Goal: Information Seeking & Learning: Learn about a topic

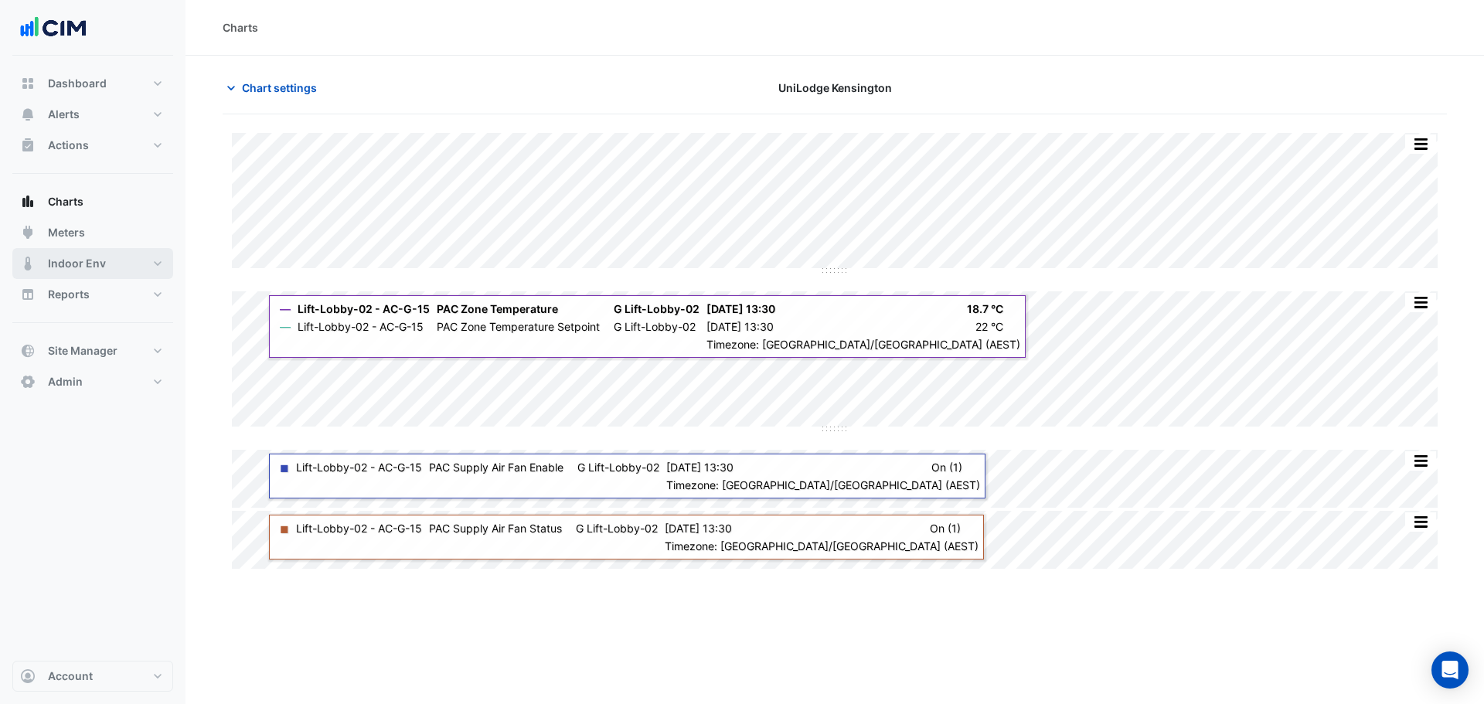
click at [26, 272] on button "Indoor Env" at bounding box center [92, 263] width 161 height 31
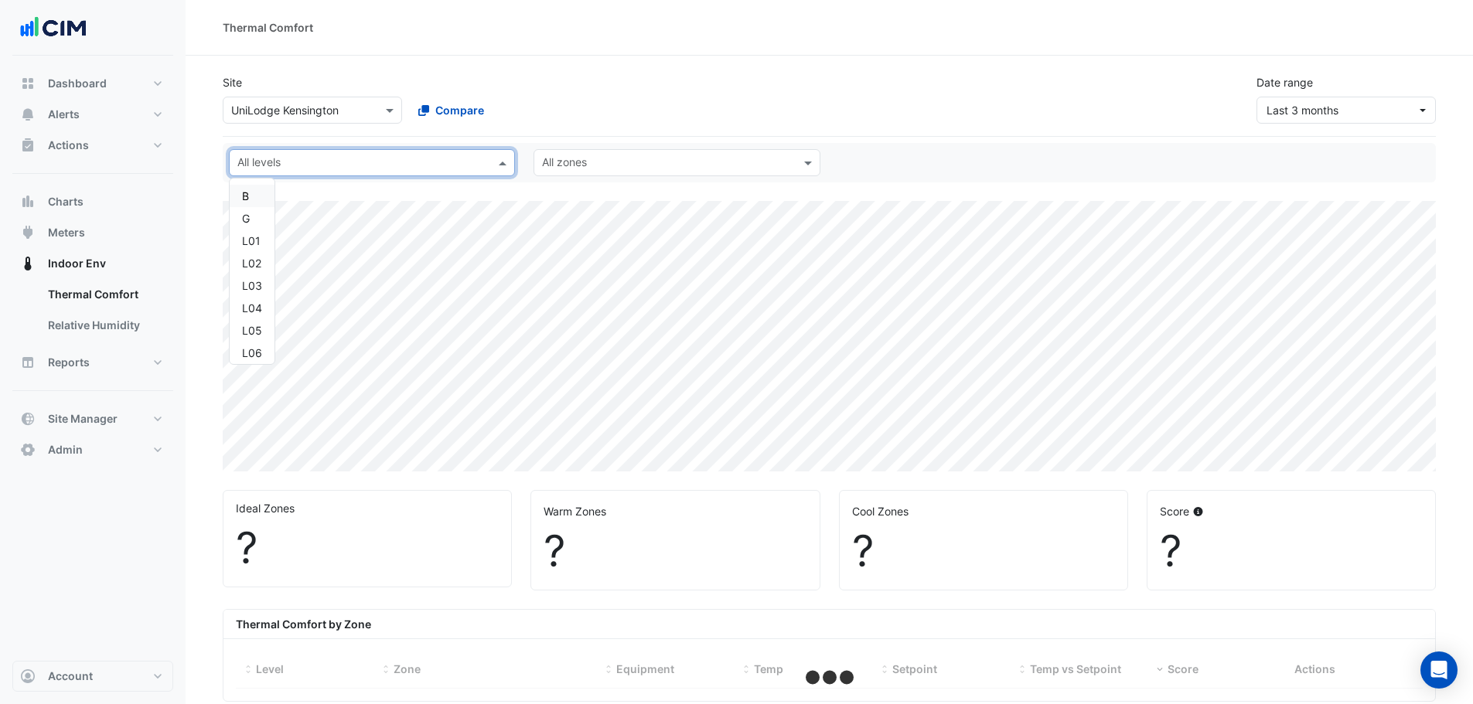
click at [496, 159] on span at bounding box center [504, 163] width 19 height 16
select select "**"
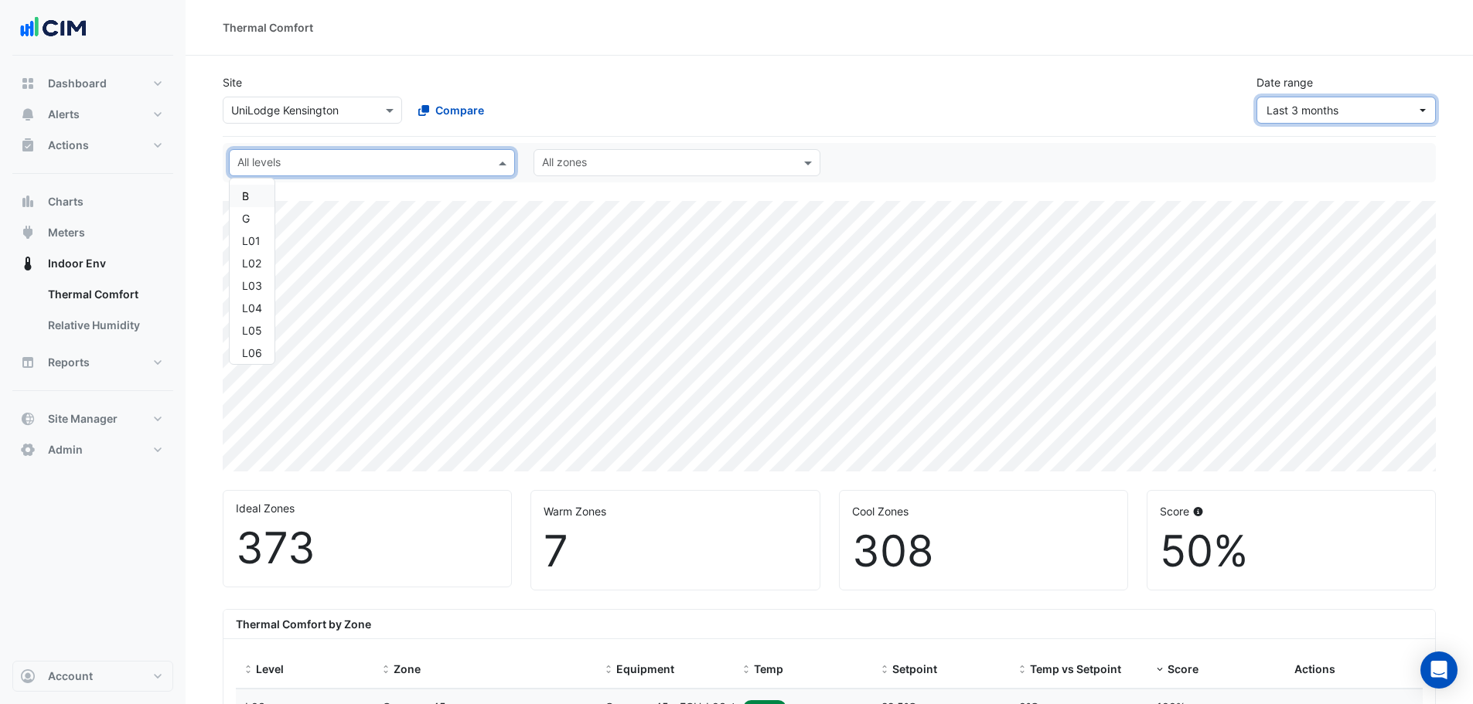
click at [1365, 114] on span "Last 3 months" at bounding box center [1341, 110] width 150 height 16
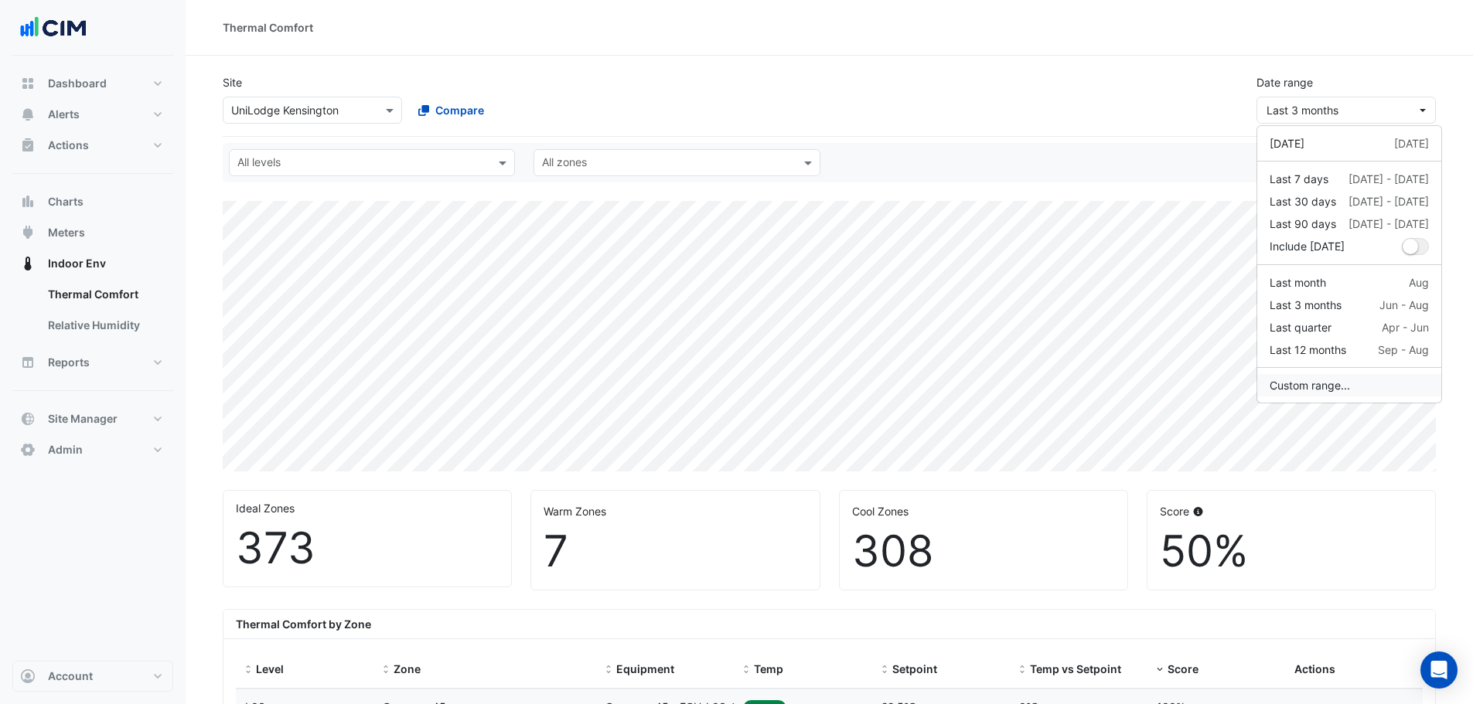
click at [1308, 374] on button "Custom range..." at bounding box center [1349, 385] width 184 height 22
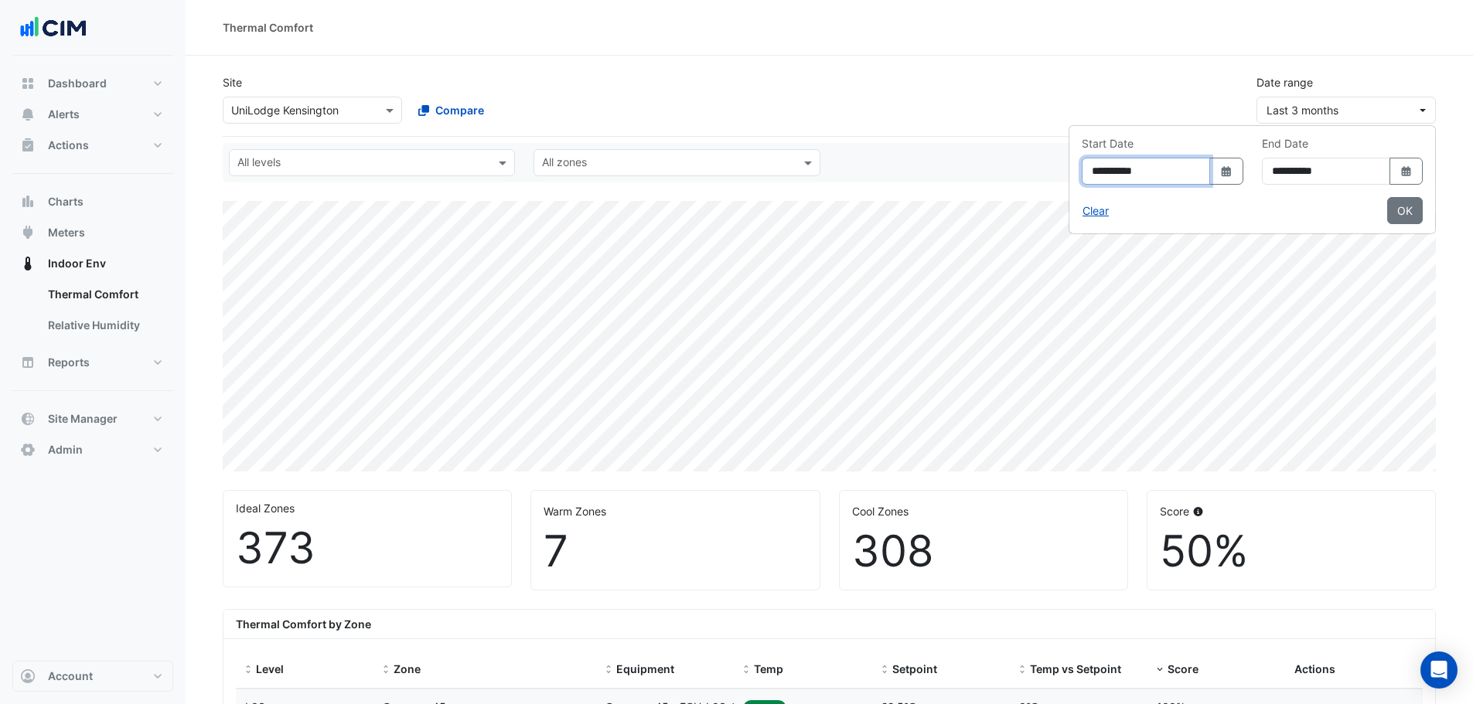
click at [1170, 165] on div "**********" at bounding box center [1163, 171] width 162 height 27
click at [1209, 169] on button "Select Date" at bounding box center [1226, 171] width 34 height 27
select select "*"
select select "****"
click at [1071, 203] on select "*** *** *** *** *** *** *** ***" at bounding box center [1053, 202] width 59 height 23
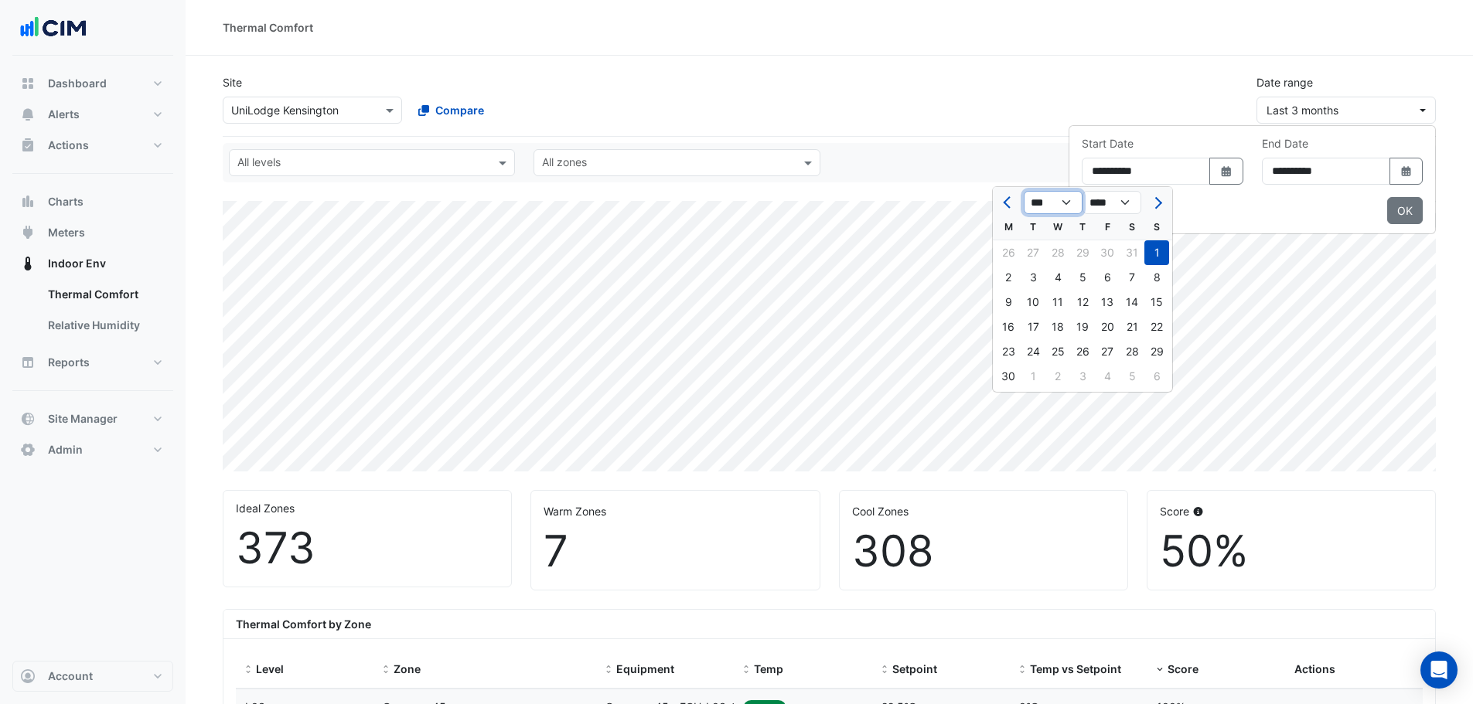
select select "*"
click at [1024, 191] on select "*** *** *** *** *** *** *** ***" at bounding box center [1053, 202] width 59 height 23
drag, startPoint x: 1058, startPoint y: 250, endPoint x: 1320, endPoint y: 172, distance: 273.5
click at [1059, 250] on div "1" at bounding box center [1057, 252] width 25 height 25
type input "**********"
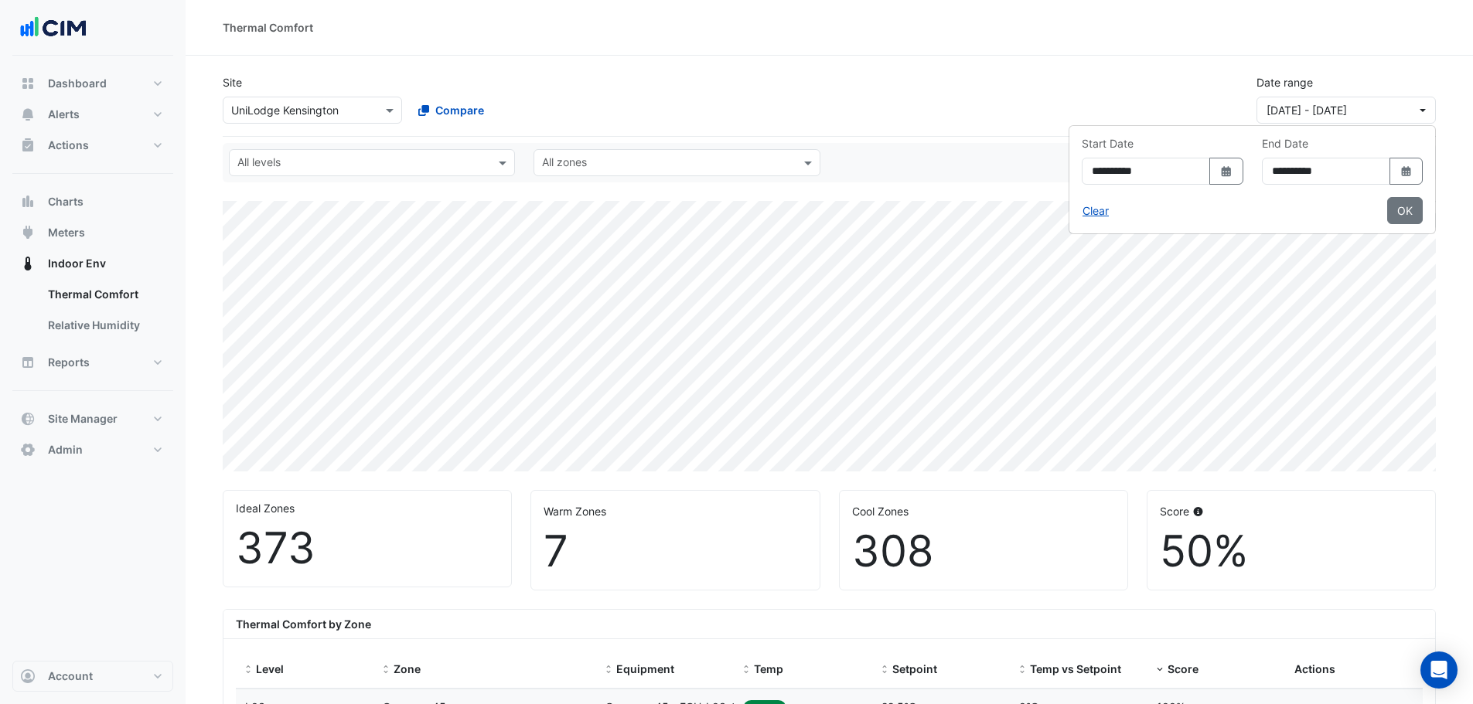
click at [1402, 175] on icon "dropDown" at bounding box center [1405, 171] width 9 height 10
select select "*"
drag, startPoint x: 1202, startPoint y: 100, endPoint x: 1191, endPoint y: 96, distance: 12.2
click at [1201, 99] on div "Site × UniLodge [GEOGRAPHIC_DATA] Compare Date range [DATE] - [DATE]" at bounding box center [829, 93] width 1232 height 62
click at [576, 68] on div "Site × UniLodge [GEOGRAPHIC_DATA] Compare Date range [DATE] - [DATE]" at bounding box center [829, 93] width 1232 height 62
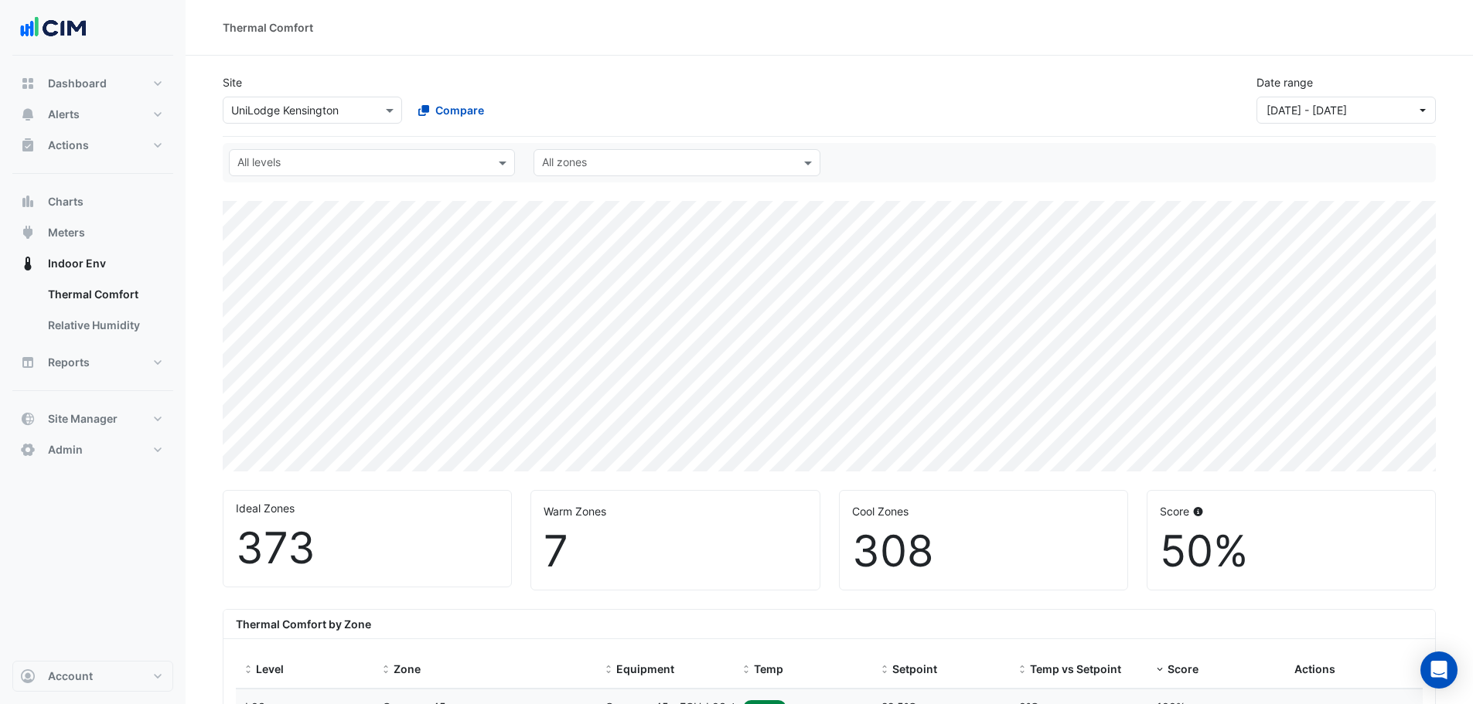
click at [452, 169] on input "text" at bounding box center [362, 164] width 251 height 16
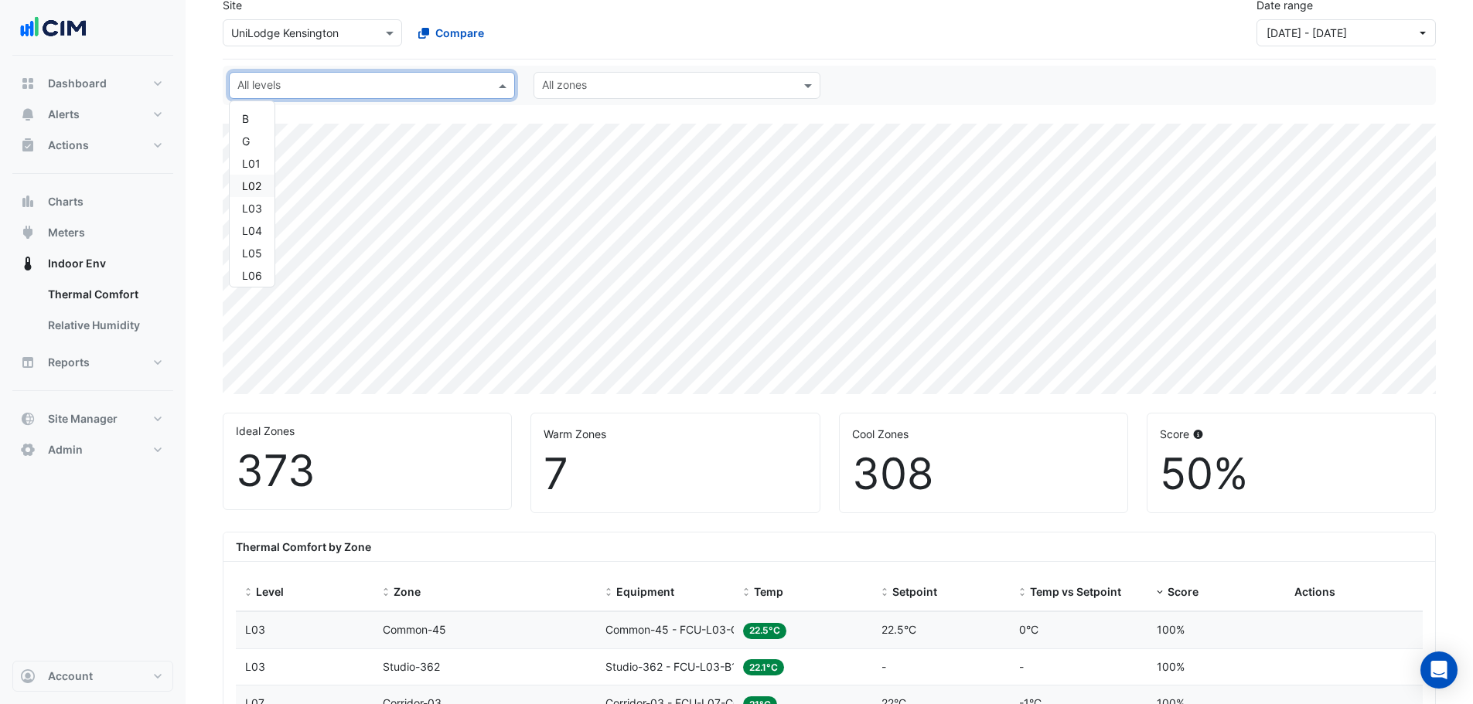
click at [561, 50] on div "Site × UniLodge [GEOGRAPHIC_DATA] Compare Date range [DATE] - [DATE]" at bounding box center [829, 22] width 1213 height 75
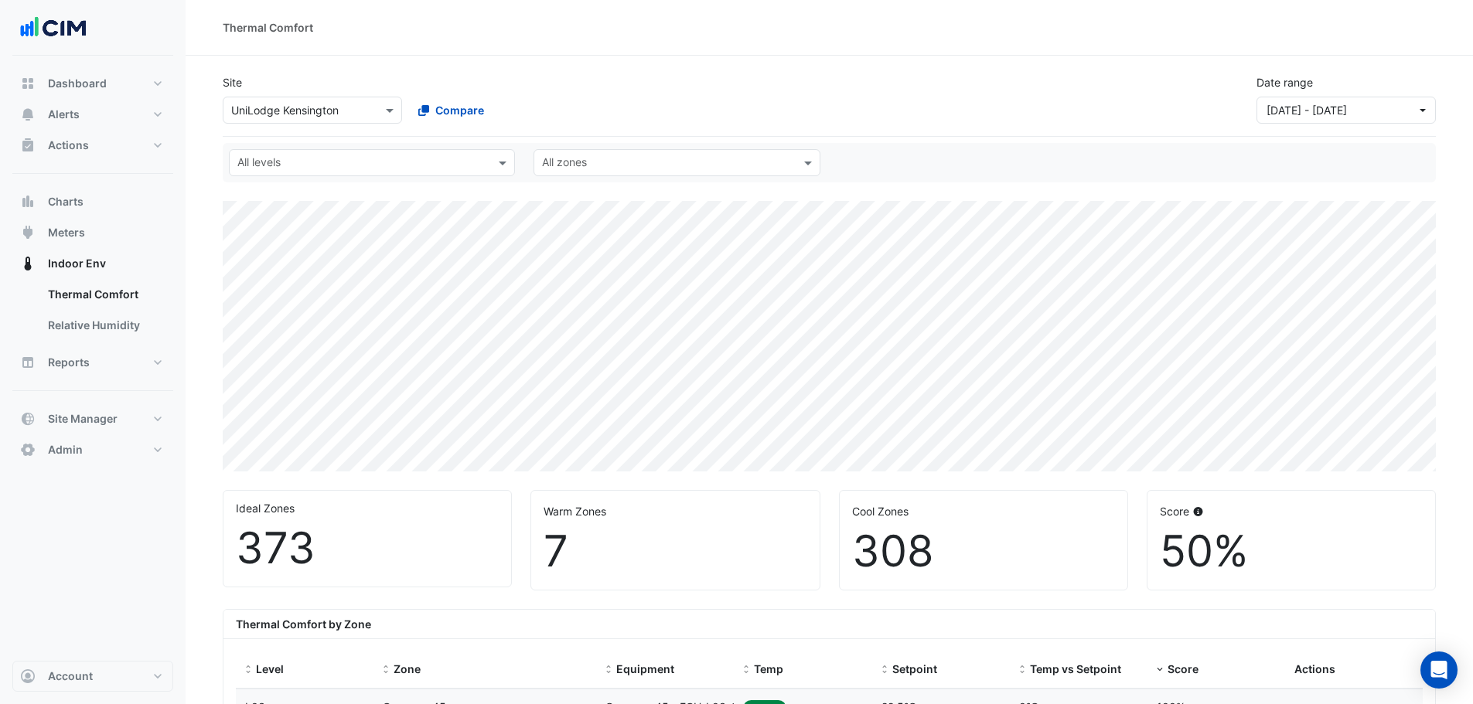
click at [700, 172] on div at bounding box center [667, 165] width 254 height 20
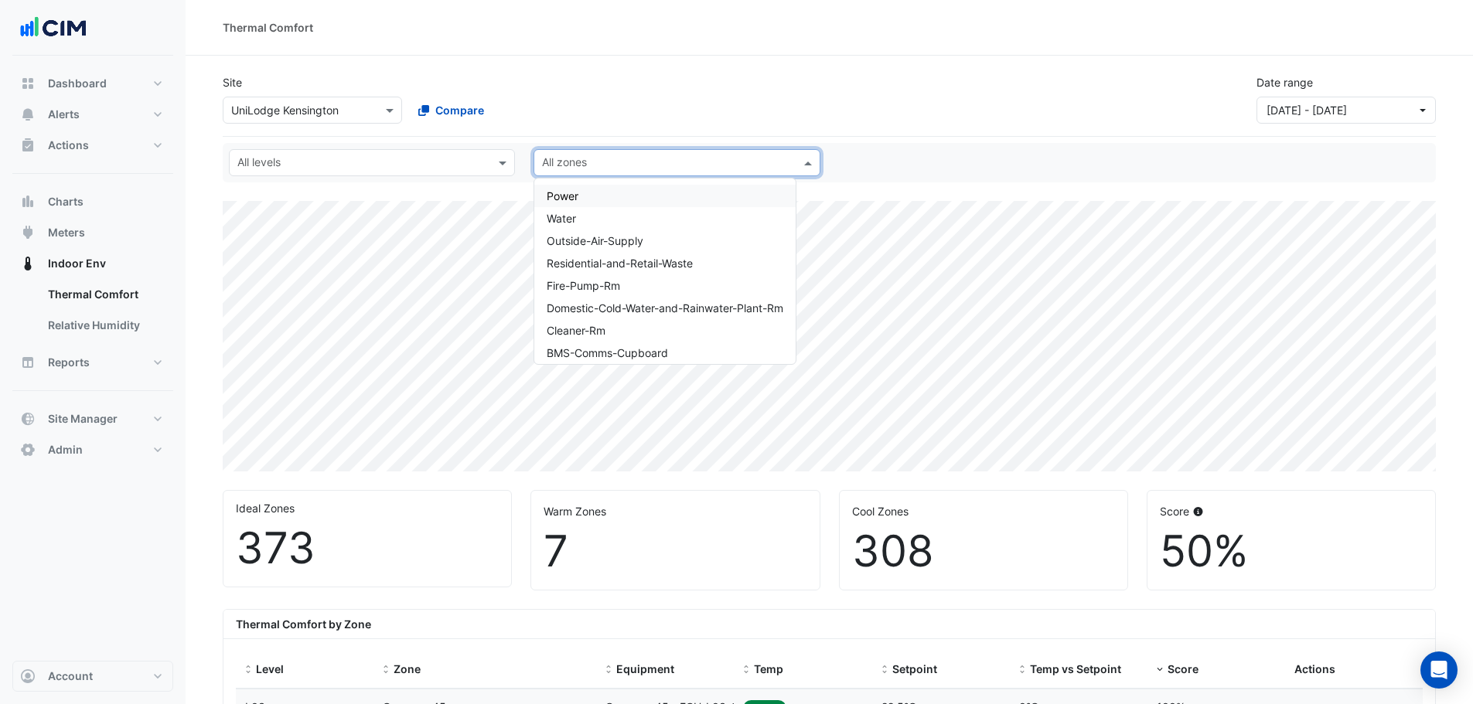
click at [697, 81] on div "Site × UniLodge [GEOGRAPHIC_DATA] Compare Date range [DATE] - [DATE]" at bounding box center [829, 93] width 1232 height 62
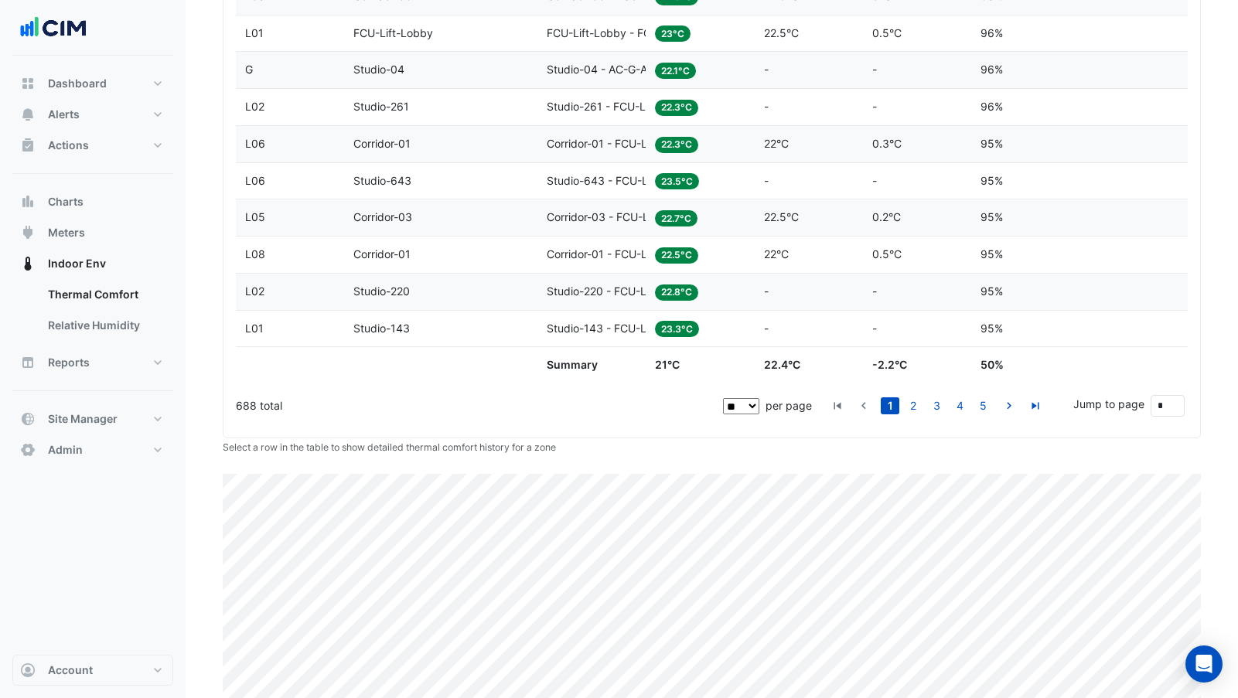
scroll to position [2098, 0]
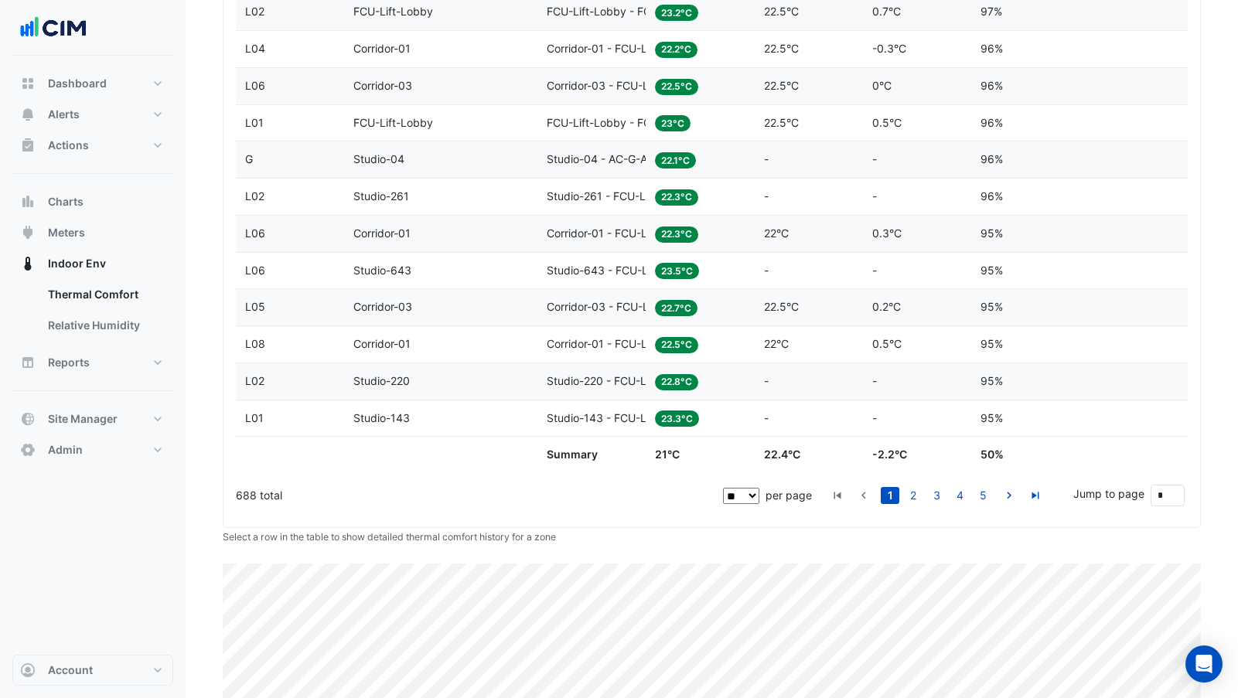
drag, startPoint x: 1179, startPoint y: 457, endPoint x: 323, endPoint y: 137, distance: 913.7
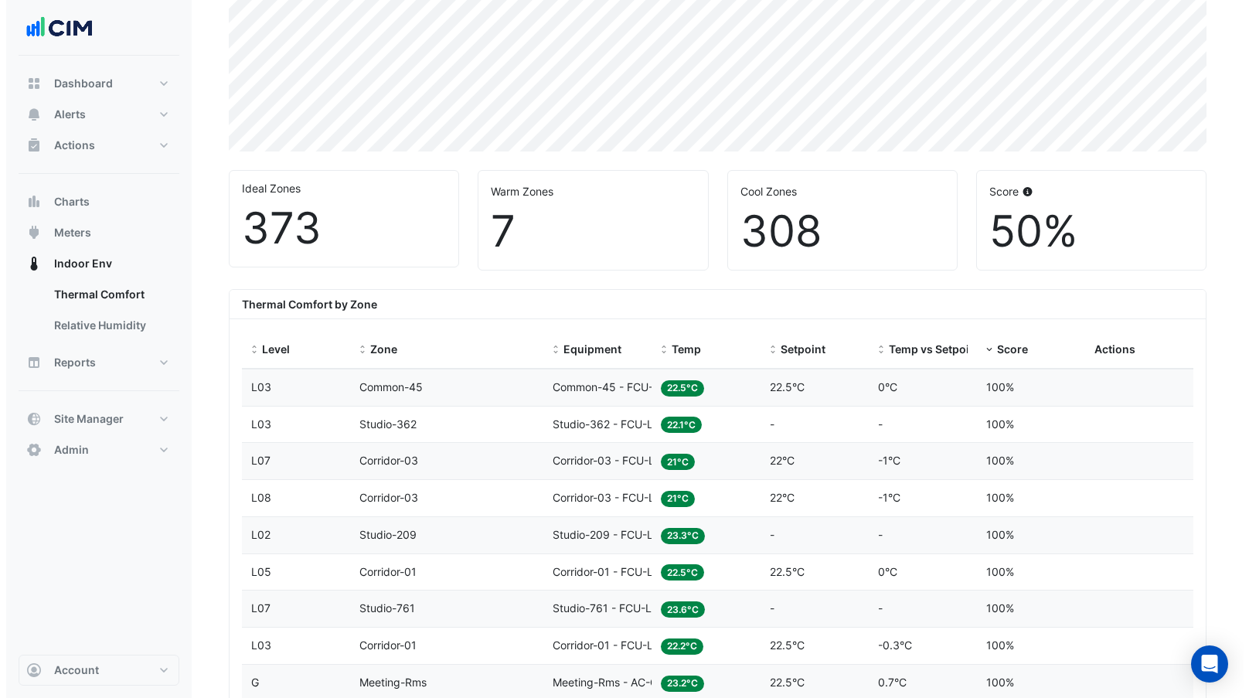
scroll to position [0, 0]
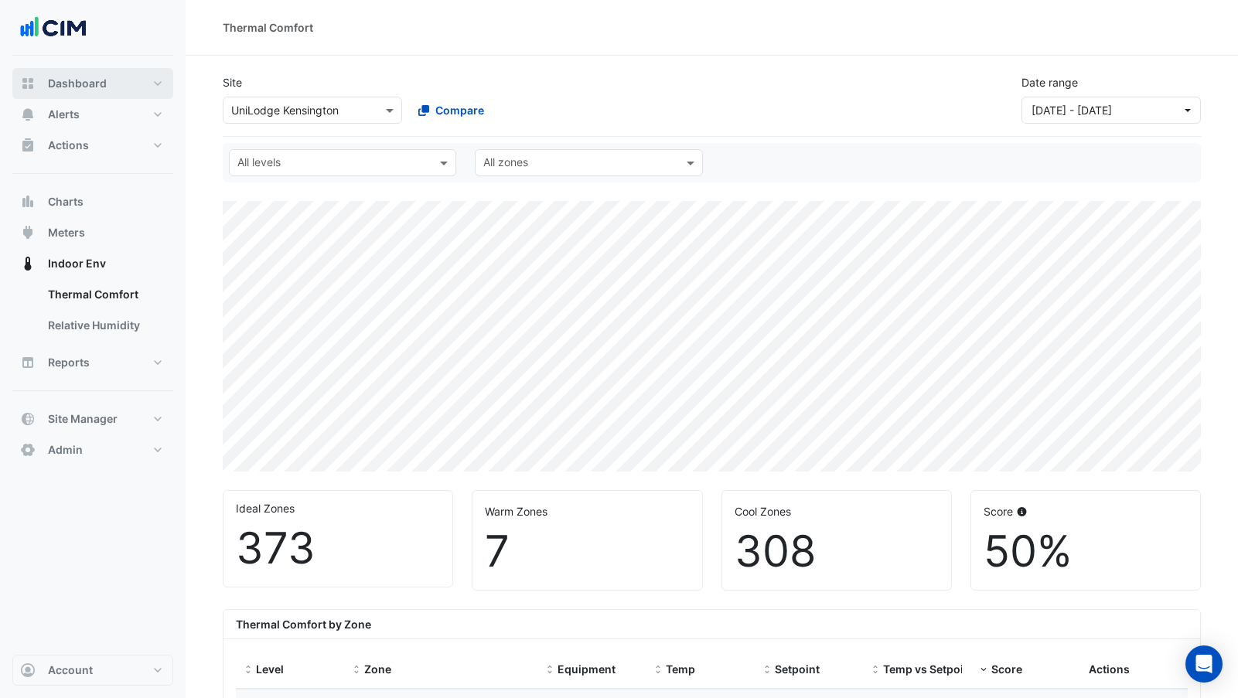
click at [121, 88] on button "Dashboard" at bounding box center [92, 83] width 161 height 31
select select "**"
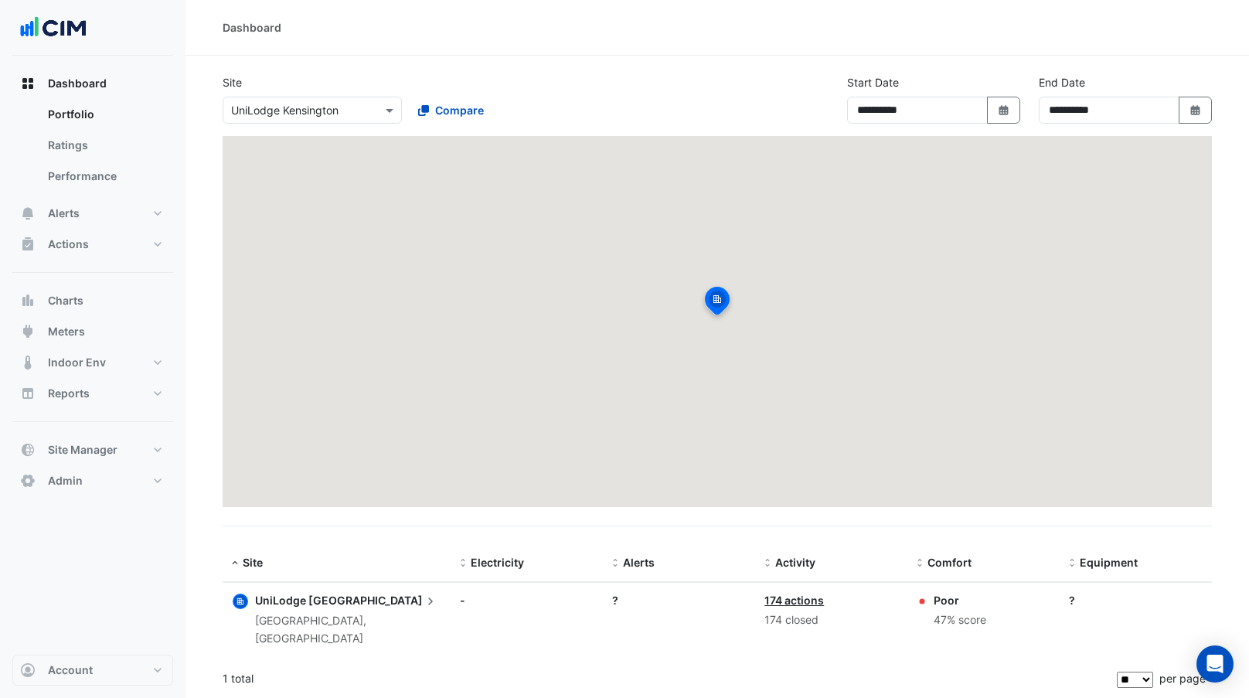
click at [344, 605] on span "[GEOGRAPHIC_DATA]" at bounding box center [373, 600] width 130 height 17
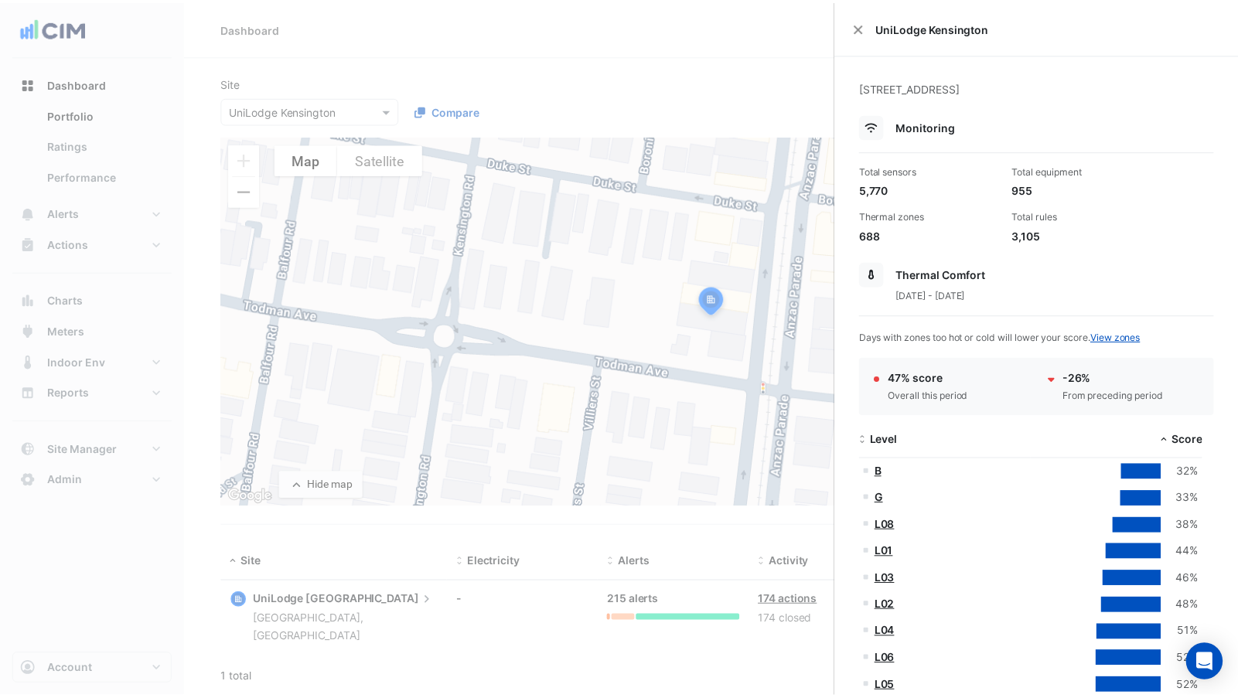
scroll to position [232, 0]
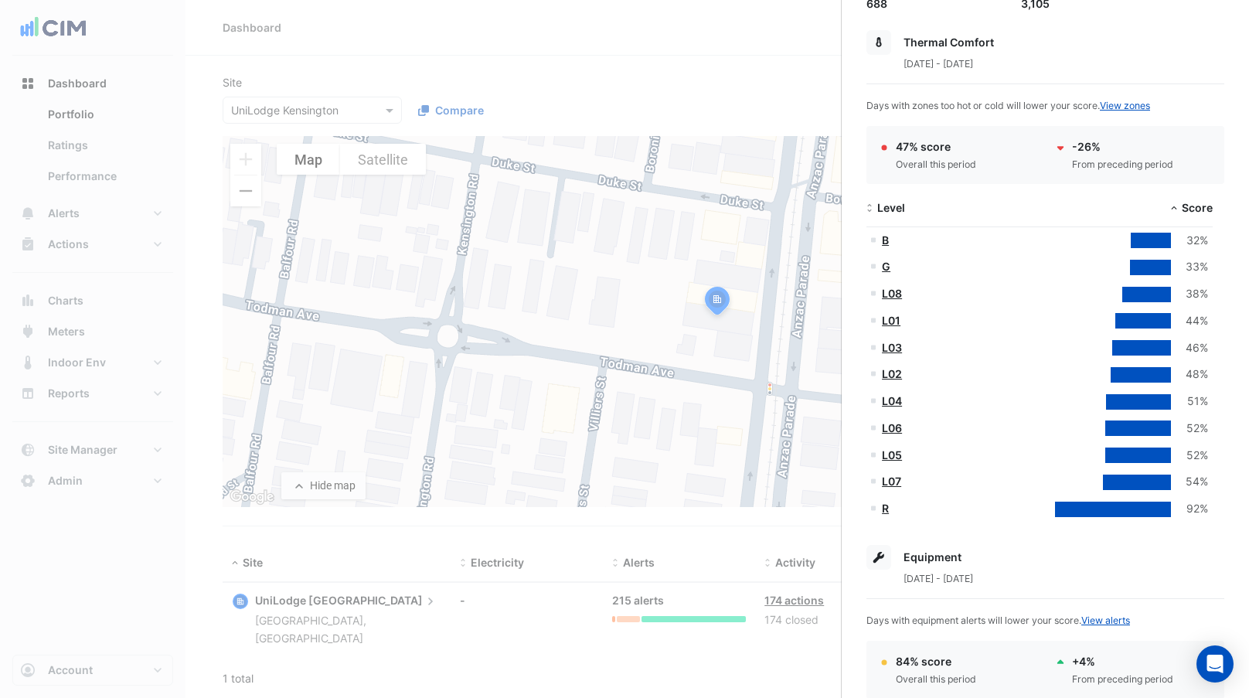
drag, startPoint x: 104, startPoint y: 279, endPoint x: 86, endPoint y: 308, distance: 34.7
click at [101, 285] on ngb-offcanvas-backdrop at bounding box center [624, 349] width 1249 height 698
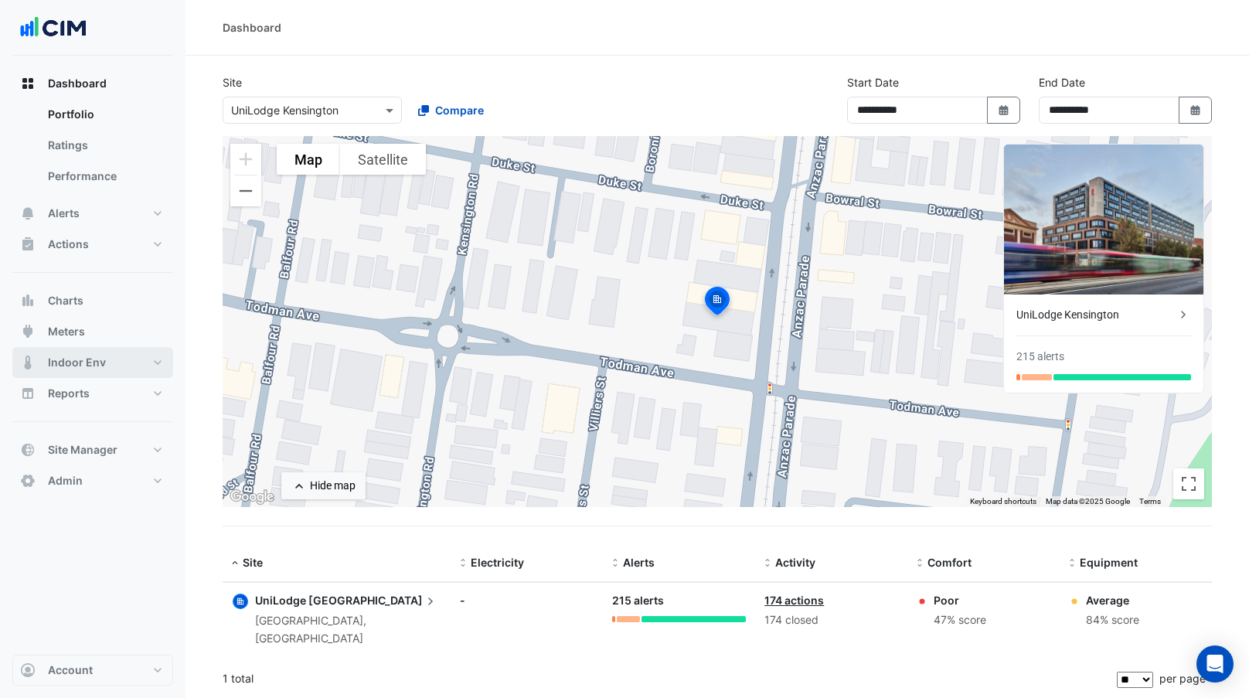
click at [73, 358] on span "Indoor Env" at bounding box center [77, 362] width 58 height 15
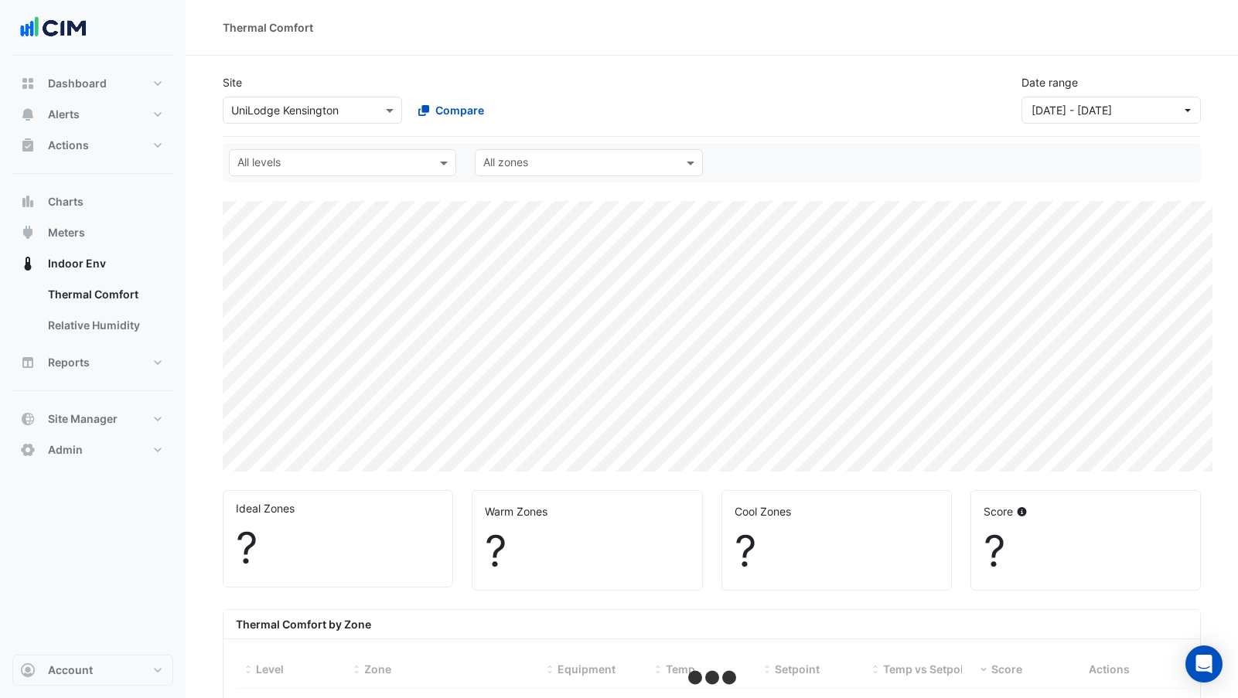
select select "**"
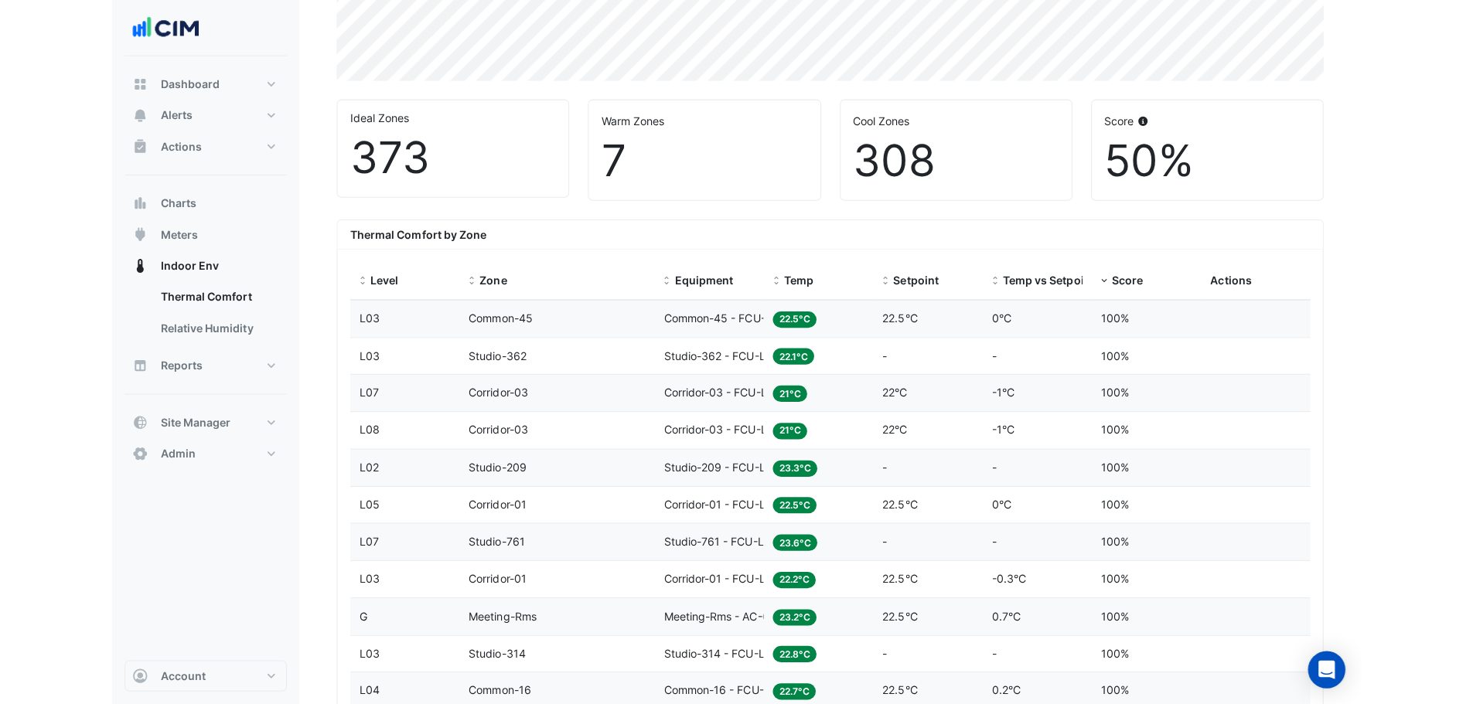
scroll to position [387, 0]
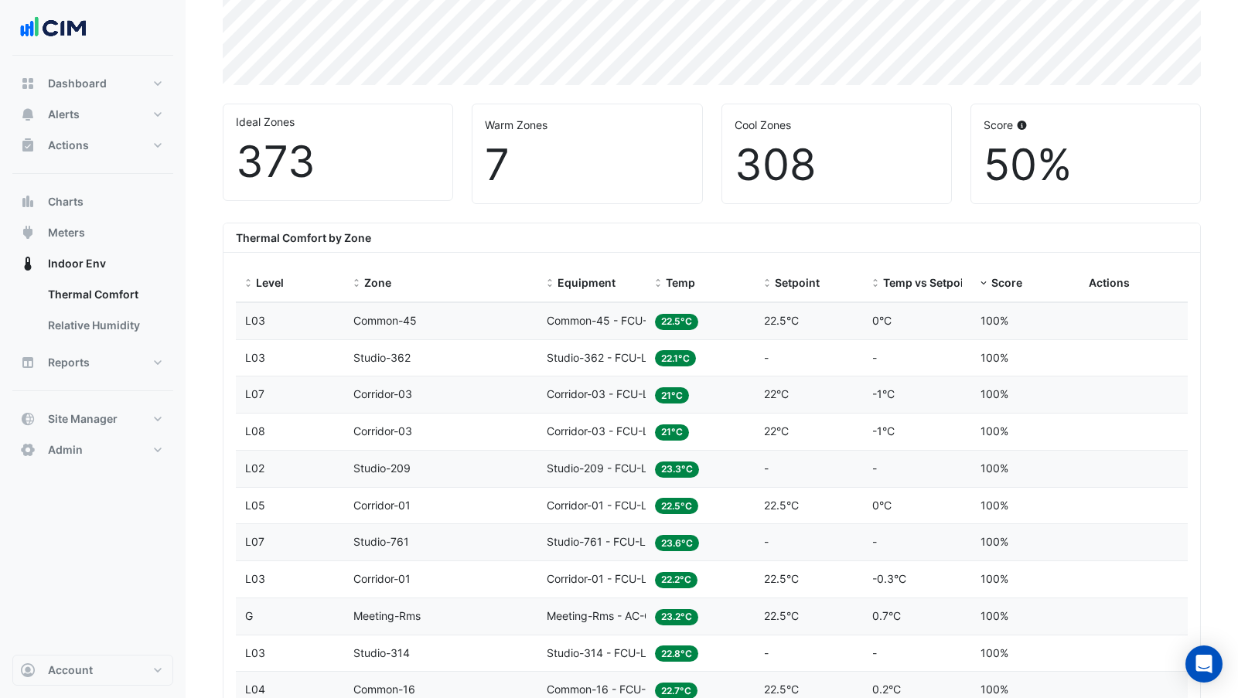
click at [682, 288] on span "Temp" at bounding box center [680, 282] width 29 height 13
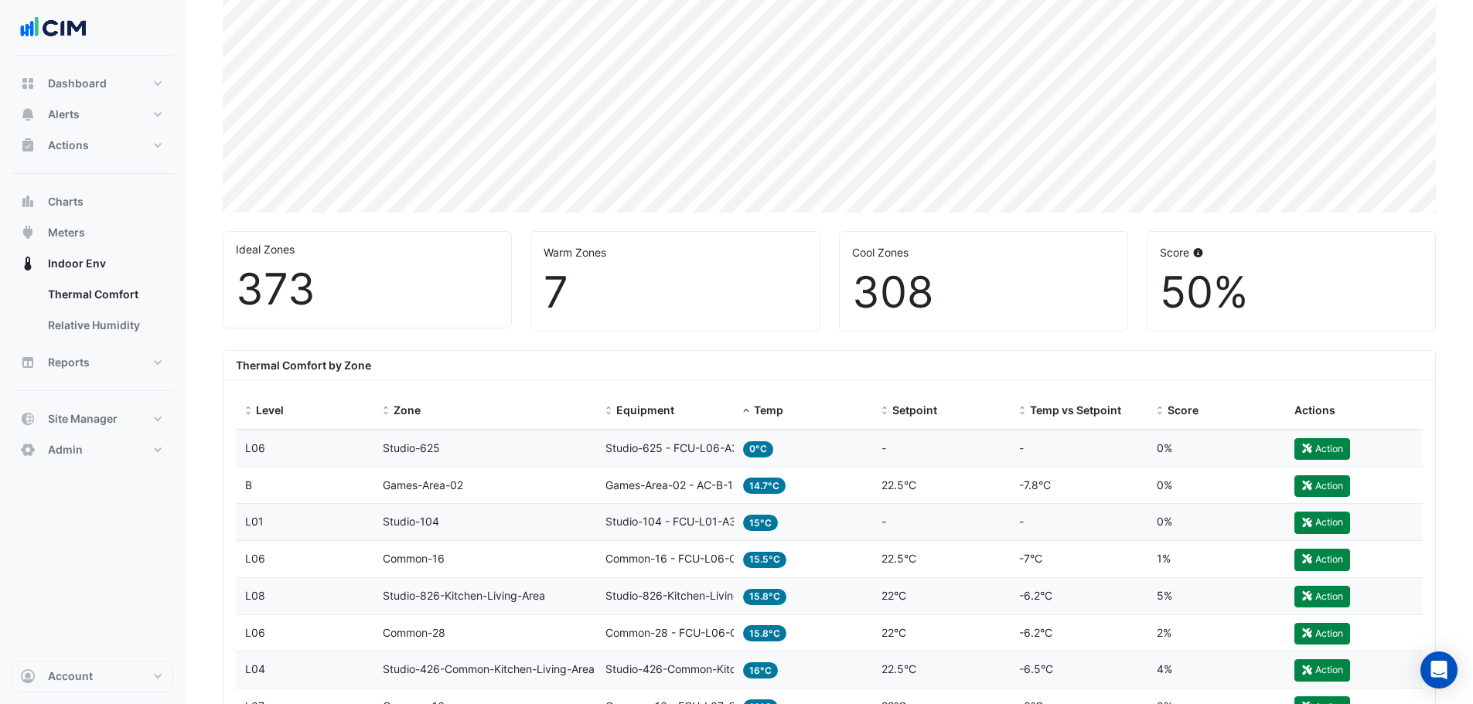
scroll to position [232, 0]
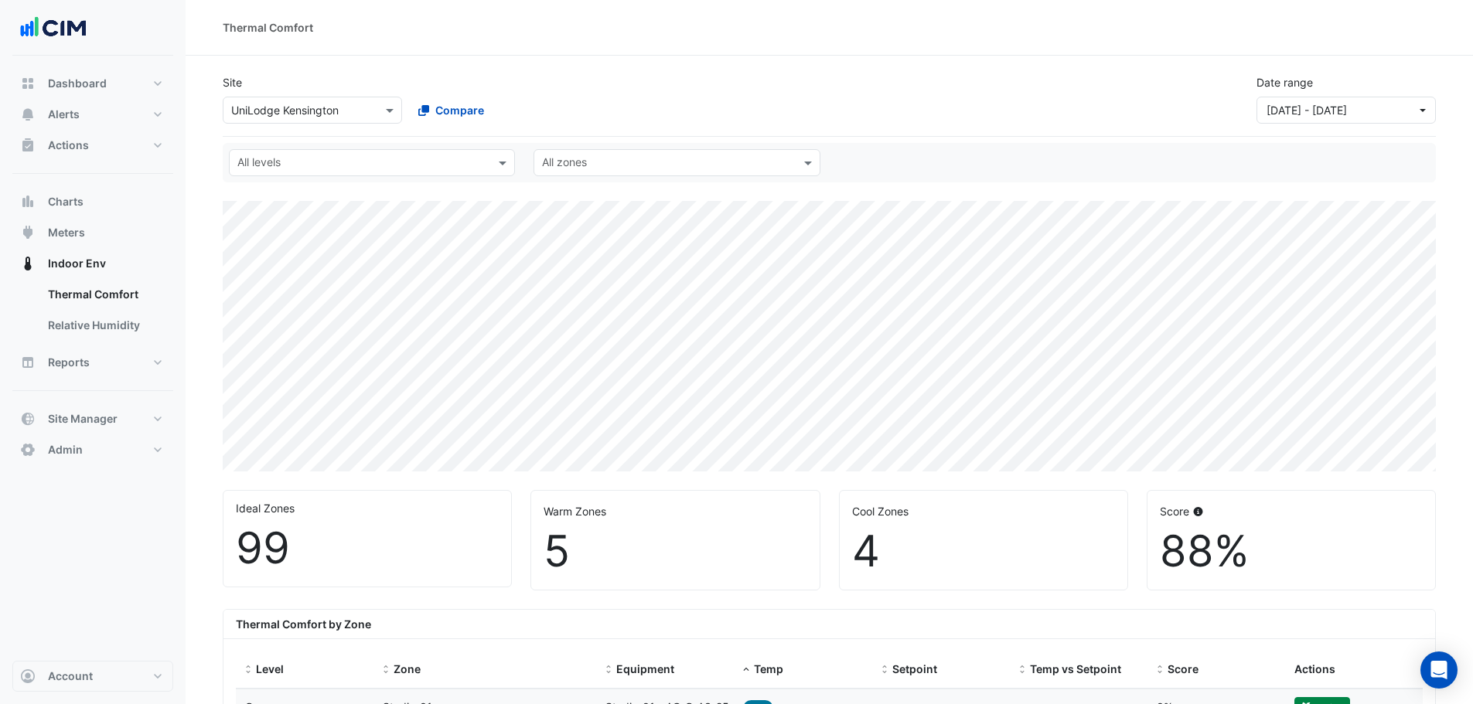
click at [372, 126] on div "Site × UniLodge [GEOGRAPHIC_DATA] Compare Date range [DATE] - [DATE]" at bounding box center [829, 99] width 1213 height 75
click at [372, 120] on div "× UniLodge Kensington" at bounding box center [312, 110] width 179 height 27
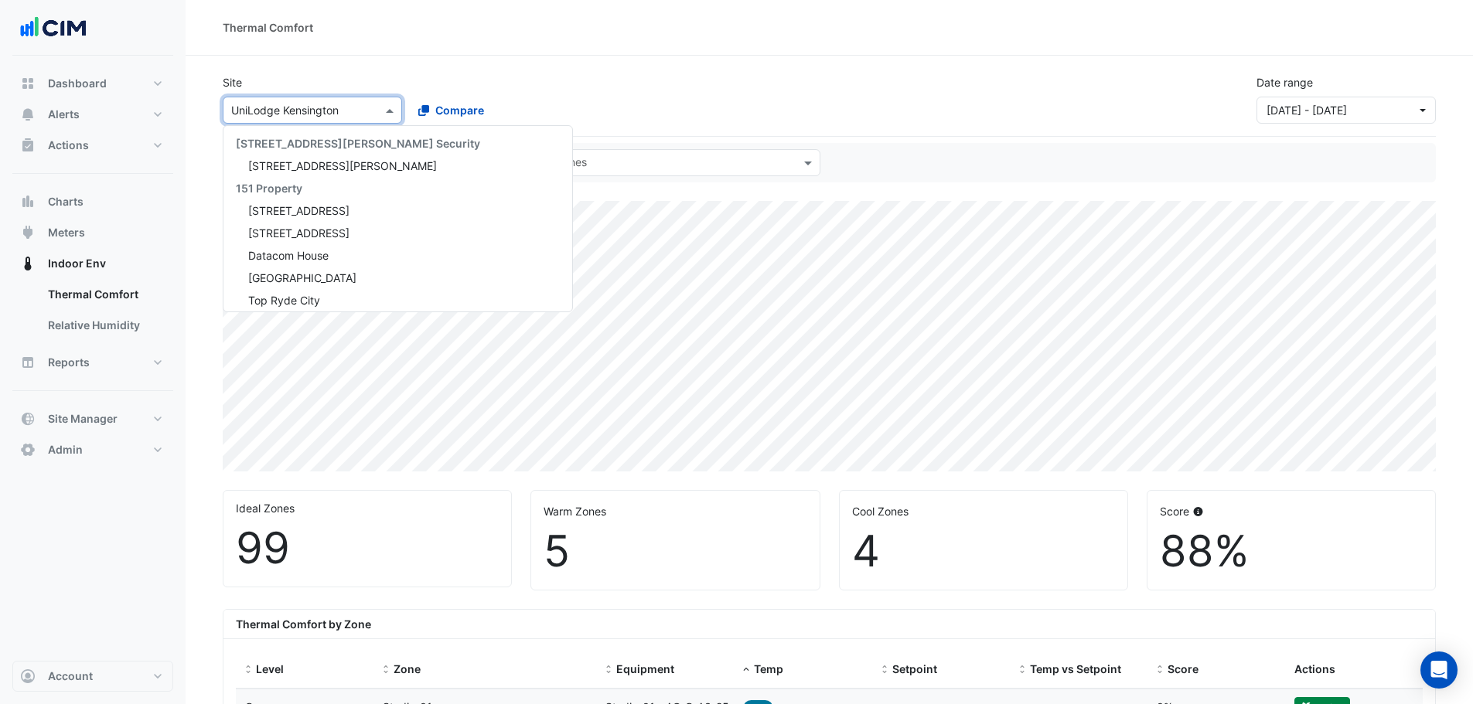
scroll to position [7629, 0]
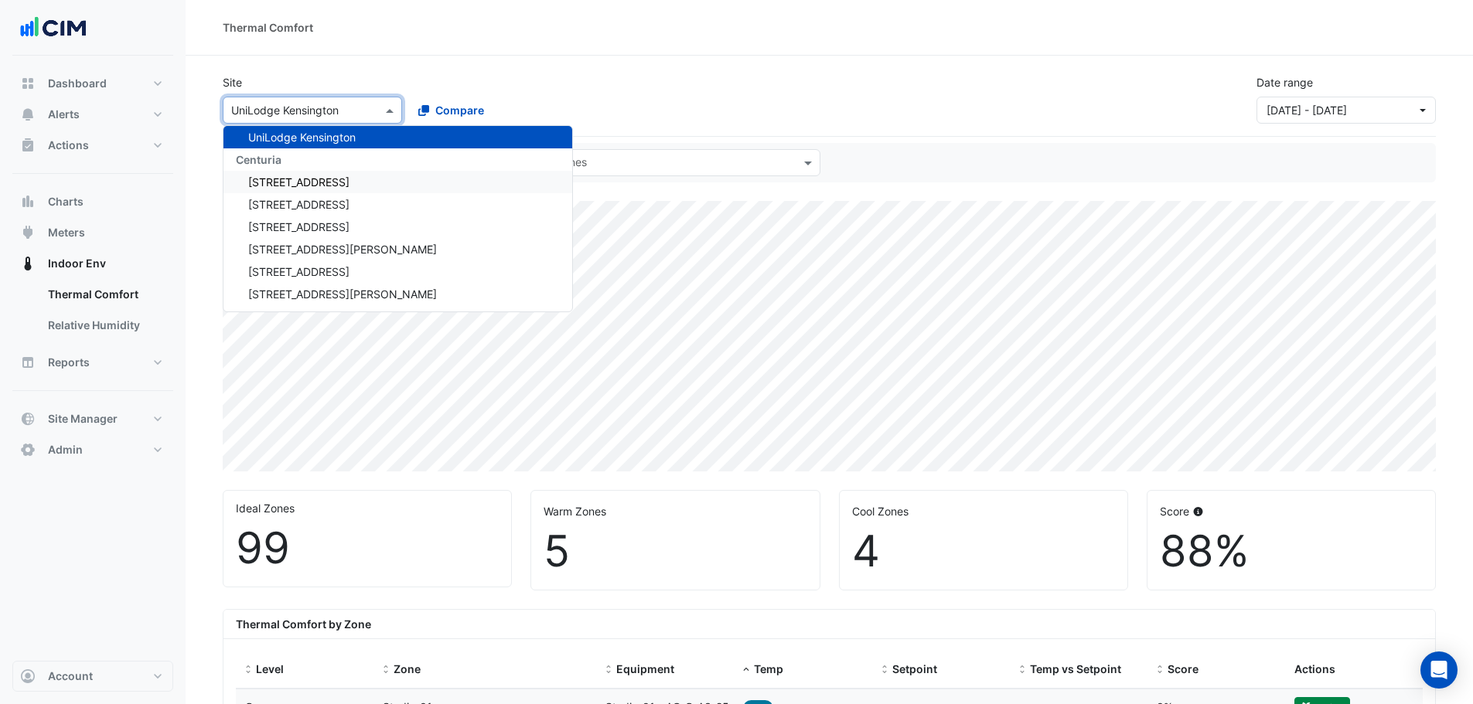
drag, startPoint x: 642, startPoint y: 97, endPoint x: 544, endPoint y: 130, distance: 103.4
click at [639, 97] on div "Site × UniLodge [GEOGRAPHIC_DATA] [STREET_ADDRESS][PERSON_NAME] Security [STREE…" at bounding box center [829, 93] width 1232 height 62
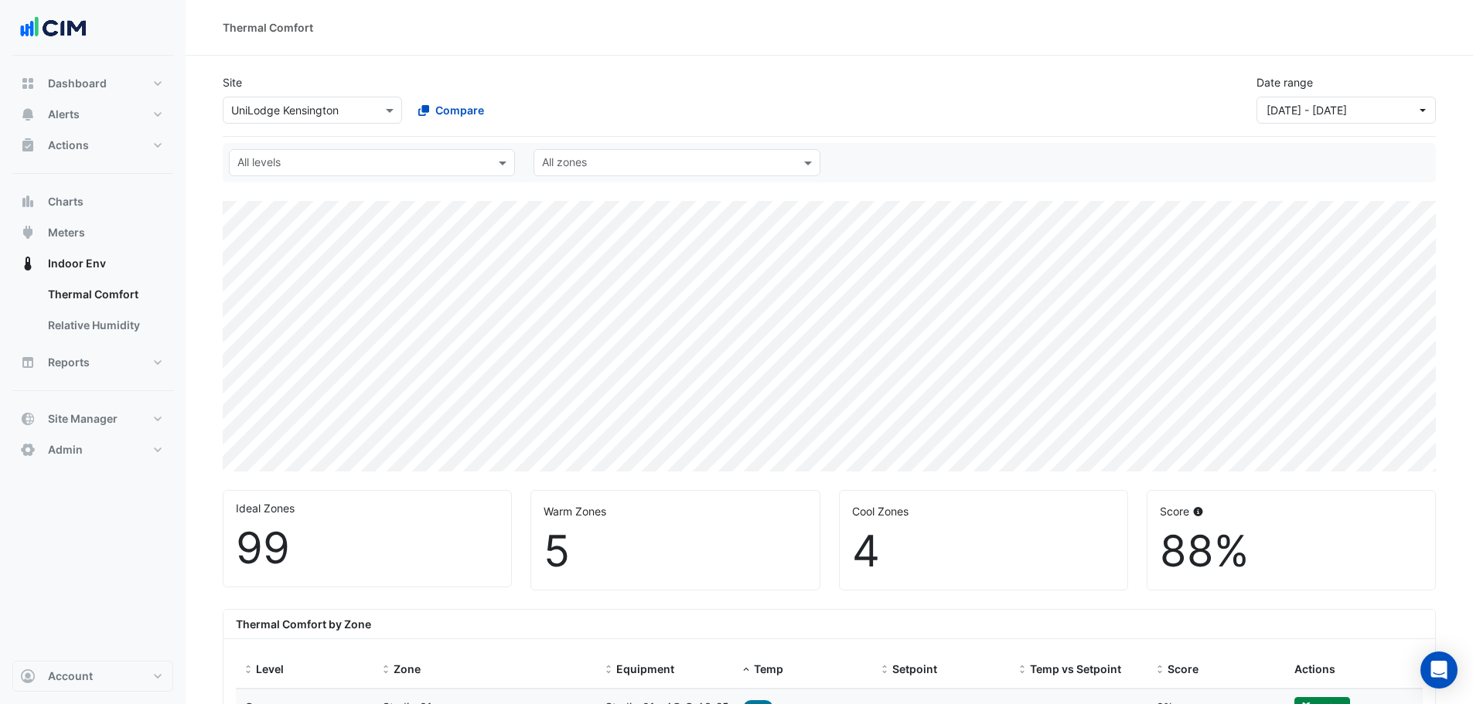
click at [428, 168] on input "text" at bounding box center [362, 164] width 251 height 16
click at [257, 190] on div "B" at bounding box center [252, 196] width 20 height 16
click at [244, 163] on span "×" at bounding box center [242, 162] width 14 height 15
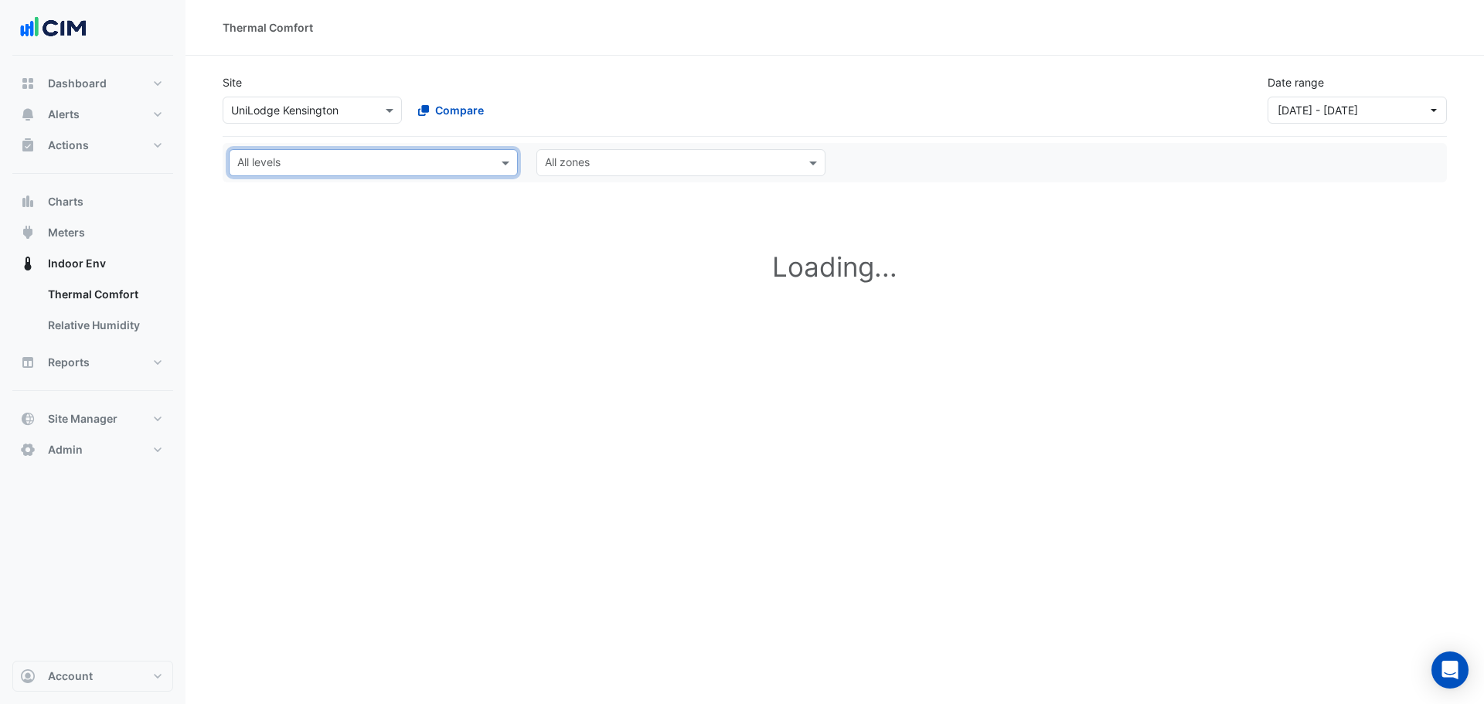
click at [302, 162] on input "text" at bounding box center [364, 164] width 254 height 16
click at [260, 226] on div "G" at bounding box center [252, 218] width 20 height 16
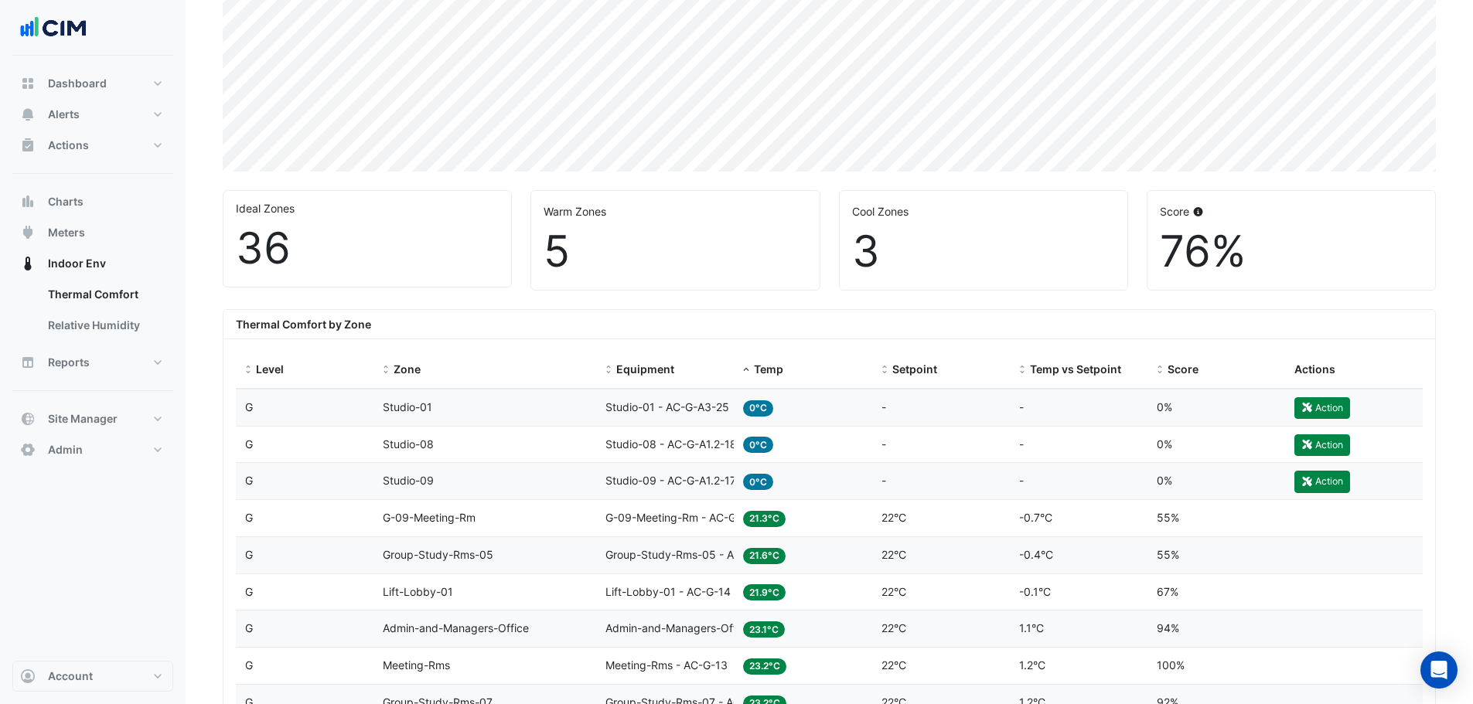
scroll to position [309, 0]
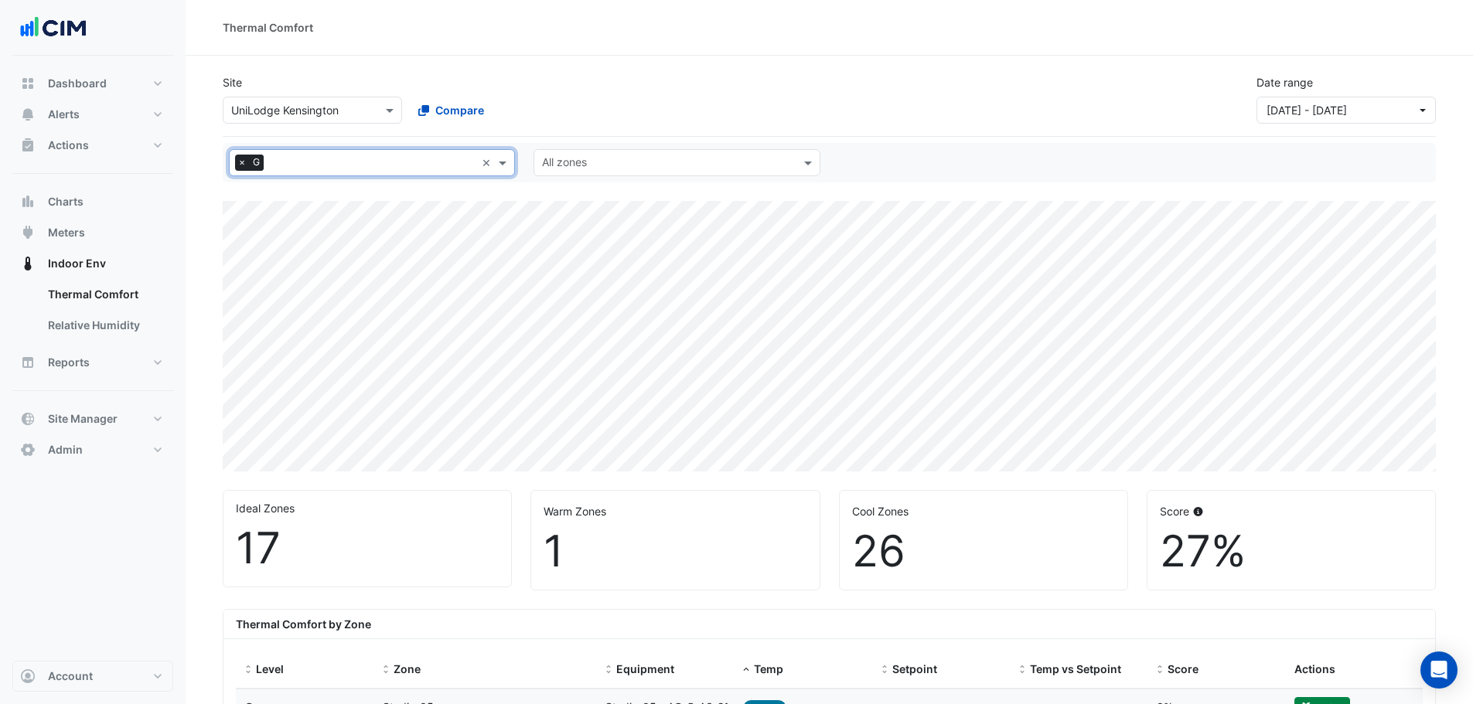
click at [237, 168] on span "×" at bounding box center [242, 162] width 14 height 15
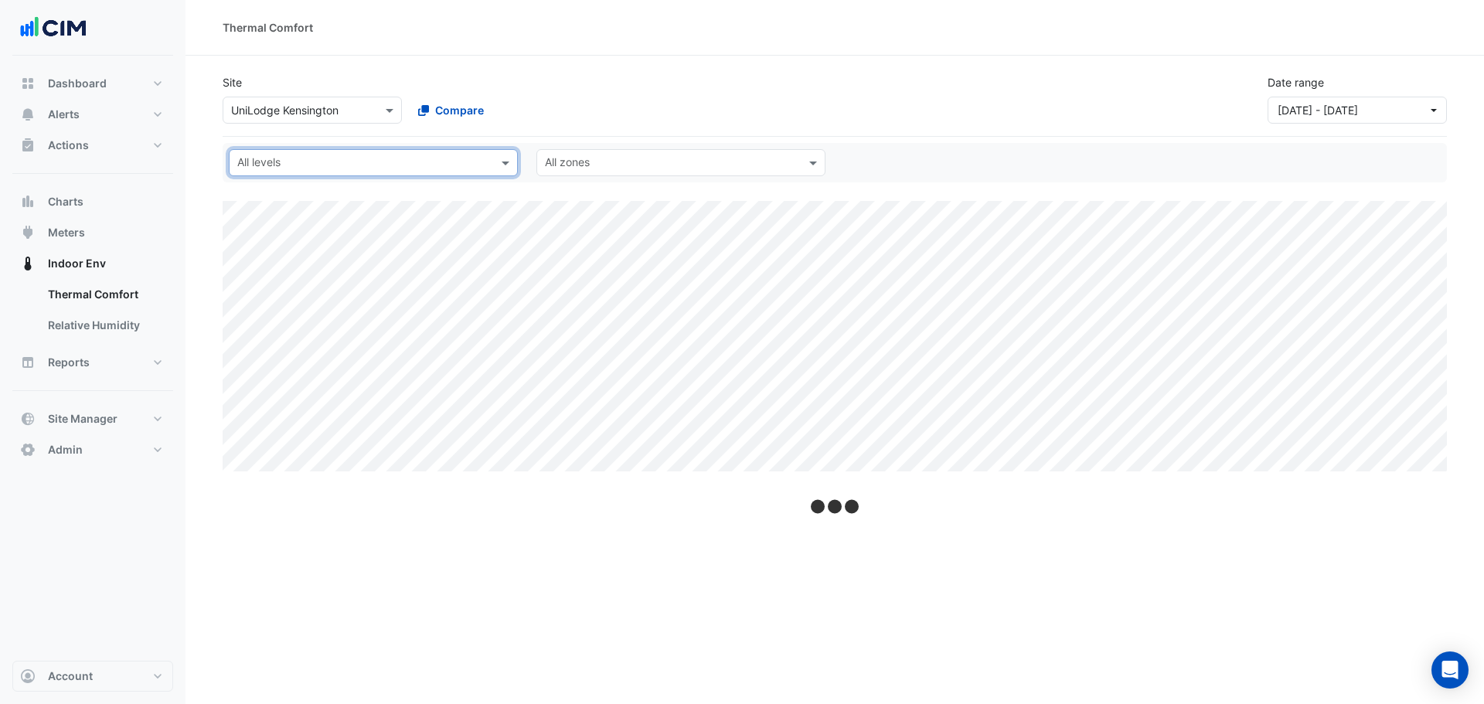
click at [288, 160] on input "text" at bounding box center [364, 164] width 254 height 16
click at [251, 241] on div "L01" at bounding box center [252, 241] width 20 height 16
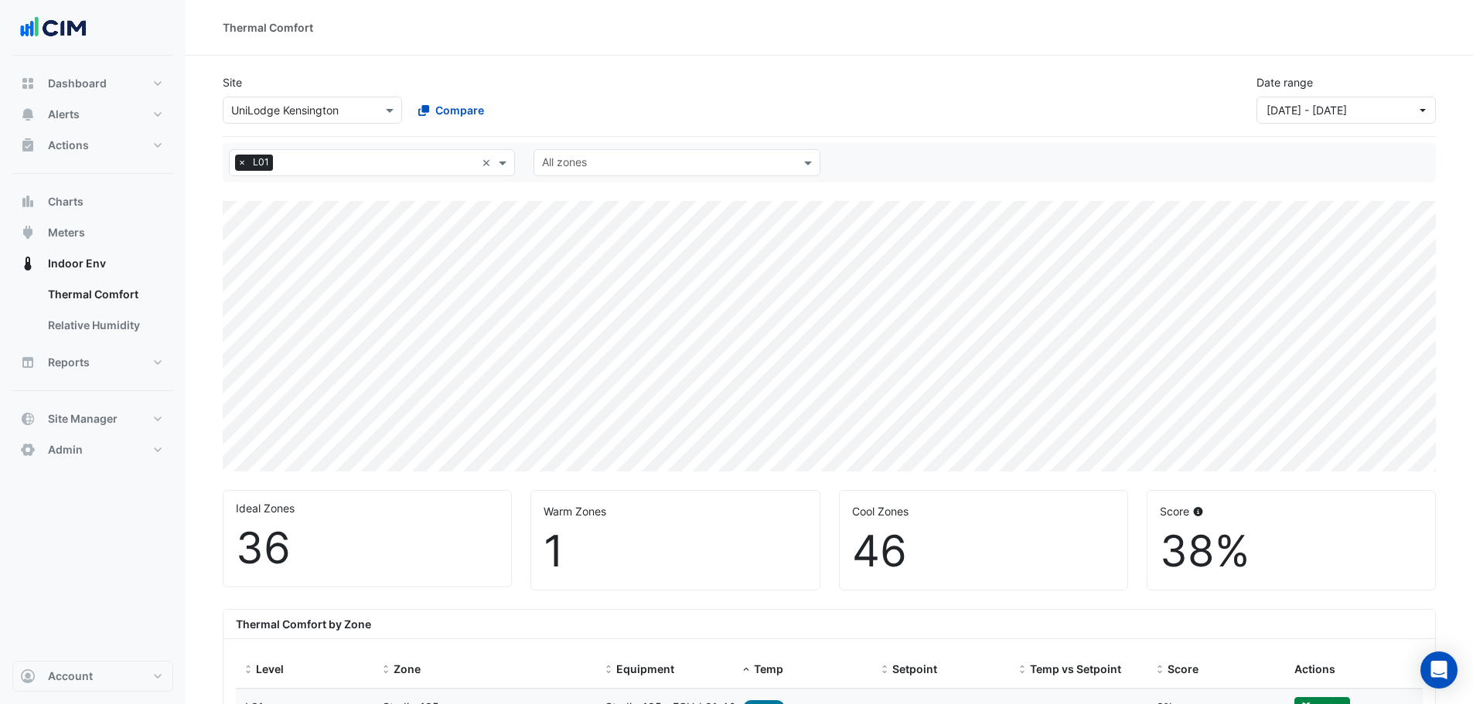
click at [238, 165] on span "×" at bounding box center [242, 162] width 14 height 15
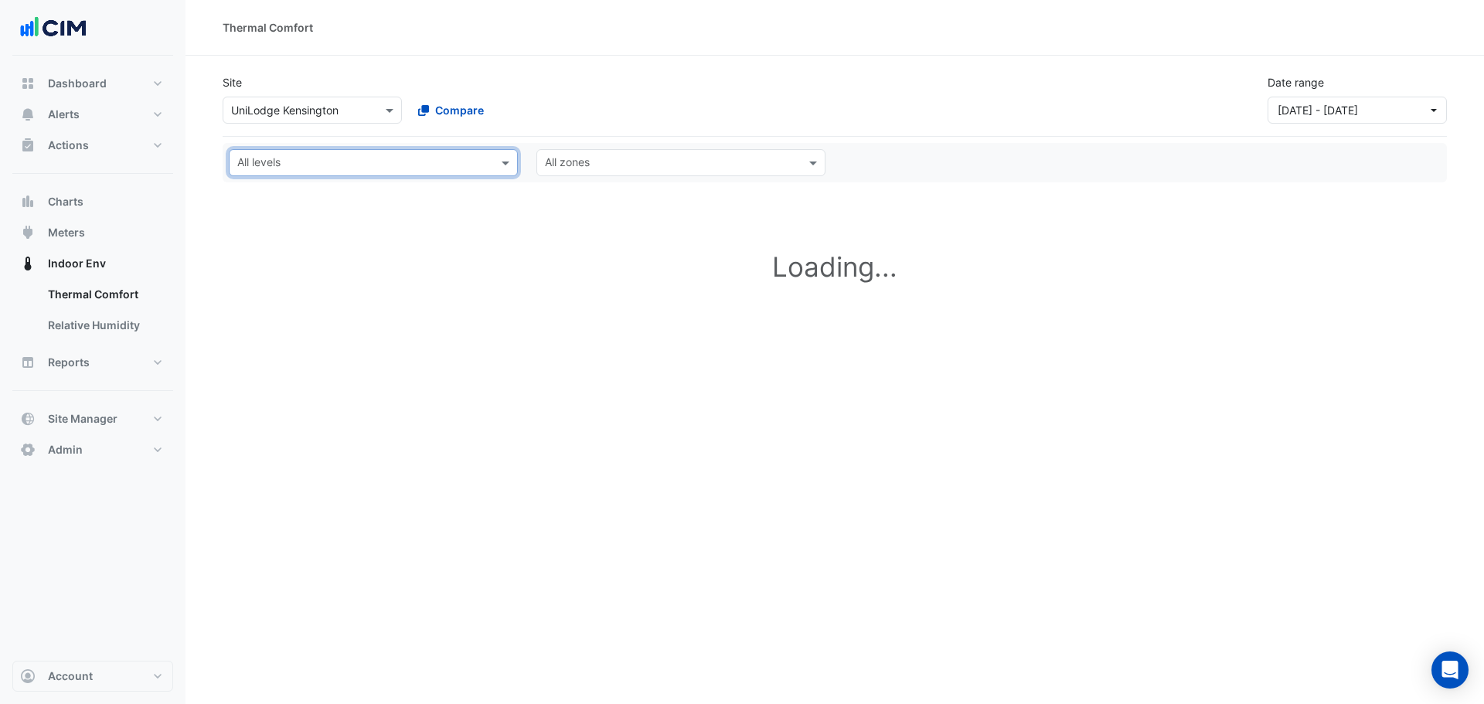
click at [272, 163] on input "text" at bounding box center [364, 164] width 254 height 16
click at [256, 265] on div "L02" at bounding box center [252, 263] width 20 height 16
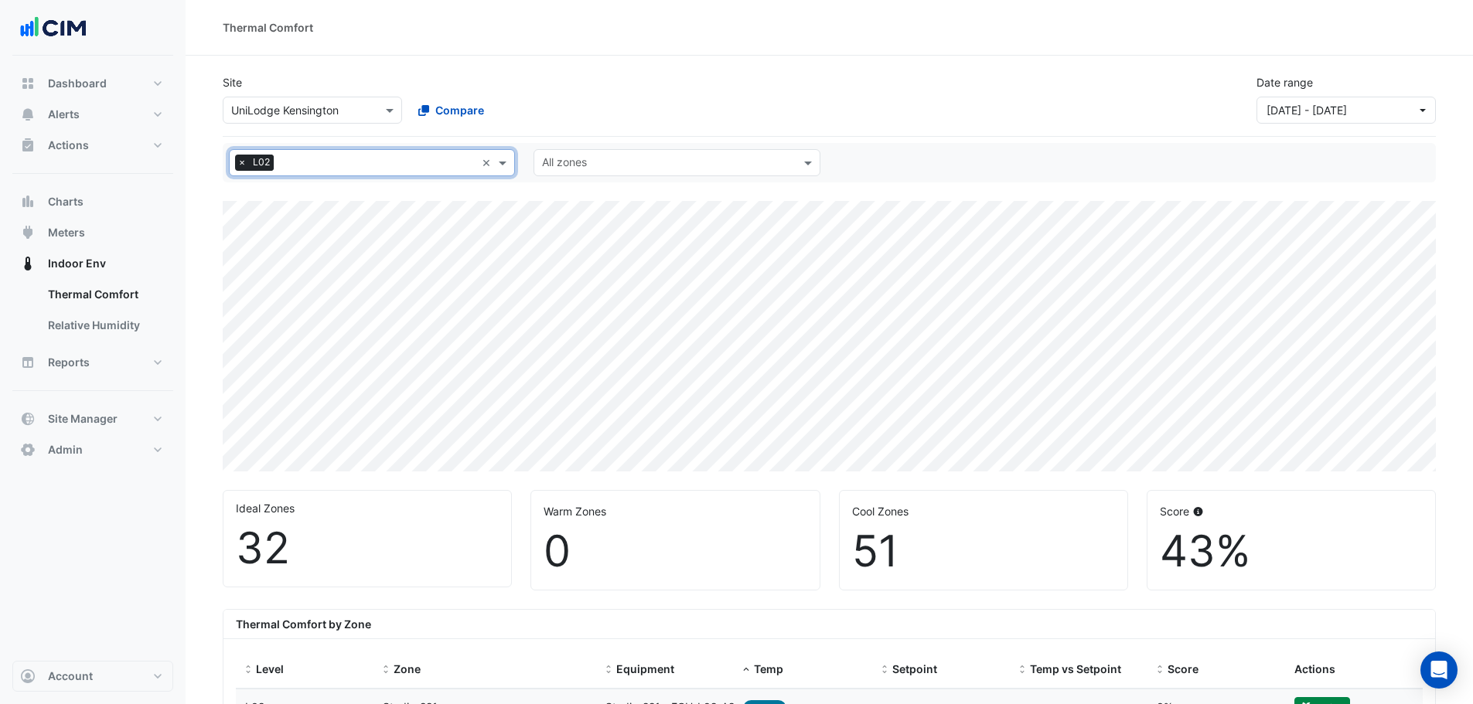
click at [237, 161] on span "×" at bounding box center [242, 162] width 14 height 15
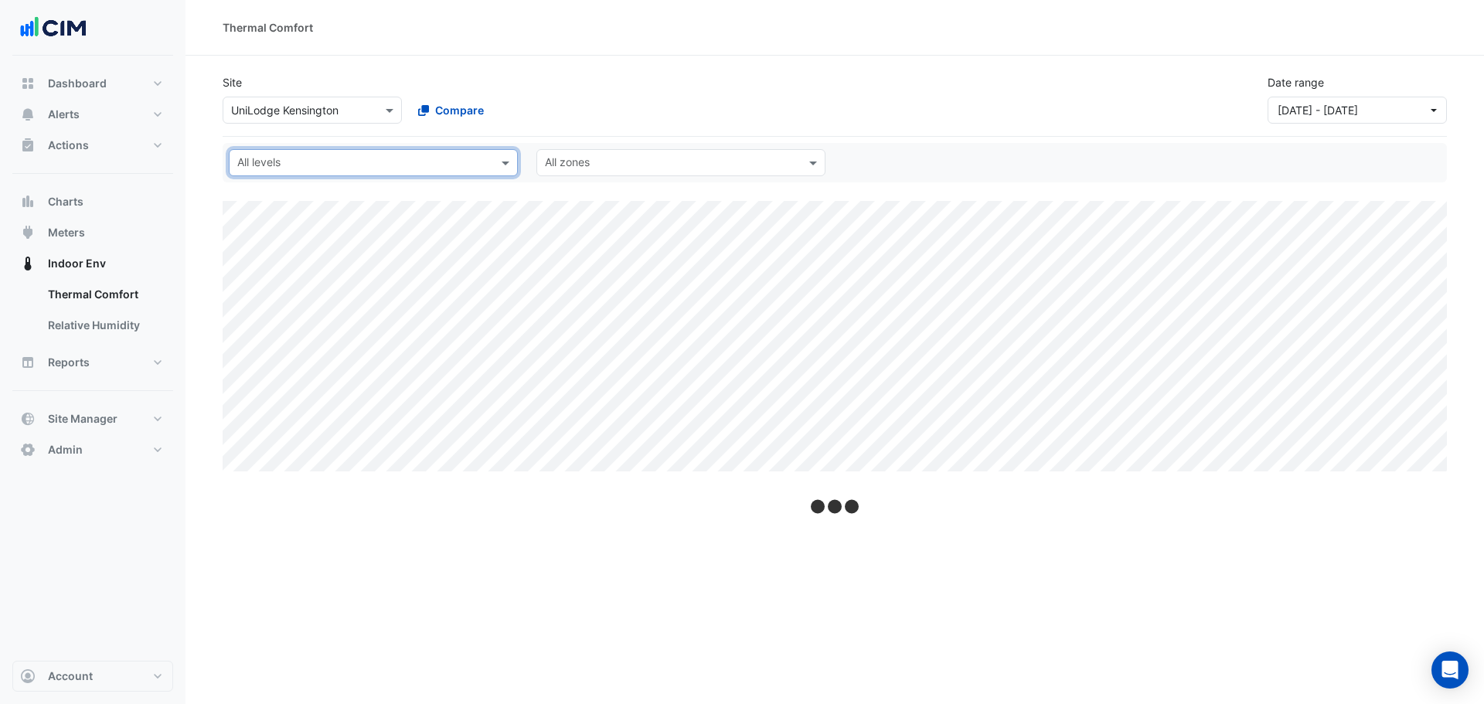
click at [258, 162] on input "text" at bounding box center [364, 164] width 254 height 16
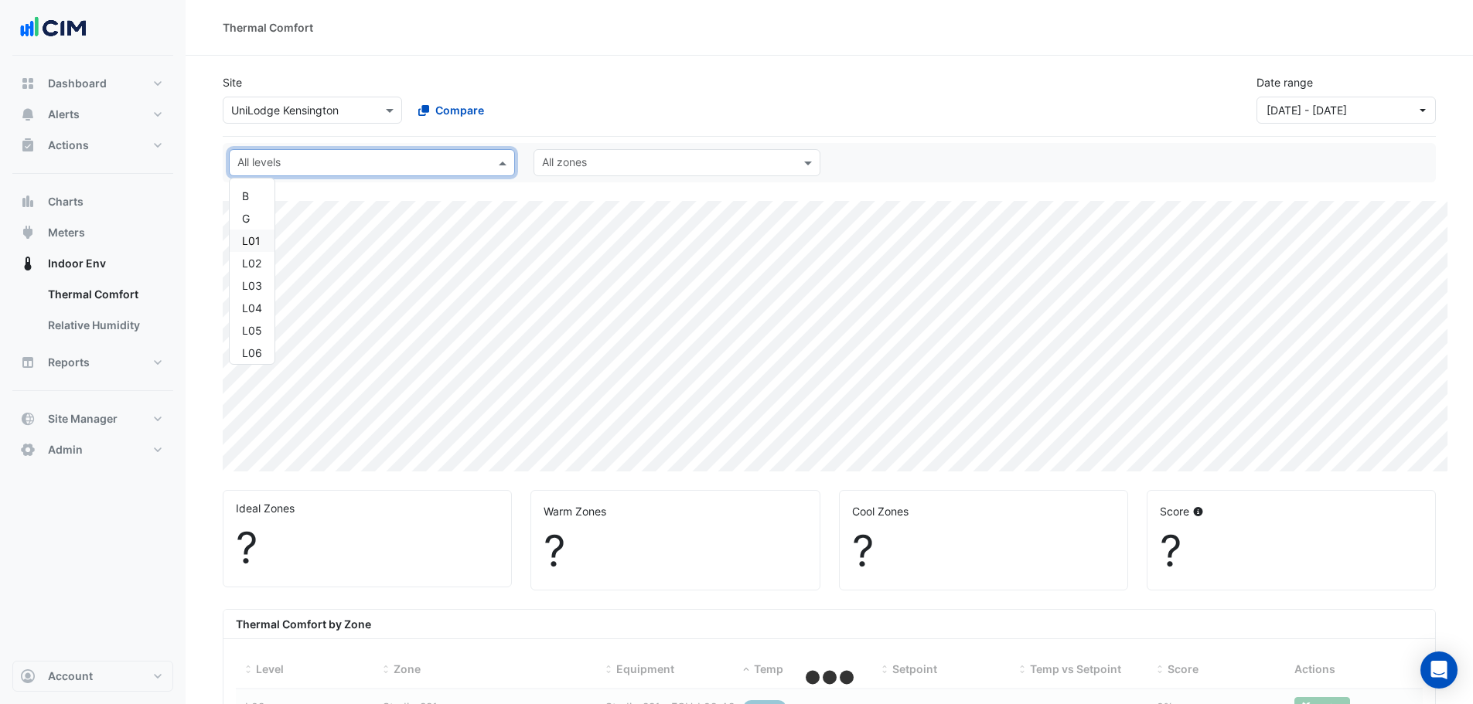
click at [255, 241] on div "L01" at bounding box center [252, 241] width 20 height 16
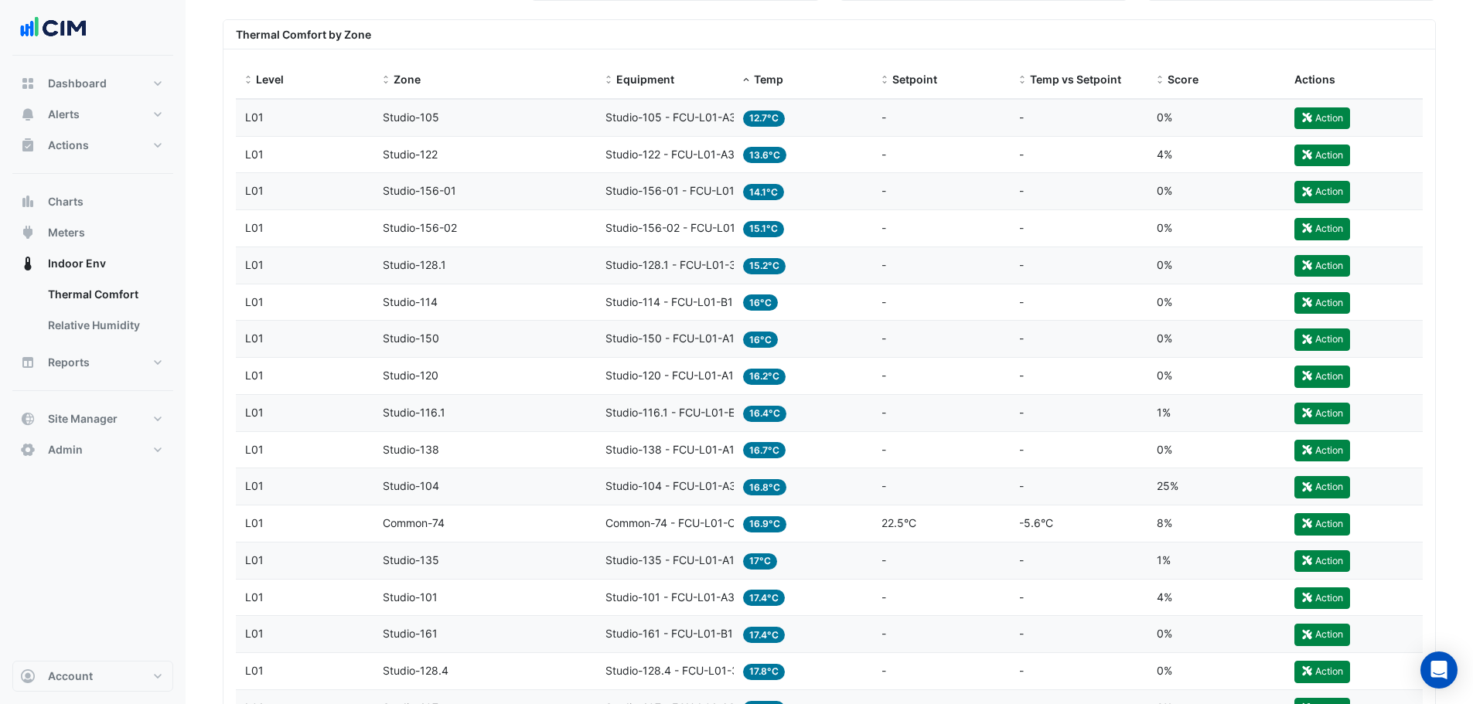
scroll to position [309, 0]
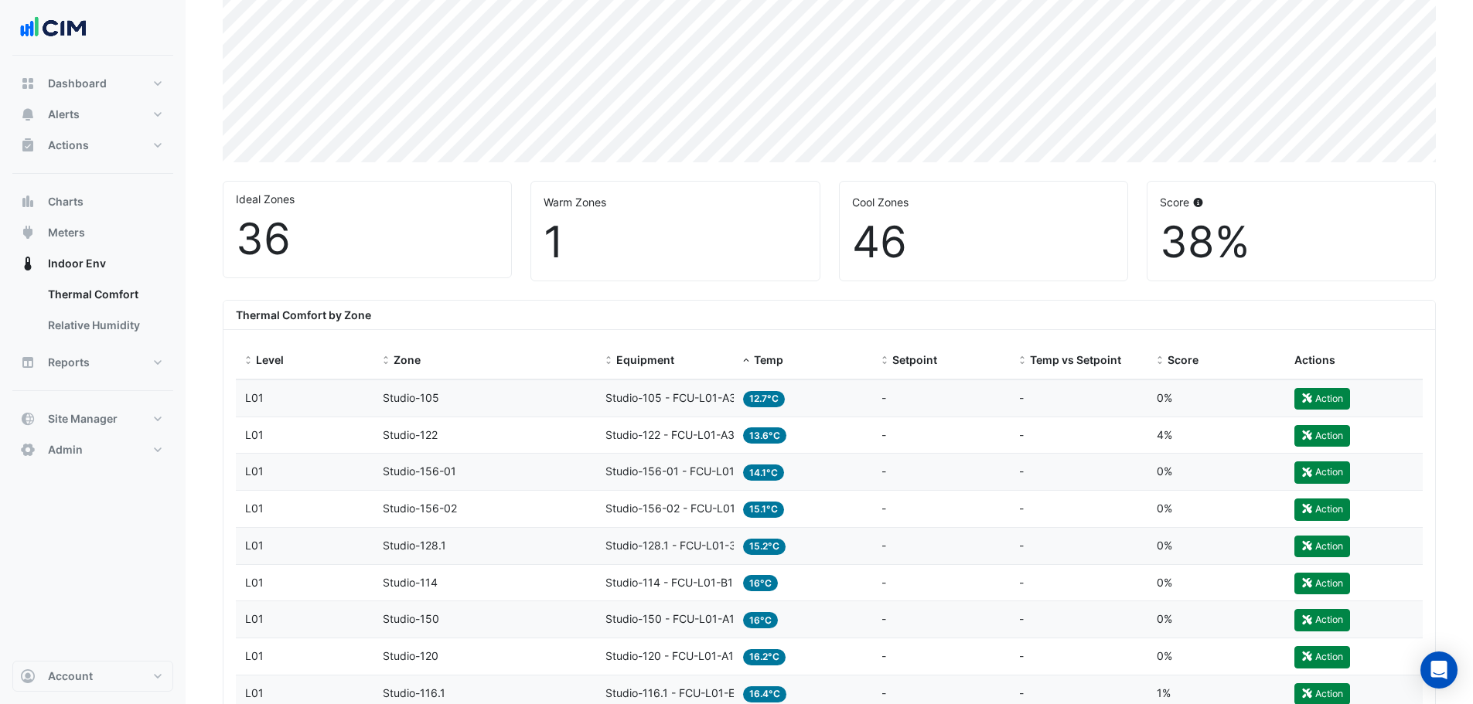
click at [760, 365] on span "Temp" at bounding box center [768, 359] width 29 height 13
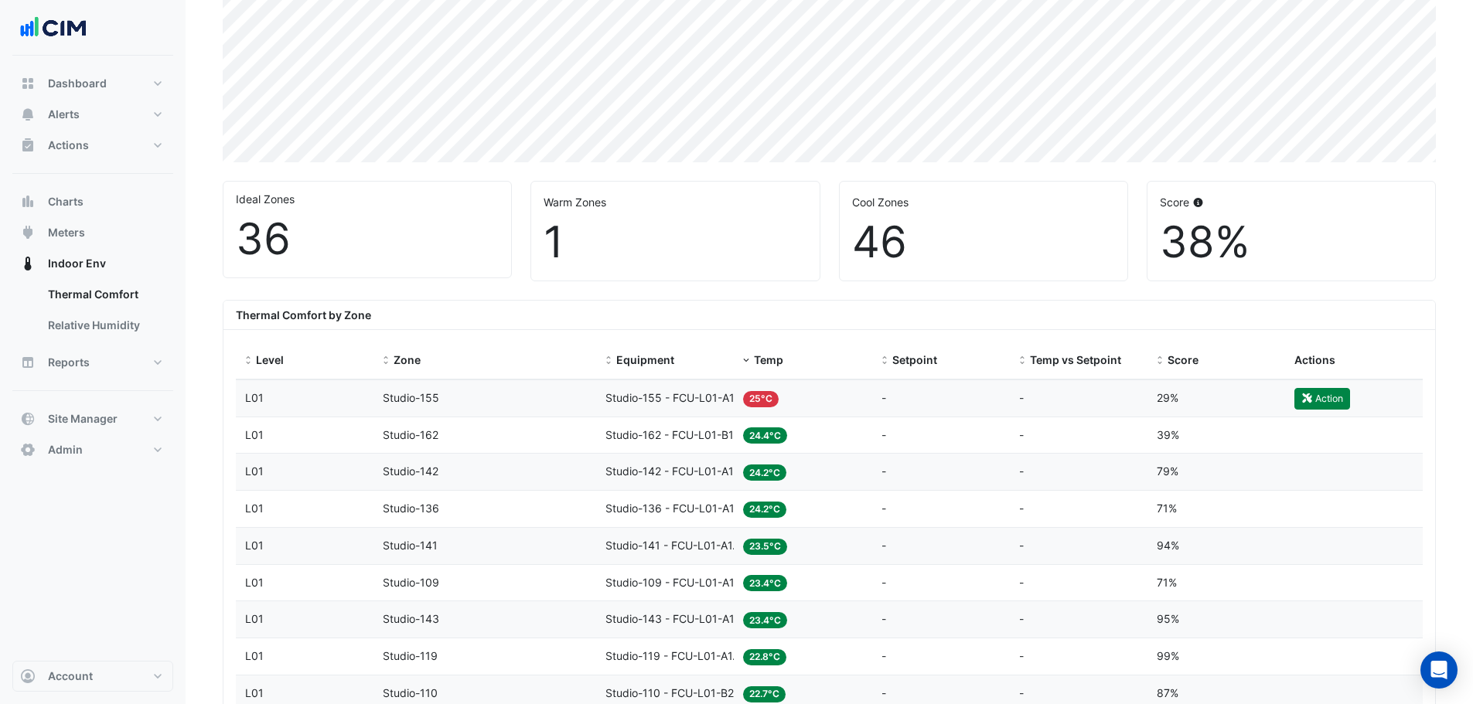
click at [760, 365] on span "Temp" at bounding box center [768, 359] width 29 height 13
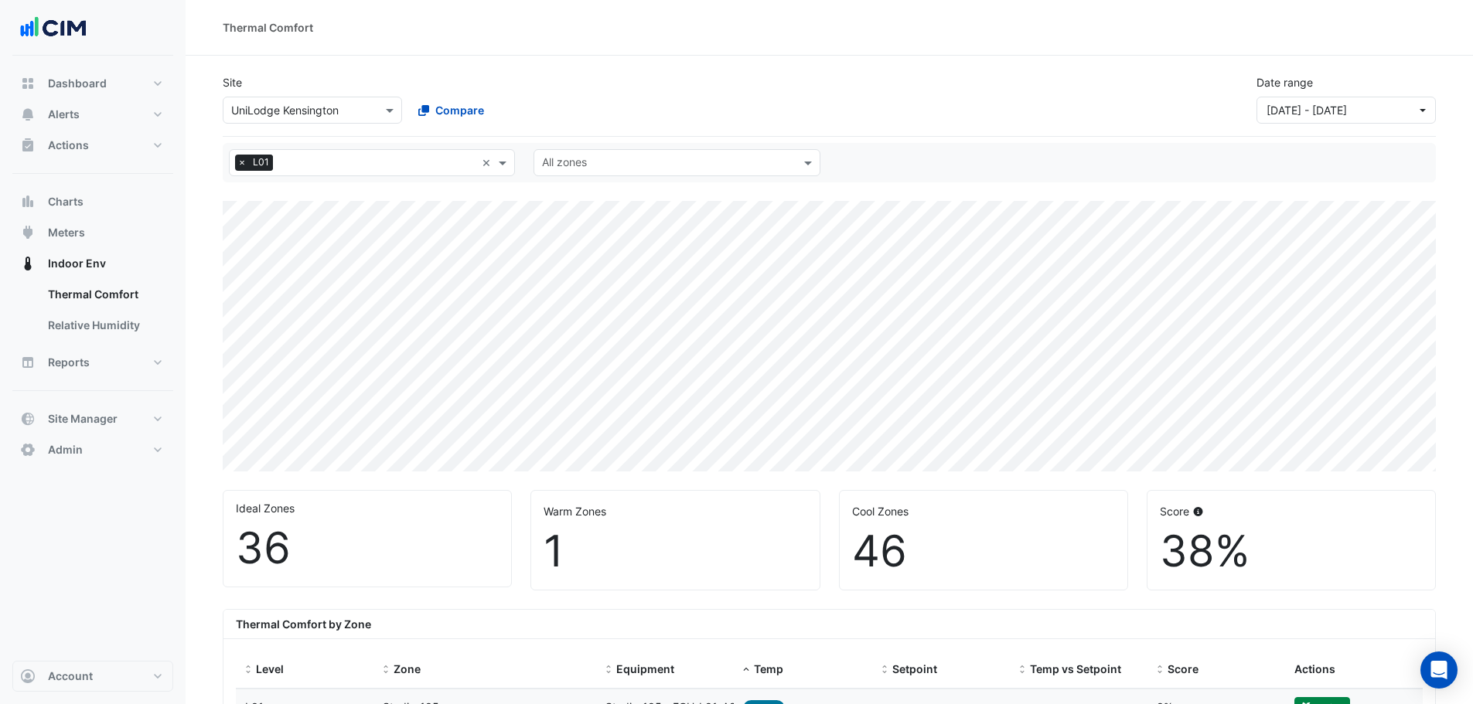
click at [240, 161] on span "×" at bounding box center [242, 162] width 14 height 15
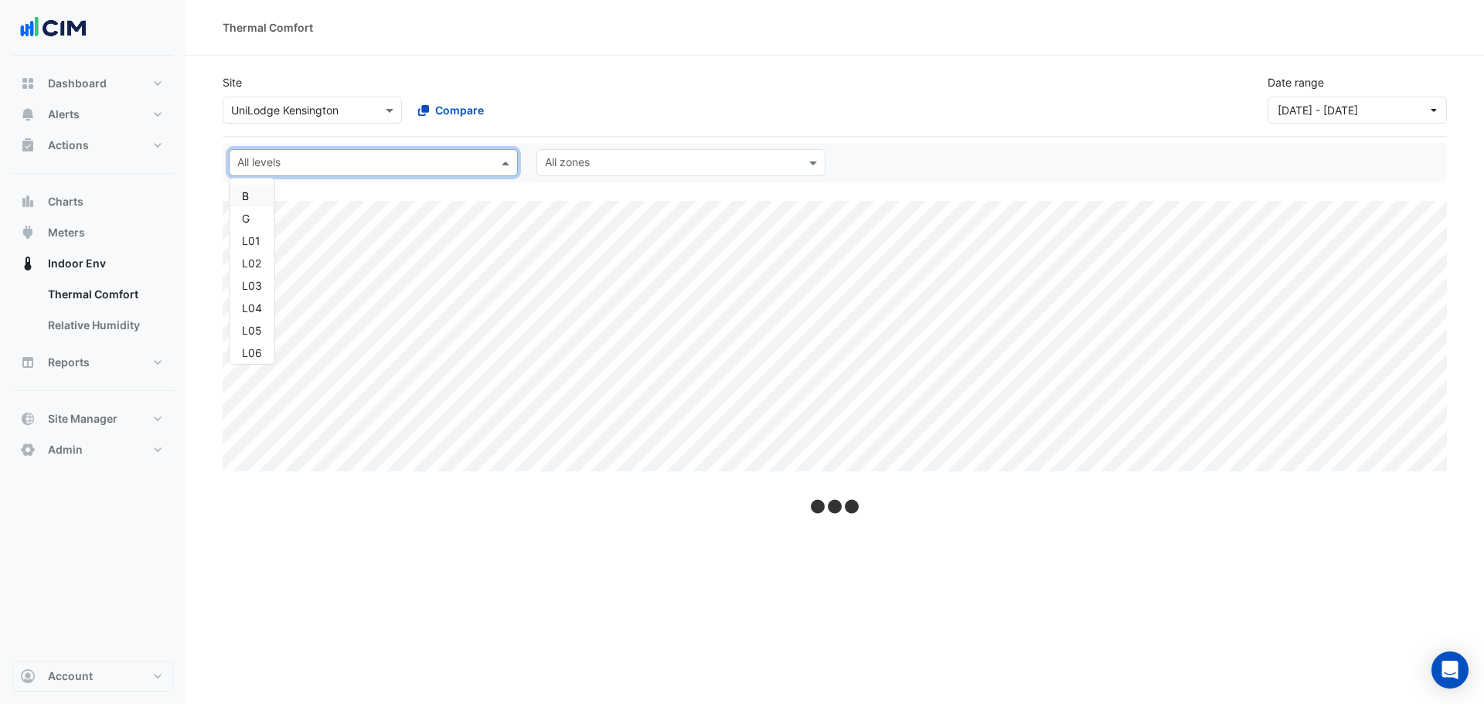
click at [268, 161] on input "text" at bounding box center [364, 164] width 254 height 16
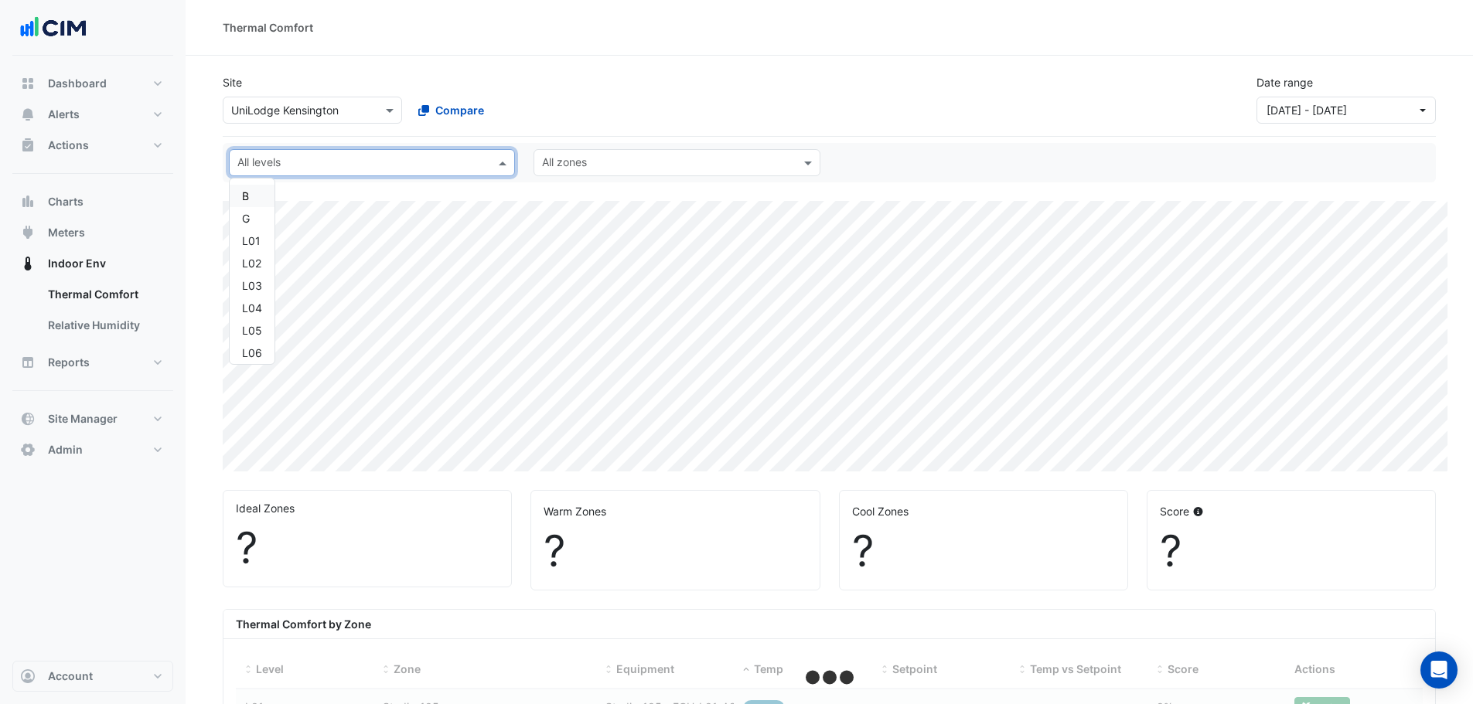
click at [244, 187] on div "B" at bounding box center [252, 196] width 45 height 22
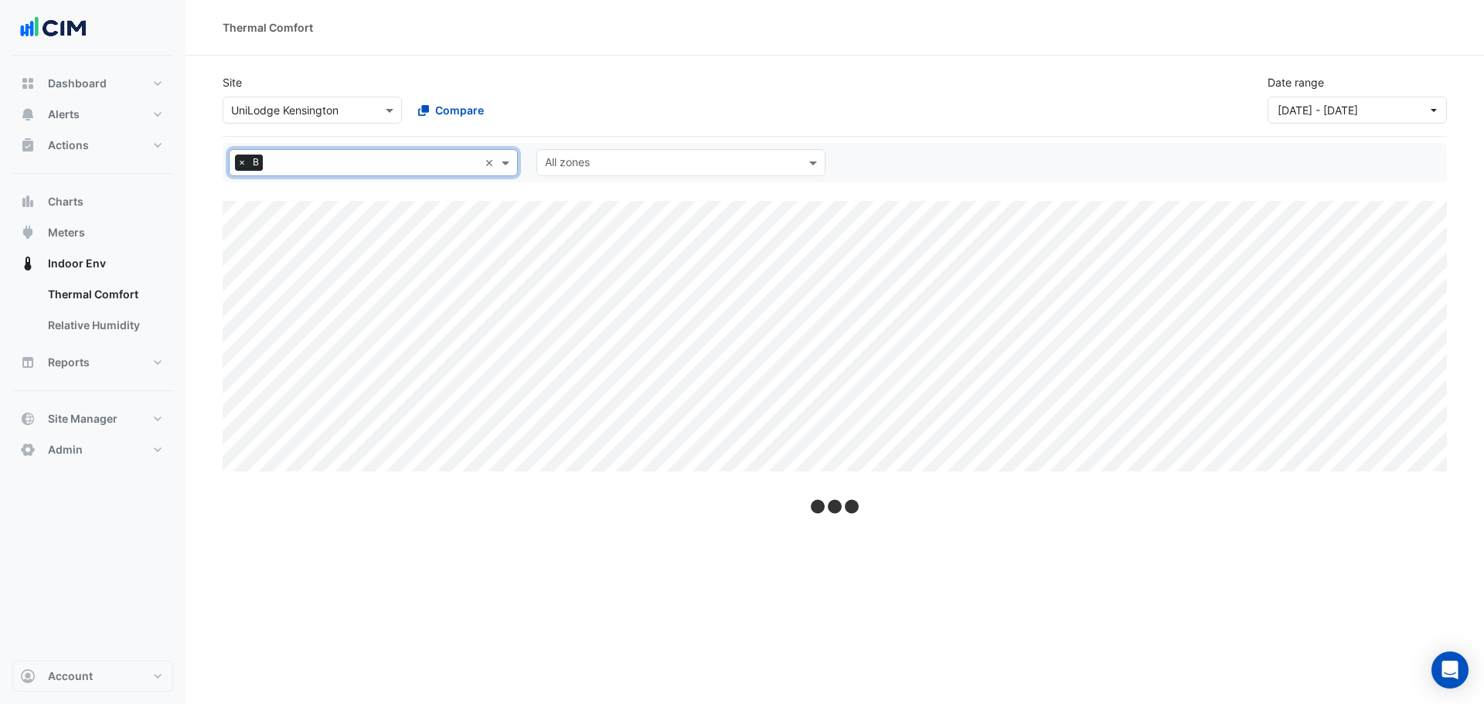
select select "**"
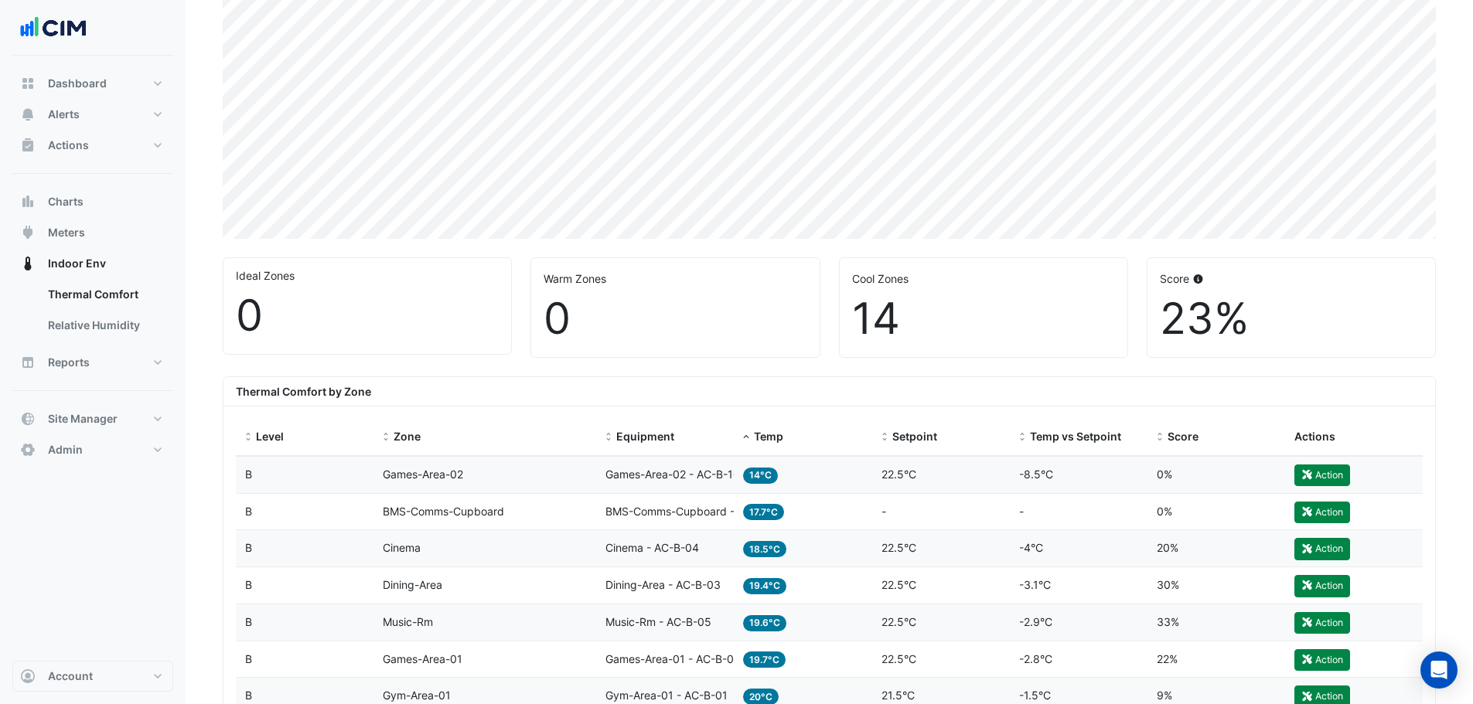
scroll to position [232, 0]
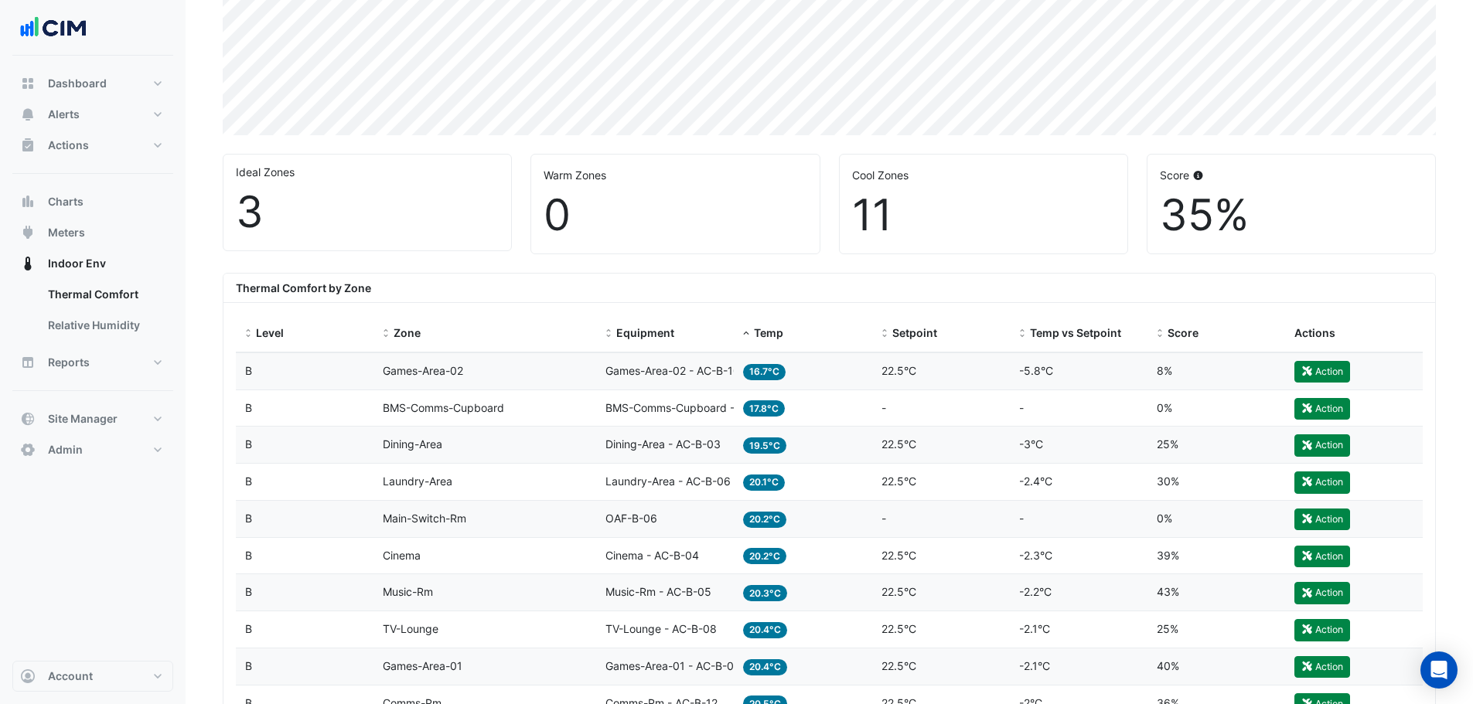
scroll to position [309, 0]
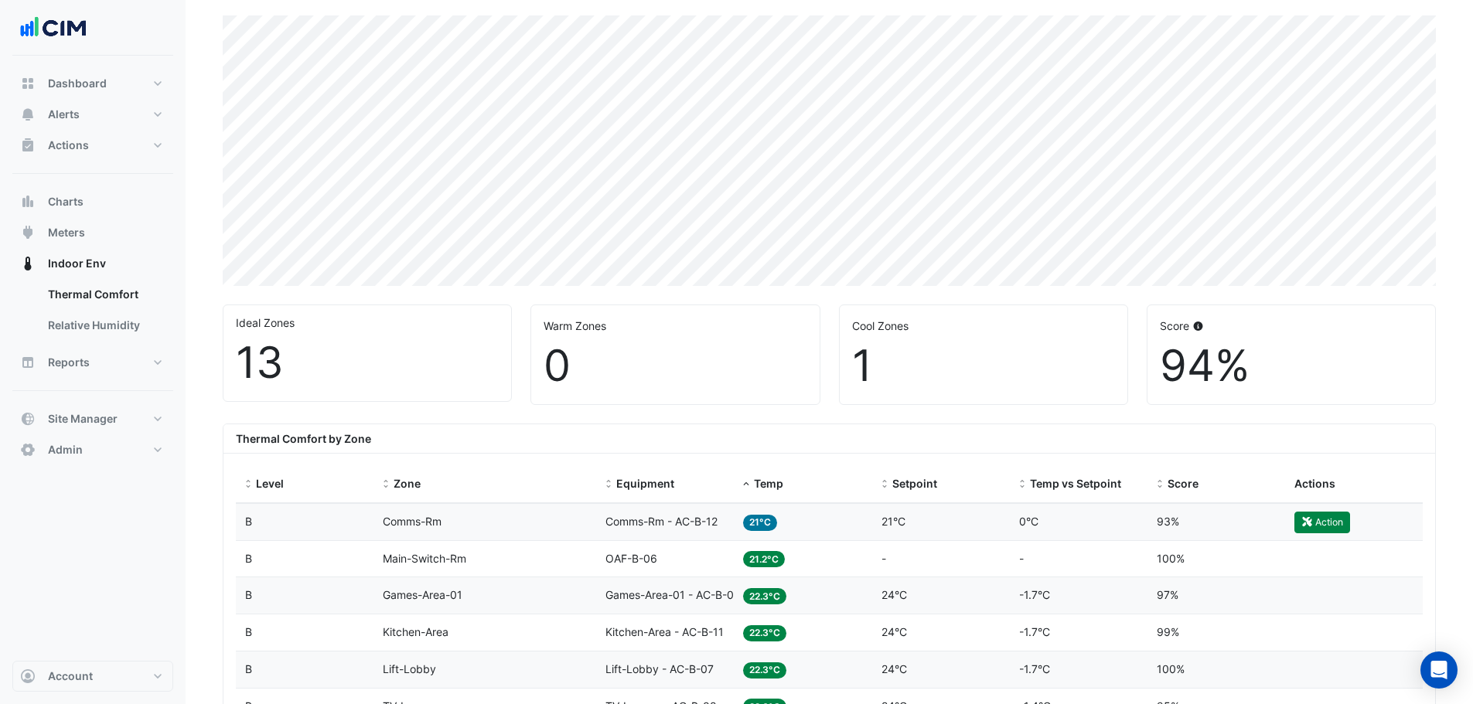
scroll to position [309, 0]
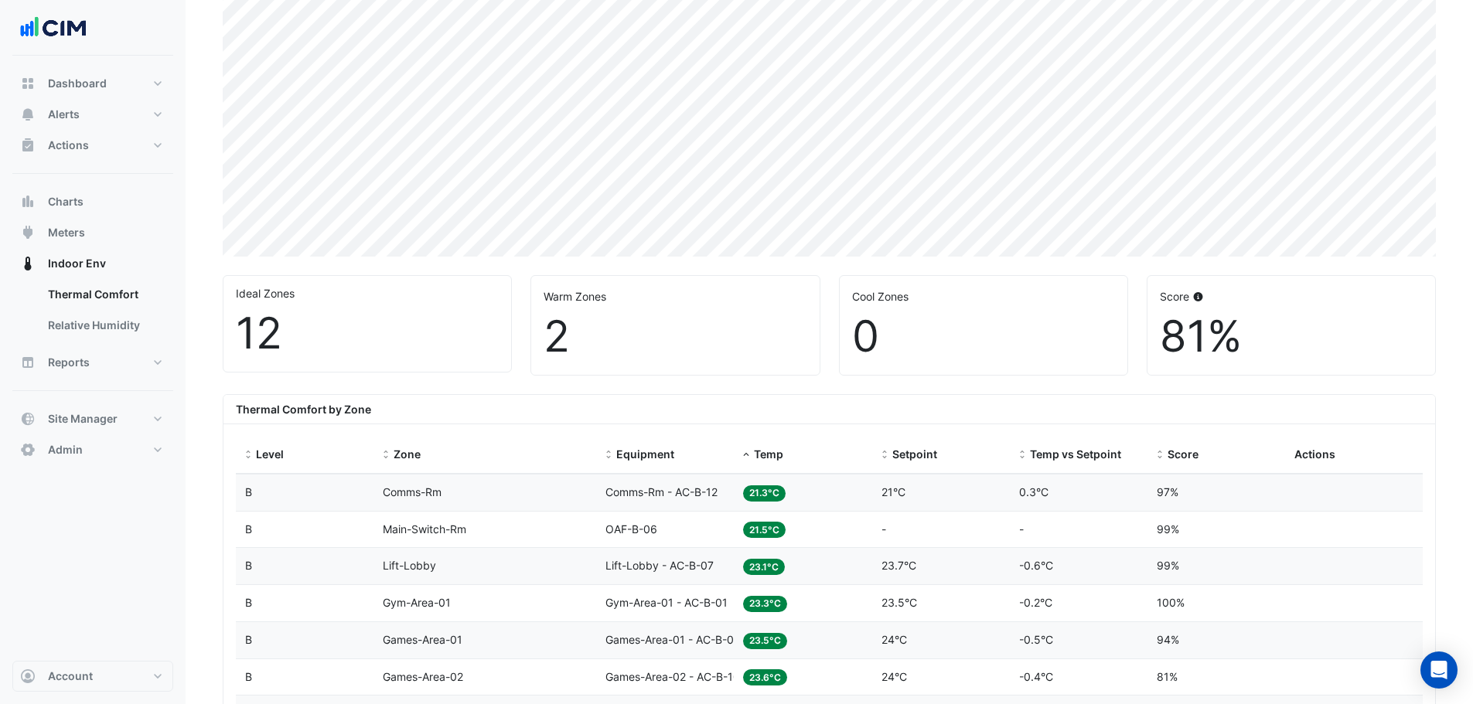
scroll to position [155, 0]
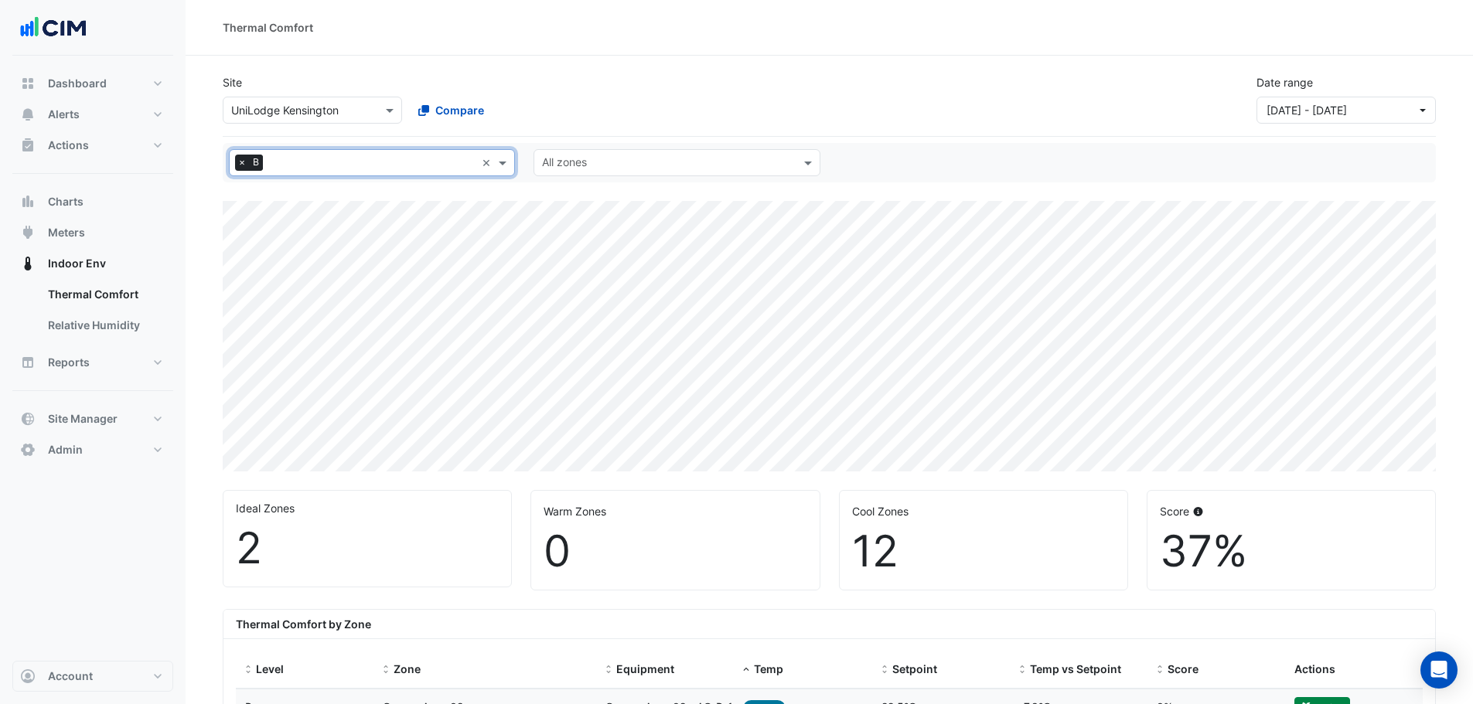
drag, startPoint x: 241, startPoint y: 161, endPoint x: 300, endPoint y: 161, distance: 58.8
click at [242, 161] on span "×" at bounding box center [242, 162] width 14 height 15
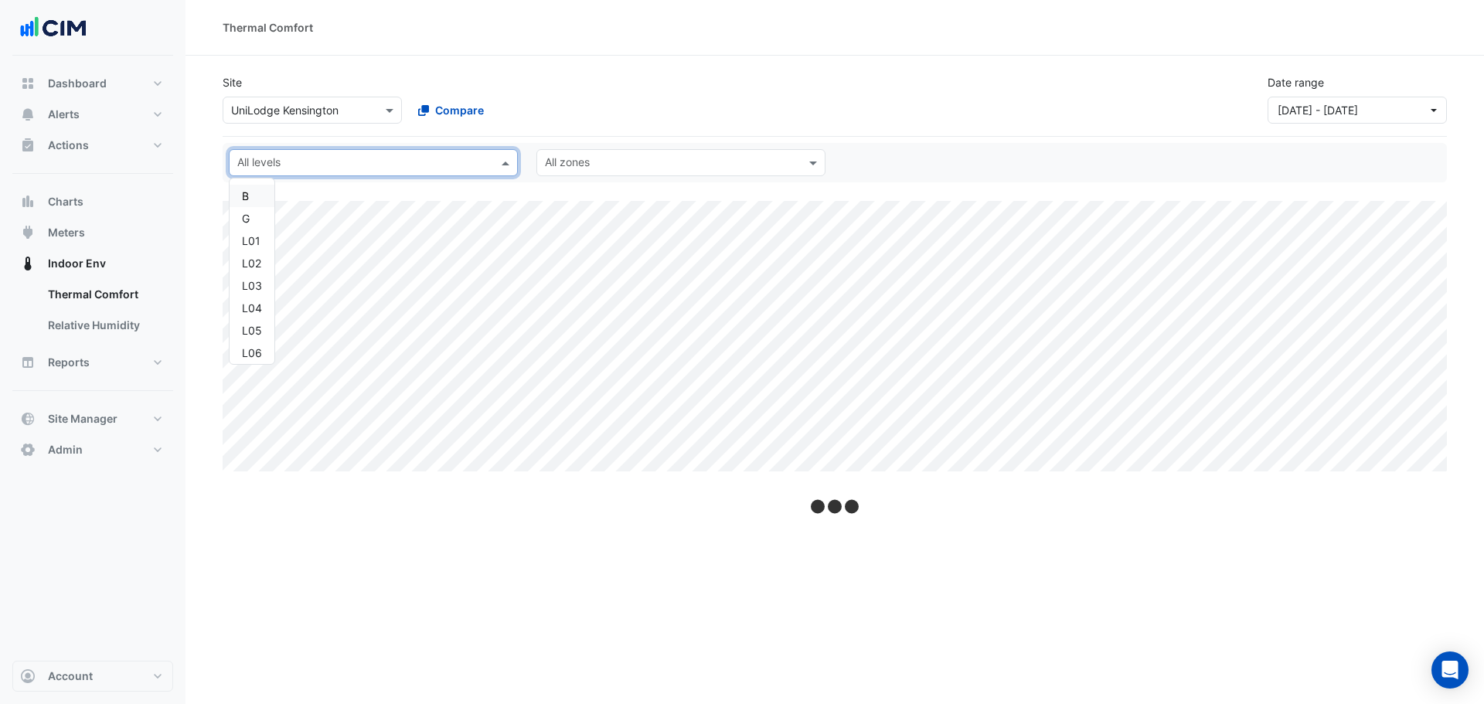
click at [300, 161] on input "text" at bounding box center [364, 164] width 254 height 16
click at [259, 220] on div "G" at bounding box center [252, 218] width 20 height 16
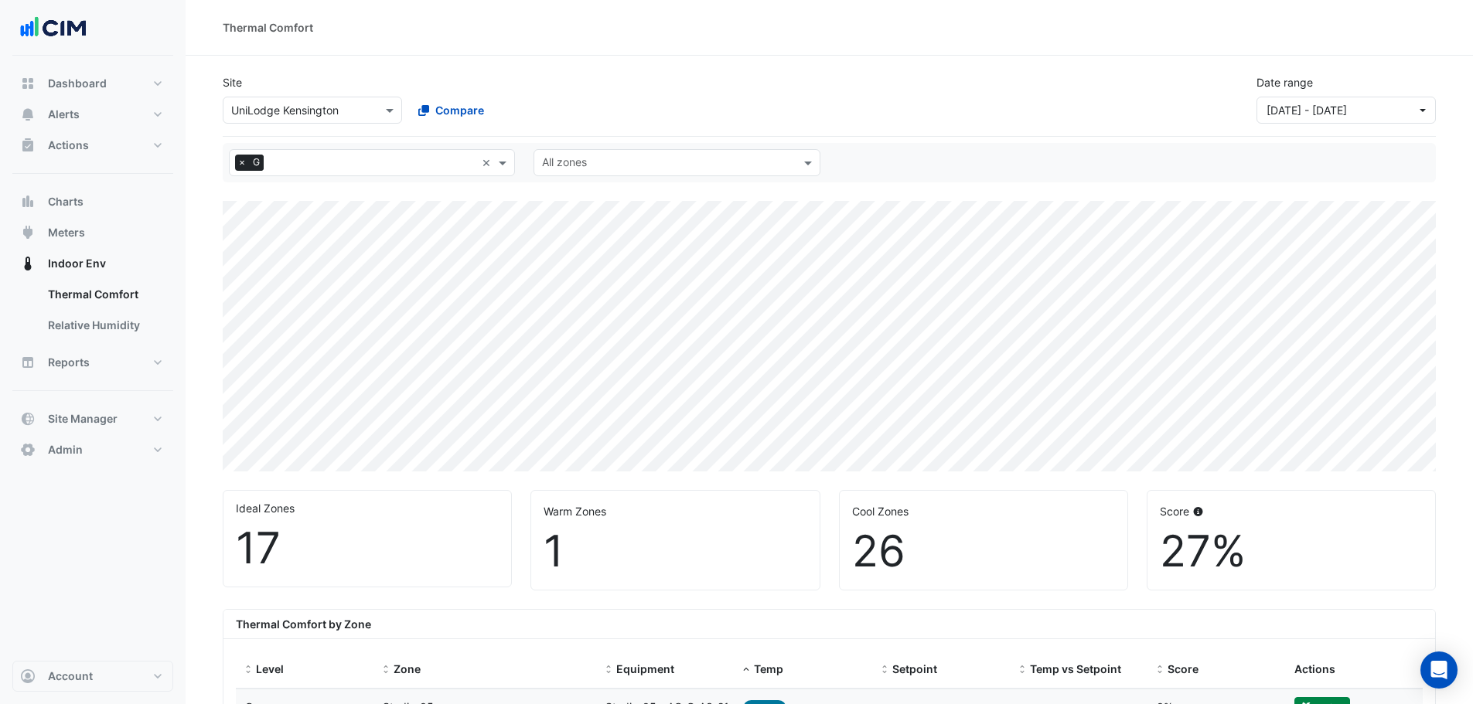
drag, startPoint x: 237, startPoint y: 163, endPoint x: 276, endPoint y: 163, distance: 38.7
click at [237, 163] on span "×" at bounding box center [242, 162] width 14 height 15
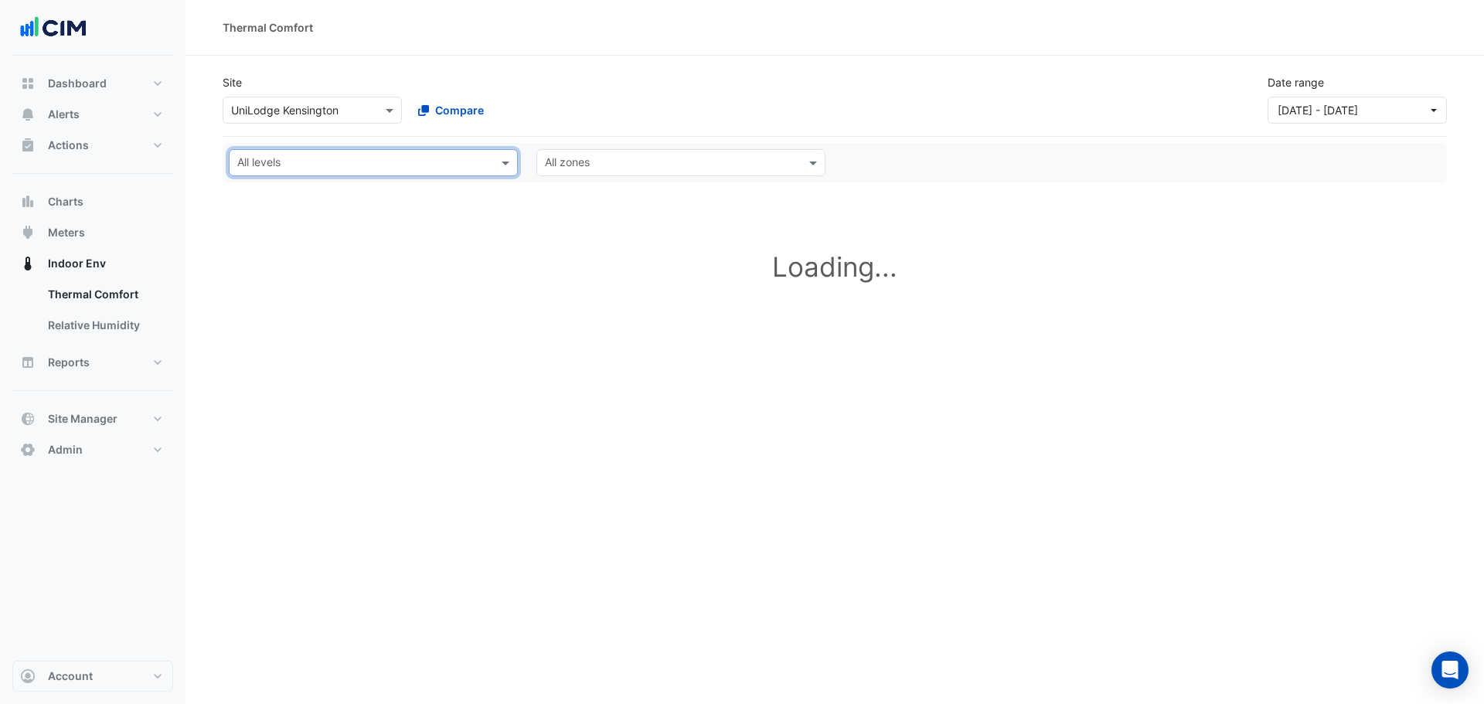
click at [279, 162] on input "text" at bounding box center [364, 164] width 254 height 16
click at [246, 244] on div "L01" at bounding box center [252, 241] width 20 height 16
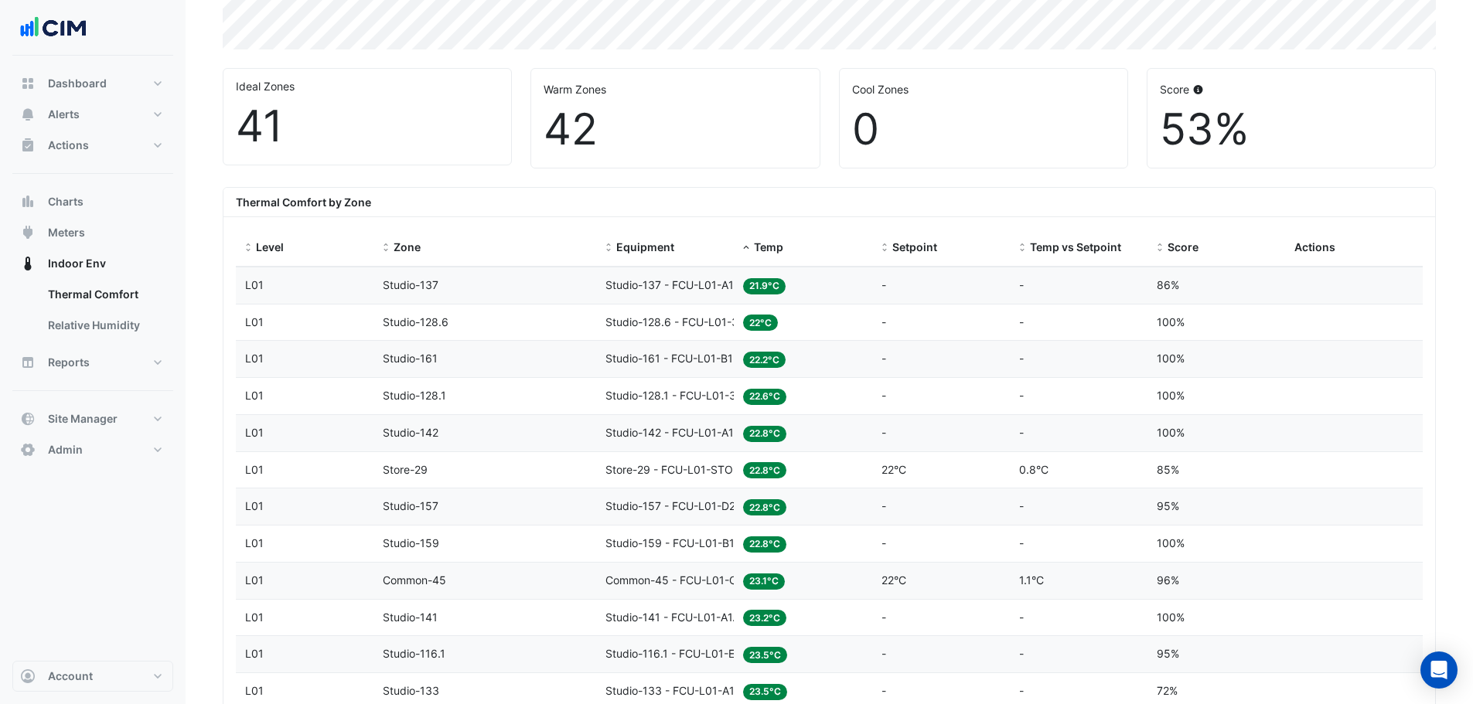
scroll to position [387, 0]
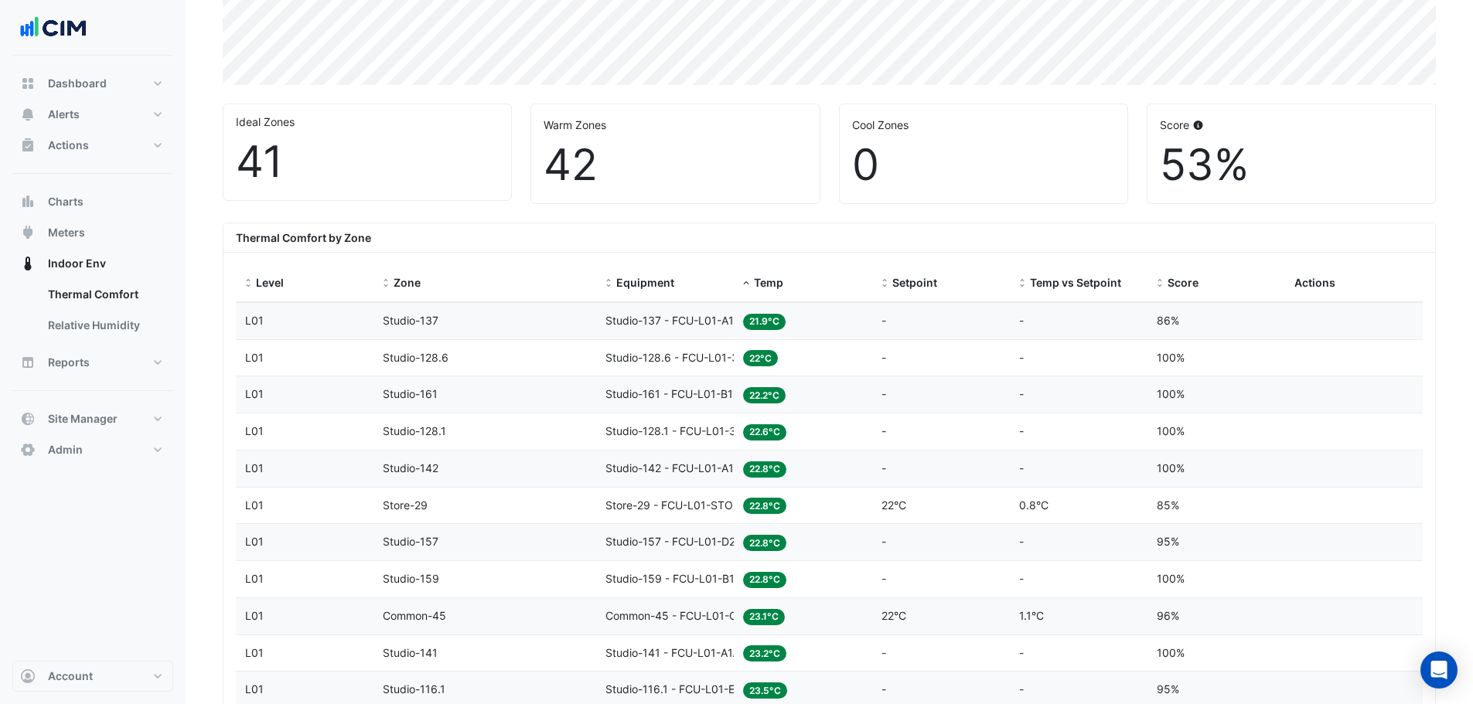
click at [761, 282] on span "Temp" at bounding box center [768, 282] width 29 height 13
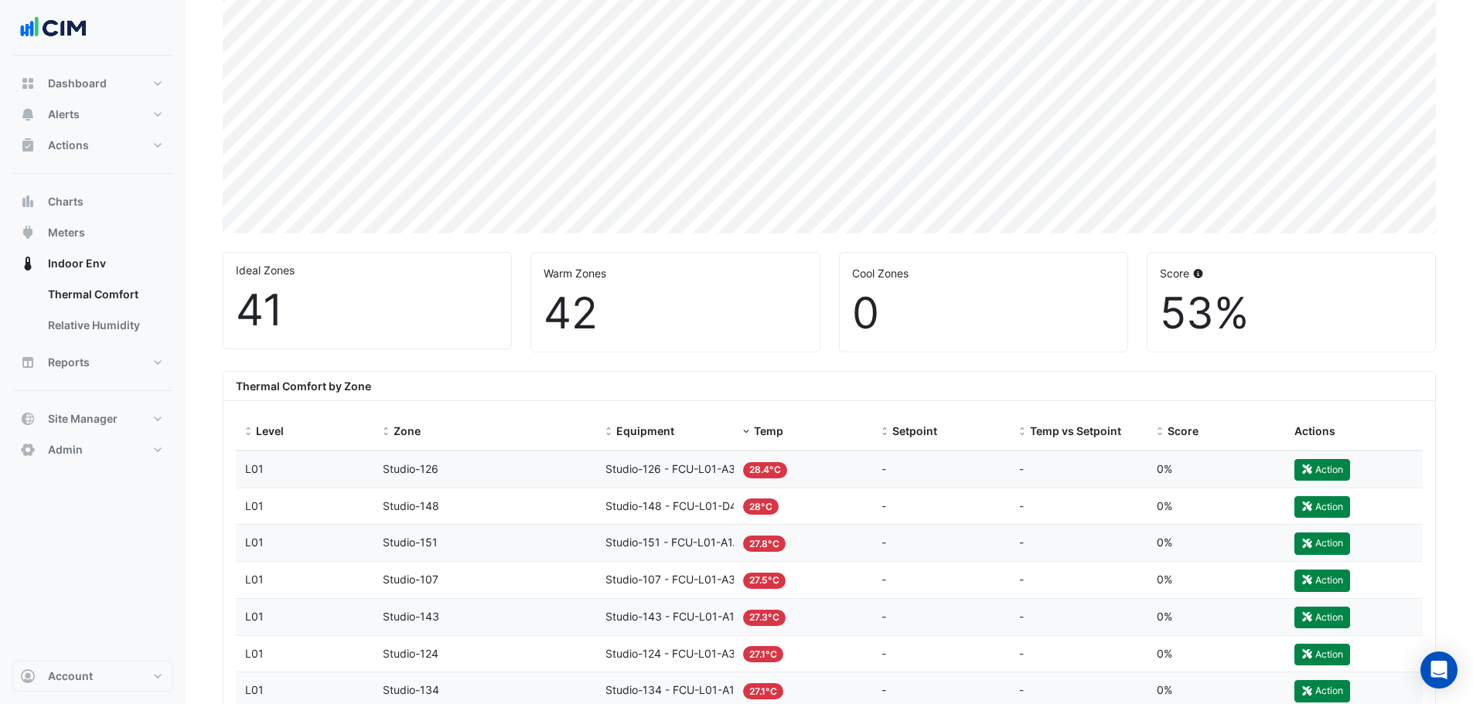
scroll to position [232, 0]
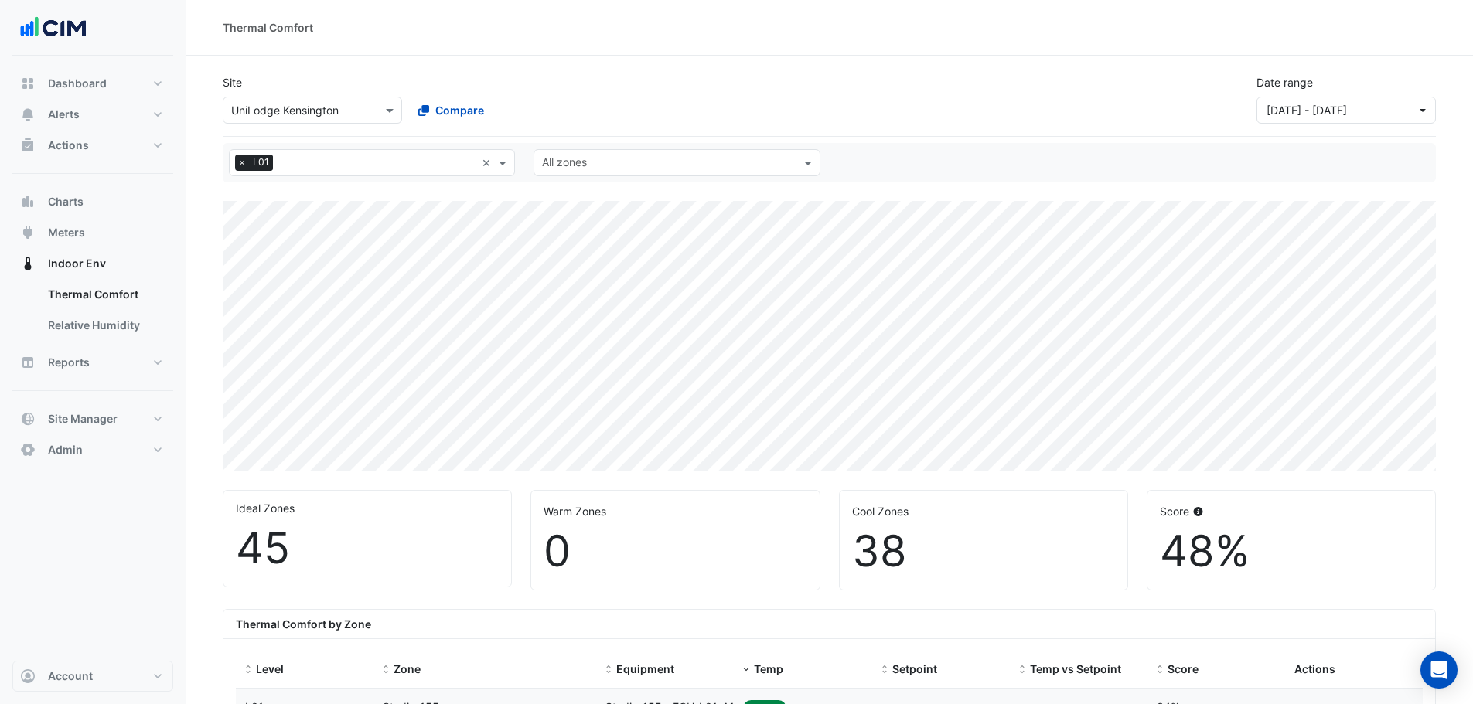
click at [237, 166] on span "×" at bounding box center [242, 162] width 14 height 15
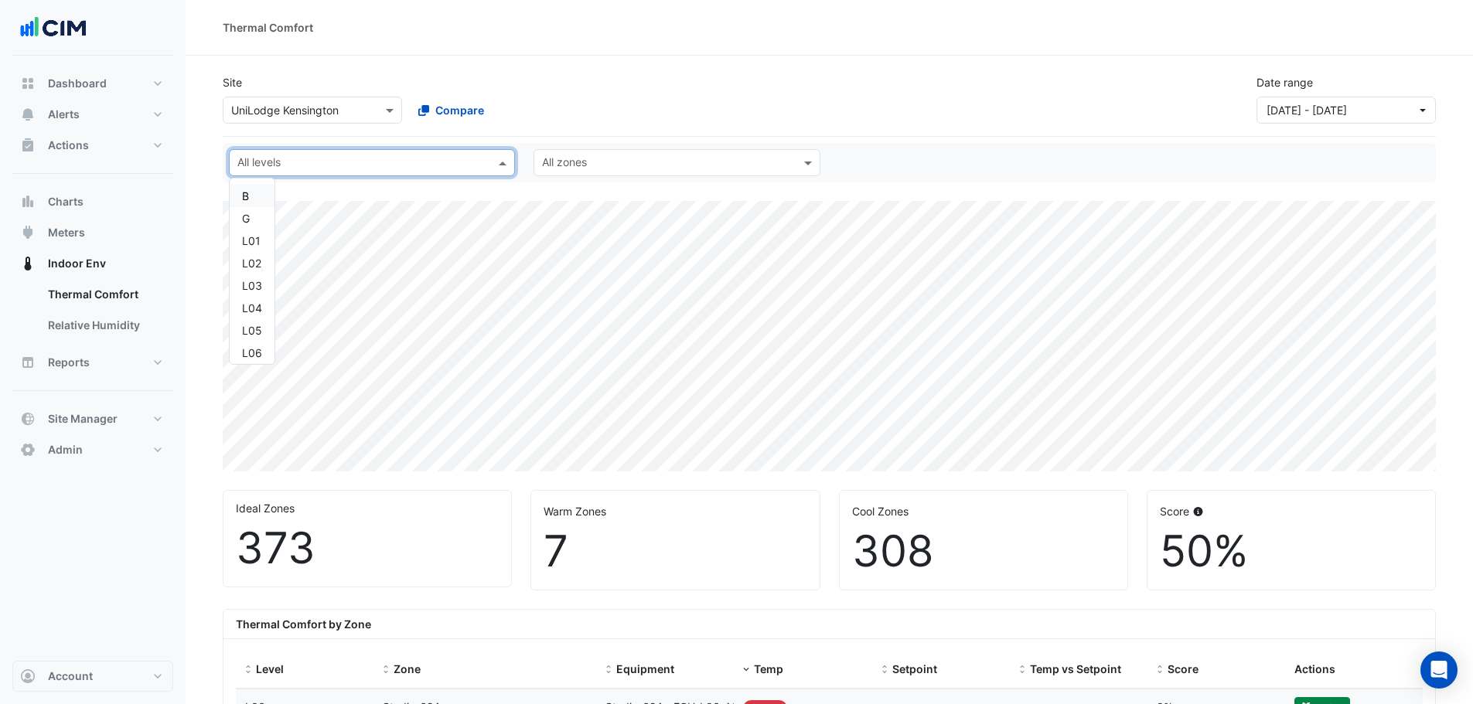
click at [246, 165] on input "text" at bounding box center [362, 164] width 251 height 16
click at [254, 261] on div "L02" at bounding box center [252, 263] width 20 height 16
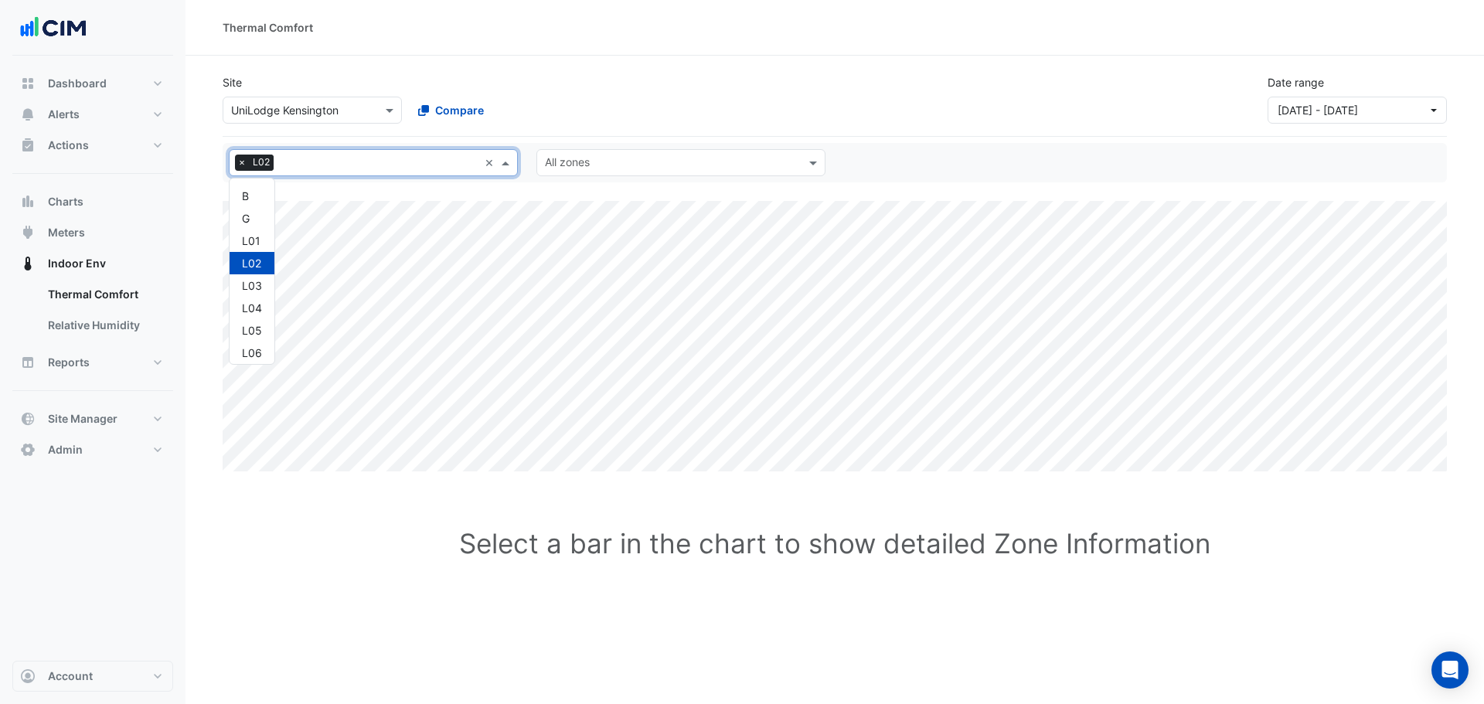
click at [300, 157] on input "text" at bounding box center [379, 164] width 199 height 16
click at [264, 286] on div "L03" at bounding box center [252, 285] width 45 height 22
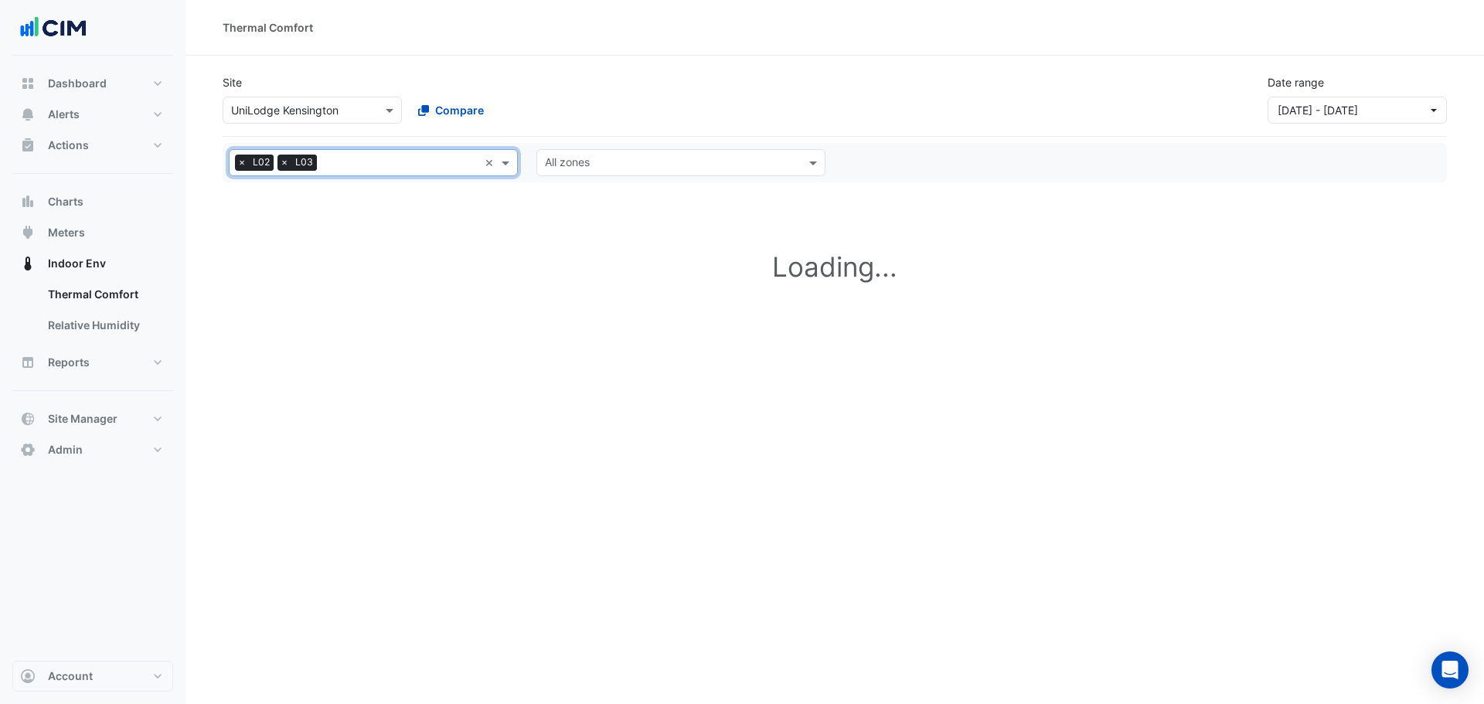
click at [237, 165] on span "×" at bounding box center [242, 162] width 14 height 15
select select "**"
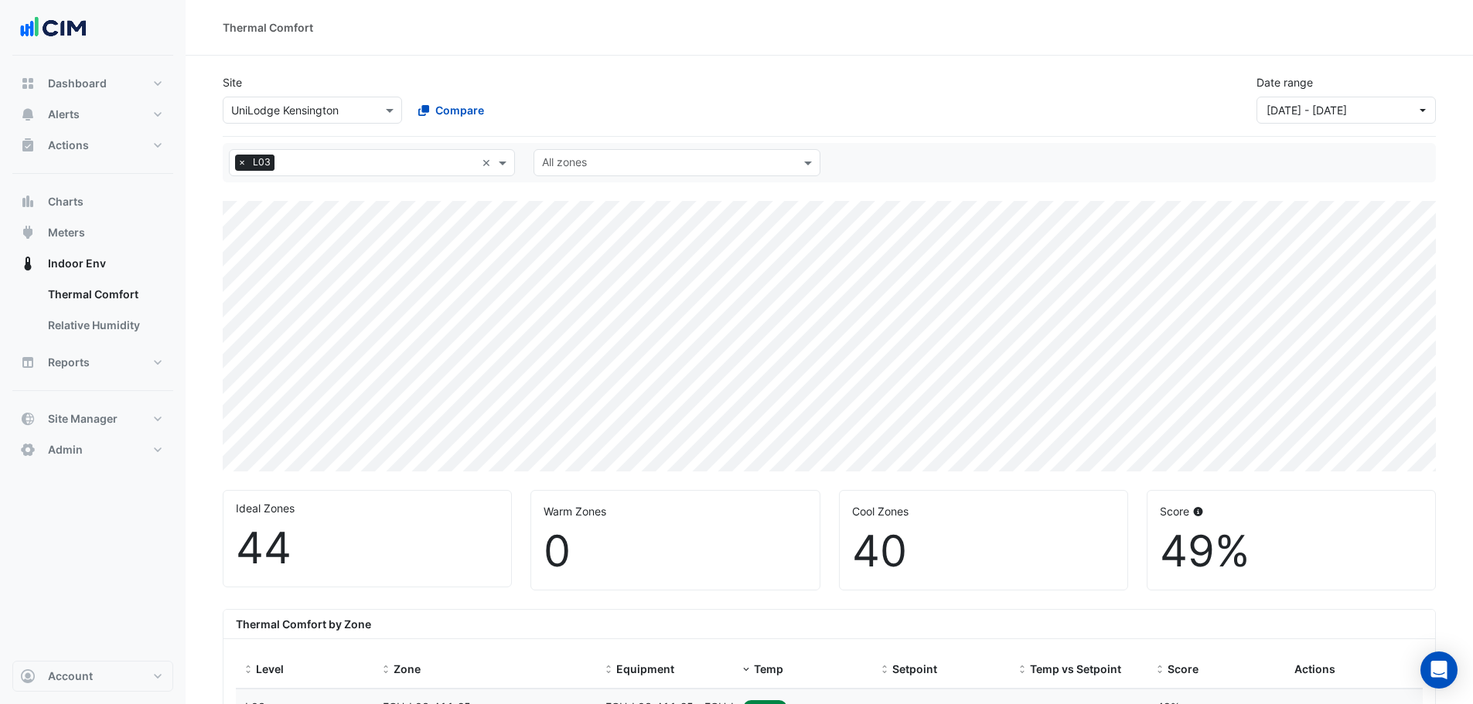
click at [245, 163] on span "×" at bounding box center [242, 162] width 14 height 15
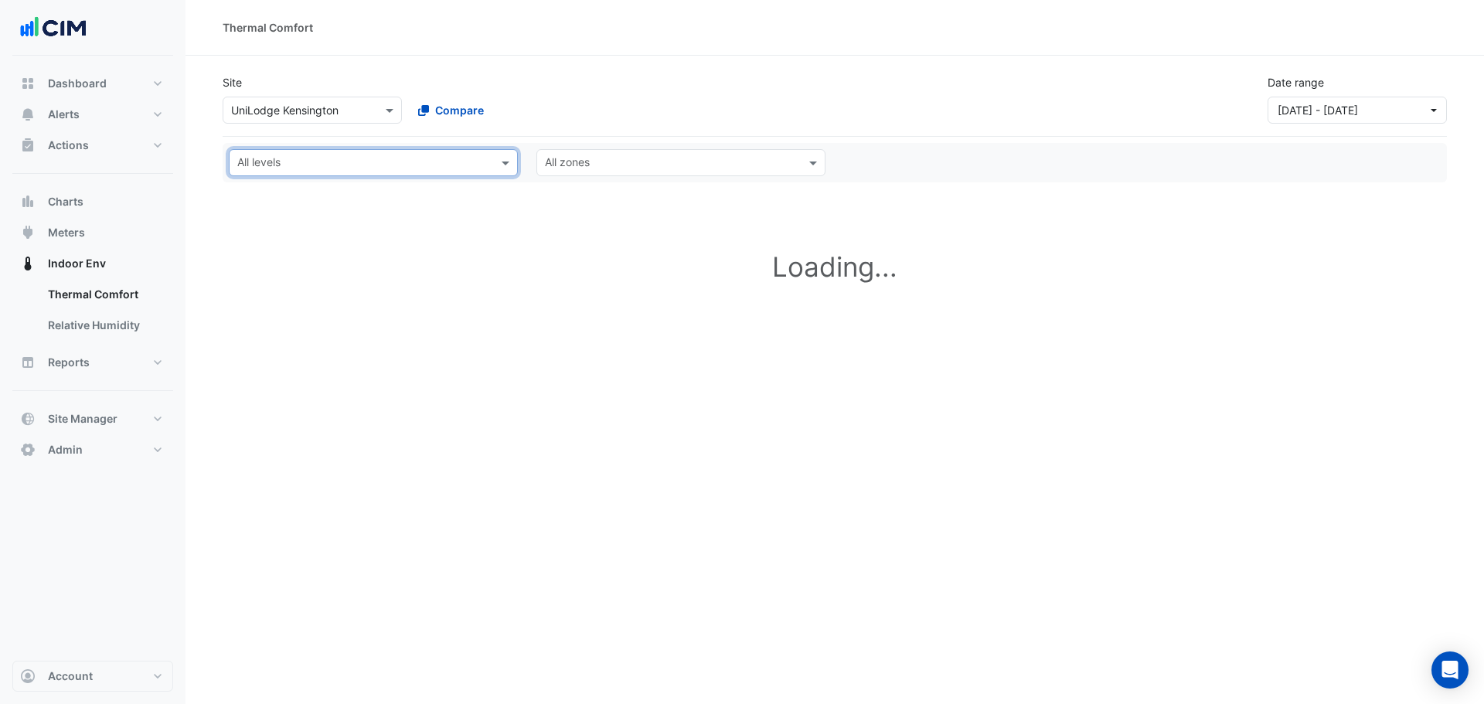
click at [285, 159] on input "text" at bounding box center [364, 164] width 254 height 16
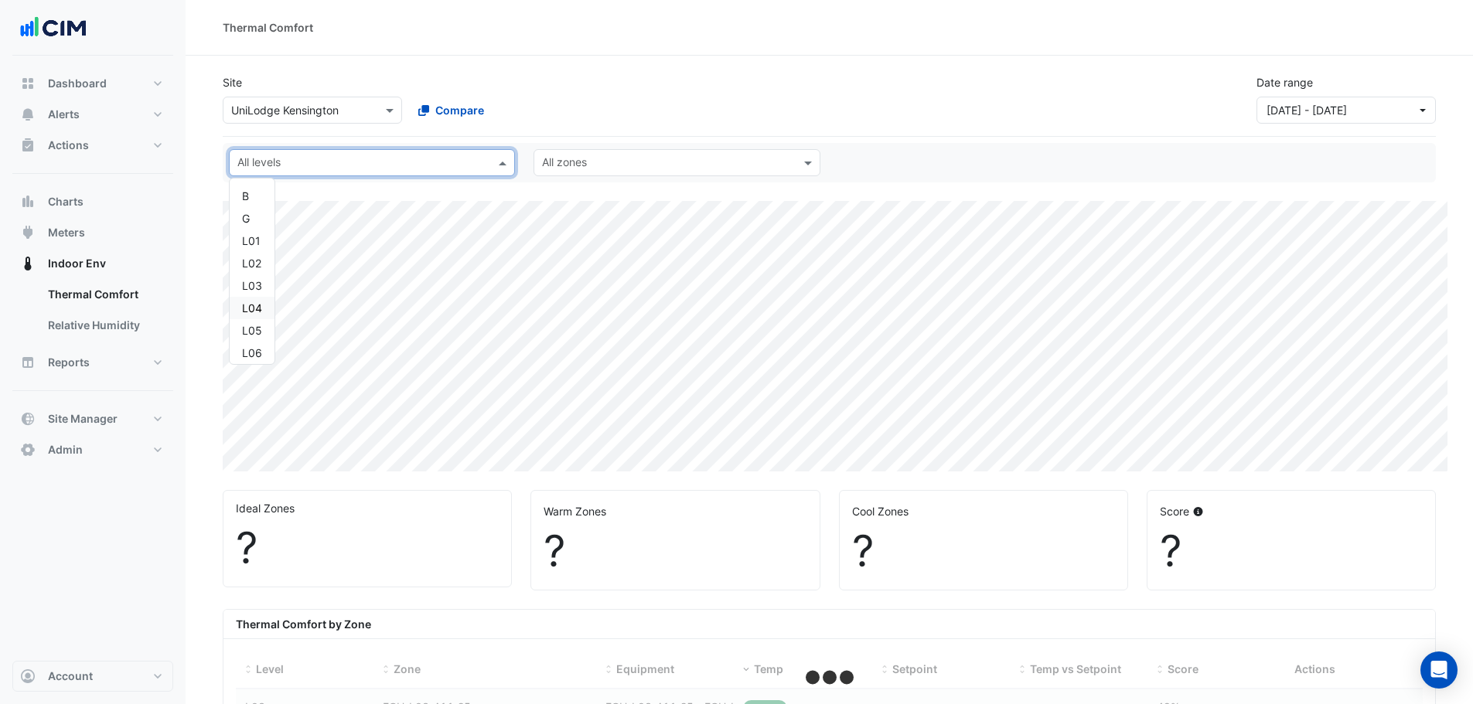
click at [256, 299] on div "L04" at bounding box center [252, 308] width 45 height 22
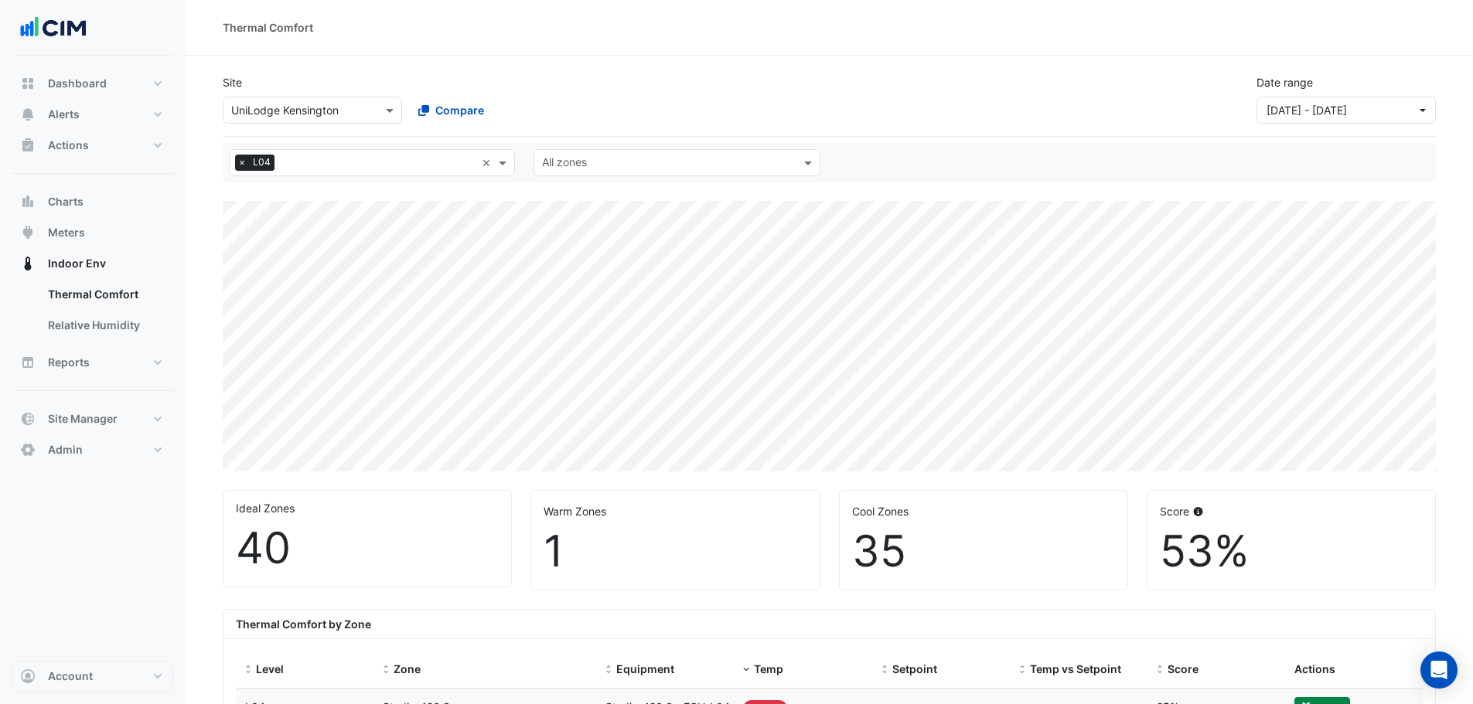
drag, startPoint x: 236, startPoint y: 161, endPoint x: 266, endPoint y: 161, distance: 30.2
click at [237, 161] on span "×" at bounding box center [242, 162] width 14 height 15
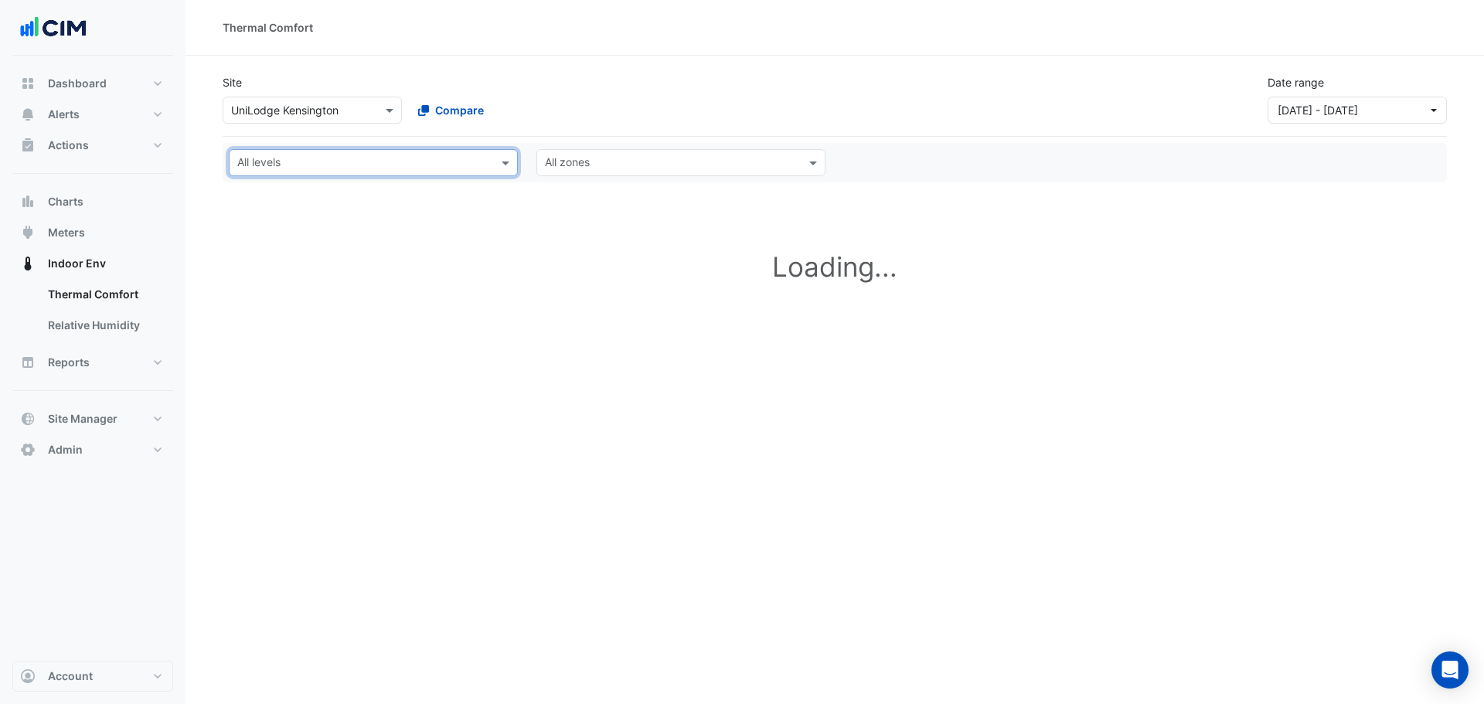
click at [275, 160] on input "text" at bounding box center [364, 164] width 254 height 16
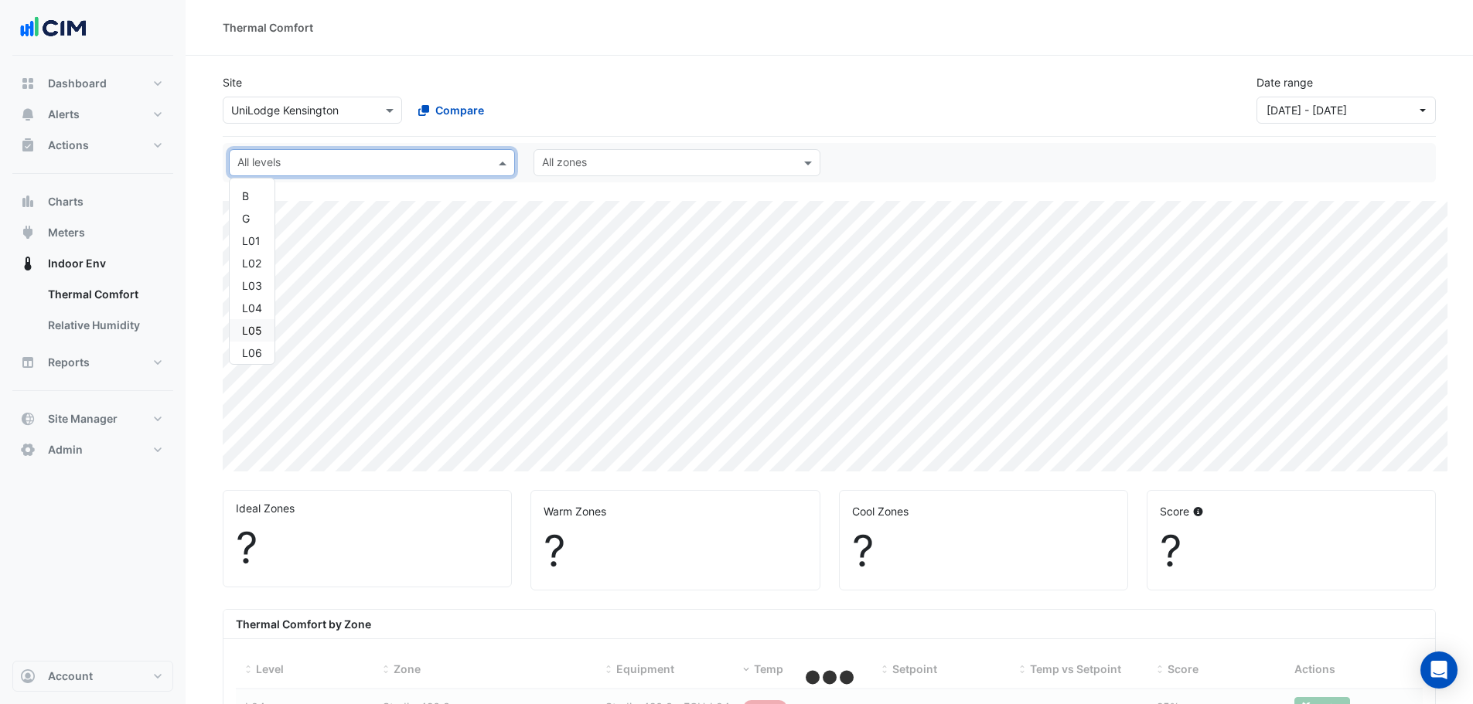
click at [257, 331] on div "L05" at bounding box center [252, 330] width 20 height 16
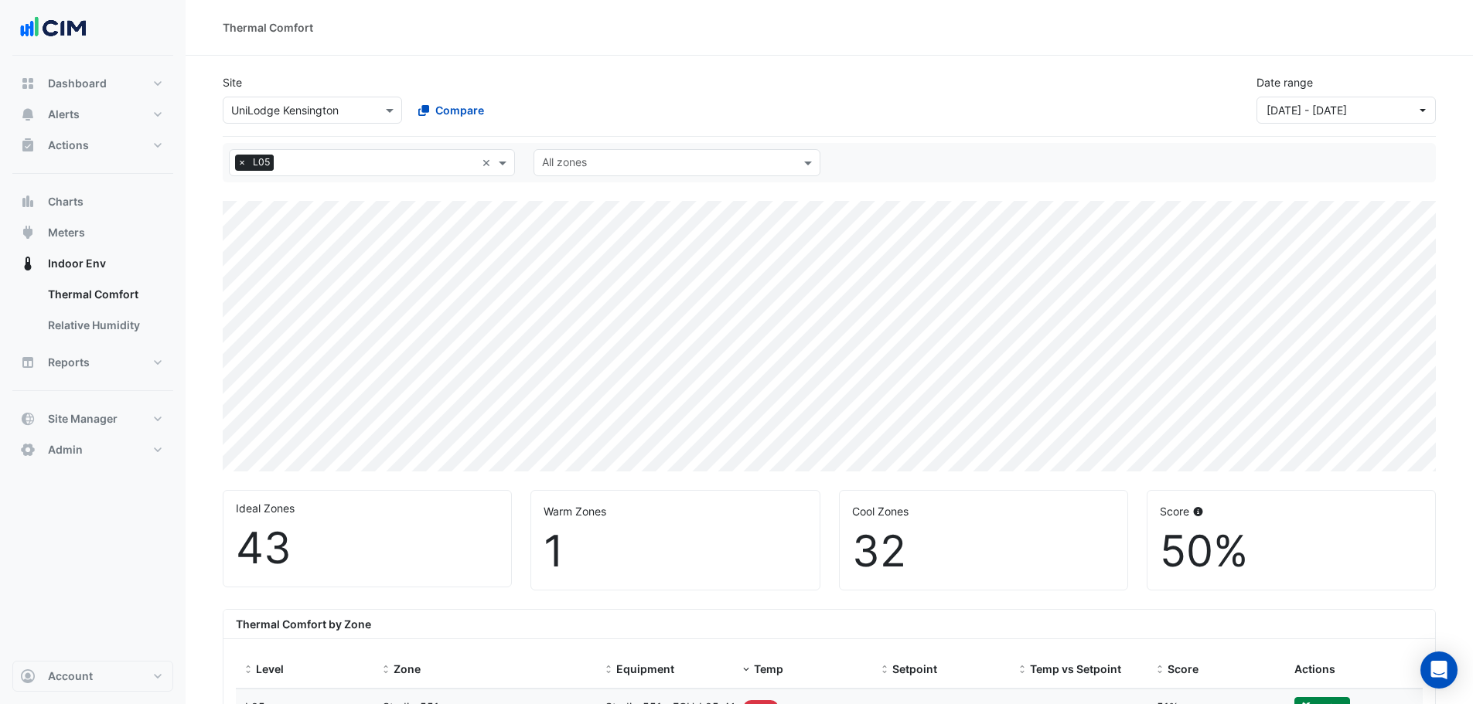
click at [236, 159] on span "×" at bounding box center [242, 162] width 14 height 15
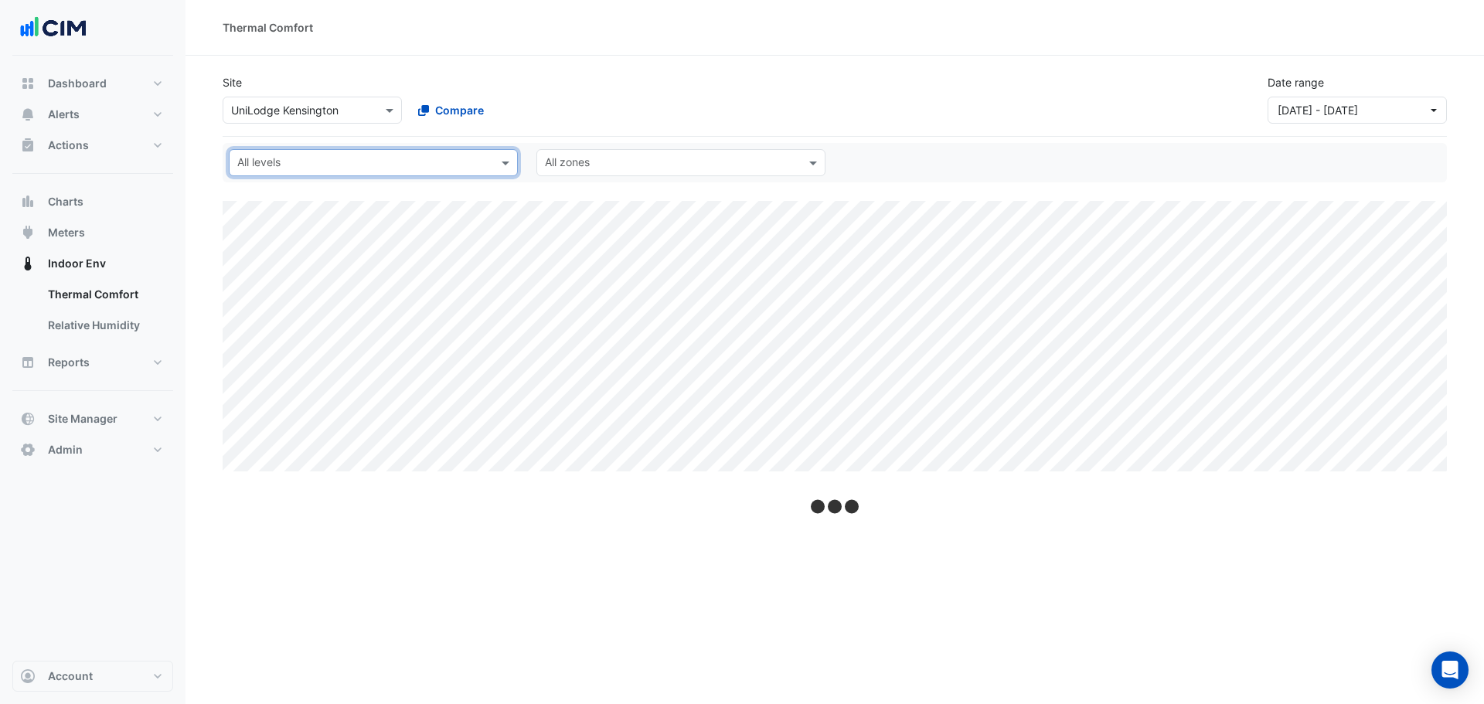
click at [308, 162] on input "text" at bounding box center [364, 164] width 254 height 16
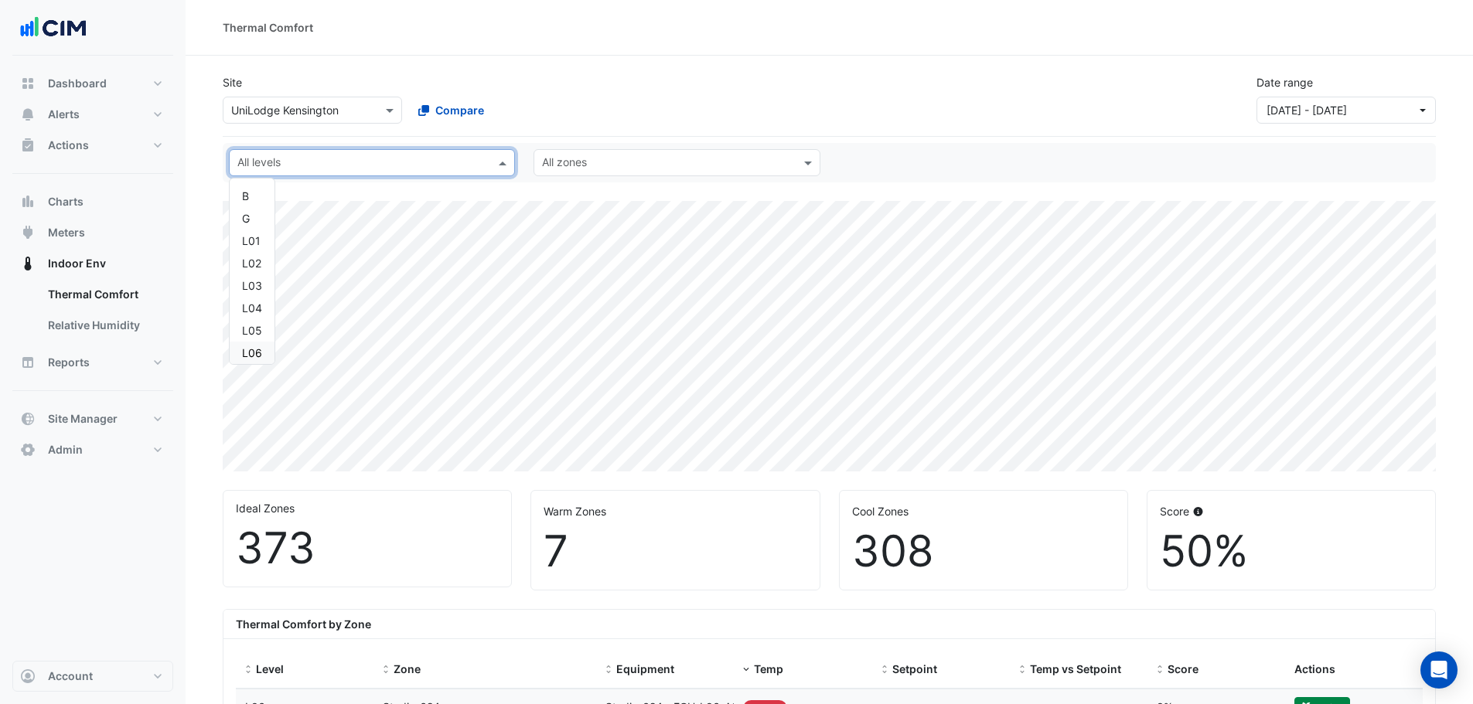
click at [264, 356] on div "L06" at bounding box center [252, 353] width 45 height 22
drag, startPoint x: 242, startPoint y: 159, endPoint x: 344, endPoint y: 163, distance: 102.1
click at [242, 160] on span "×" at bounding box center [242, 162] width 14 height 15
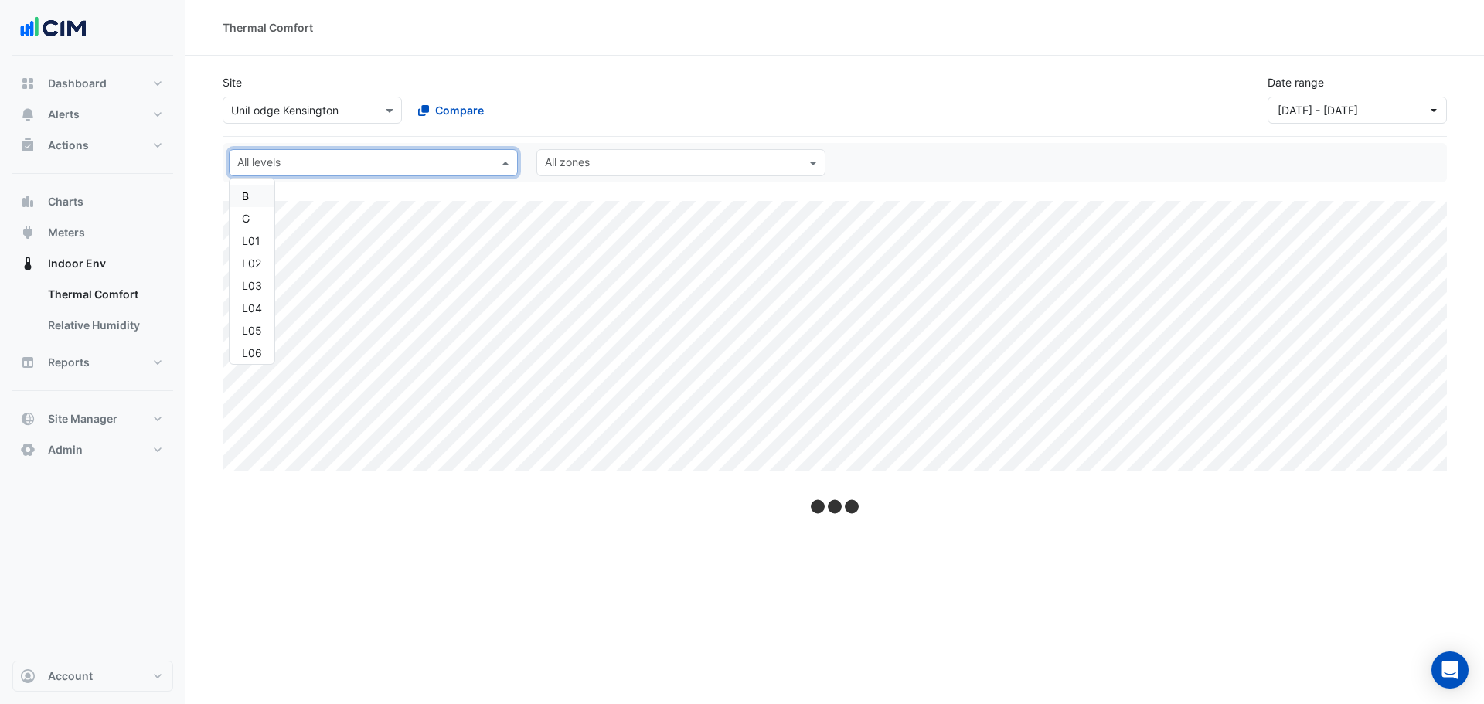
click at [338, 162] on input "text" at bounding box center [364, 164] width 254 height 16
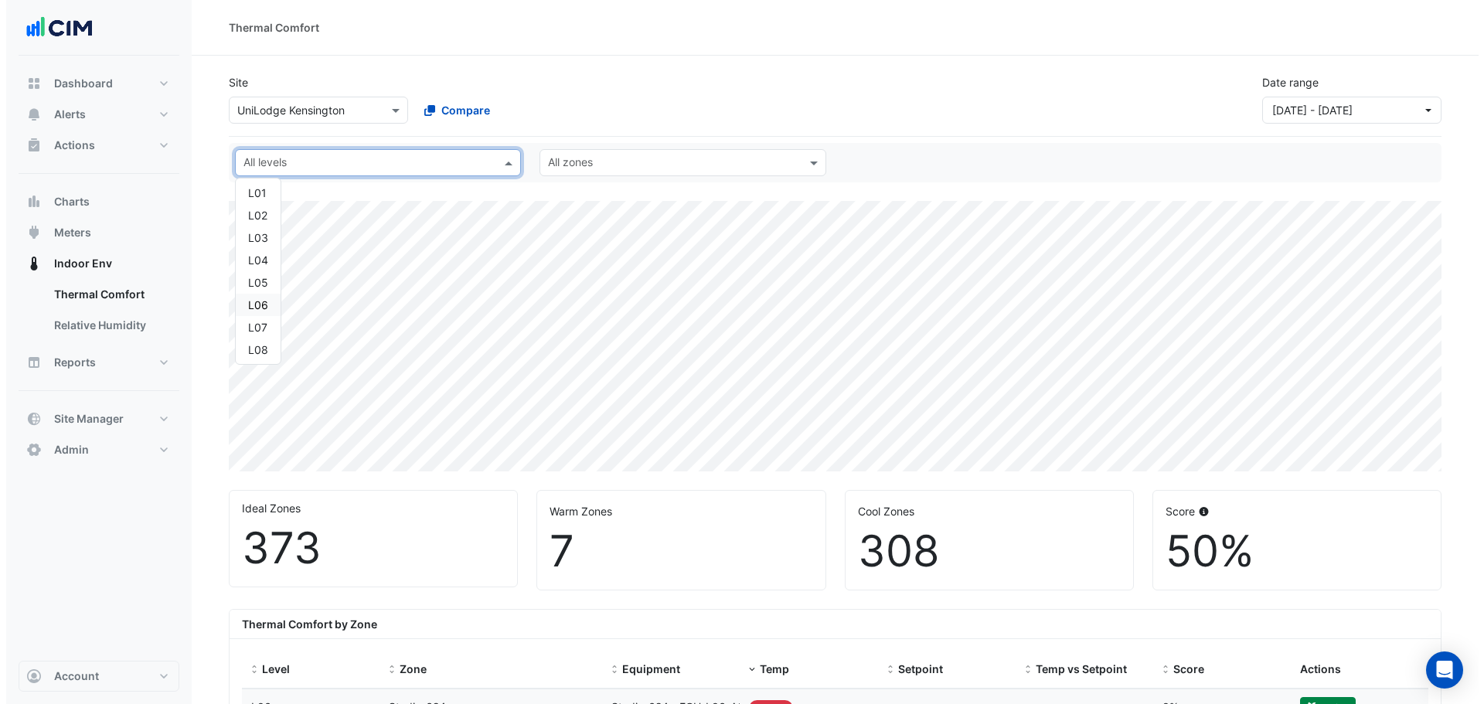
scroll to position [73, 0]
click at [258, 301] on div "L07" at bounding box center [252, 302] width 20 height 16
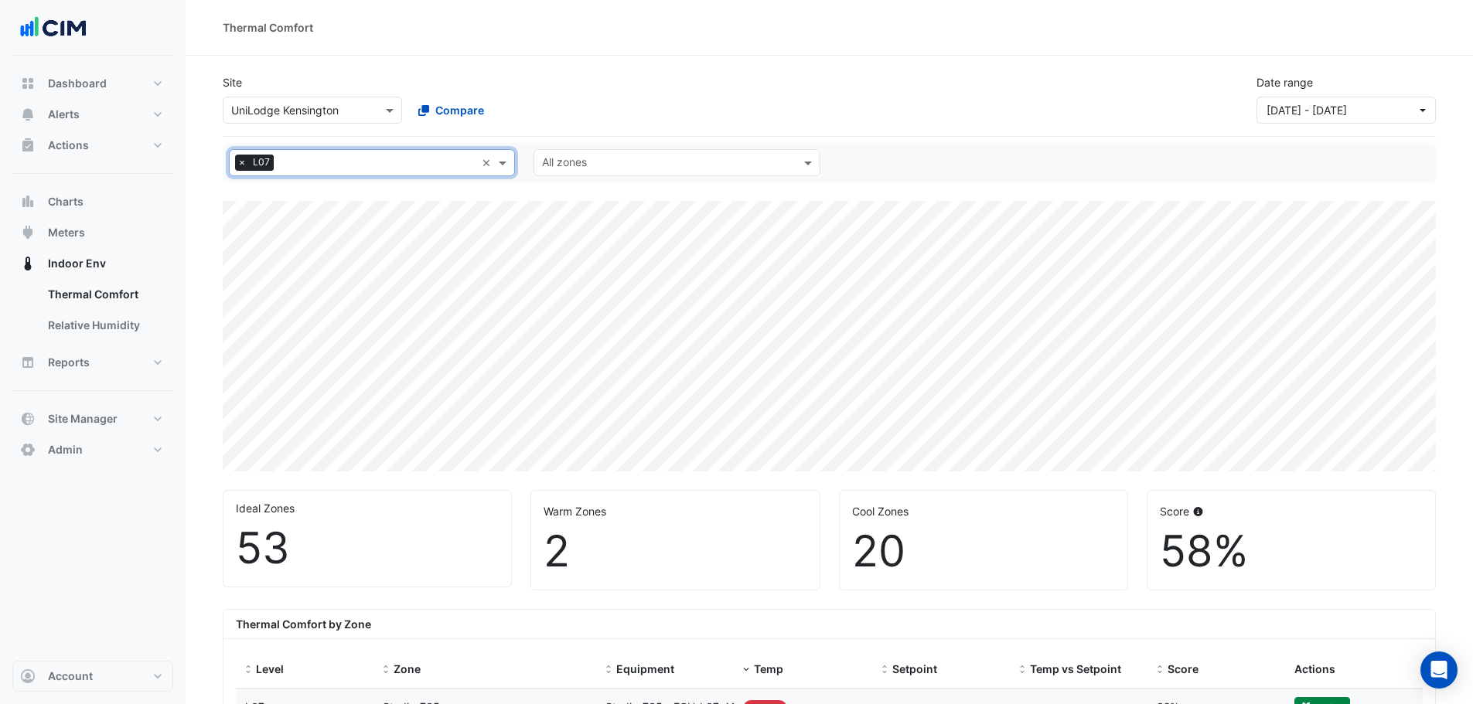
click at [243, 161] on span "×" at bounding box center [242, 162] width 14 height 15
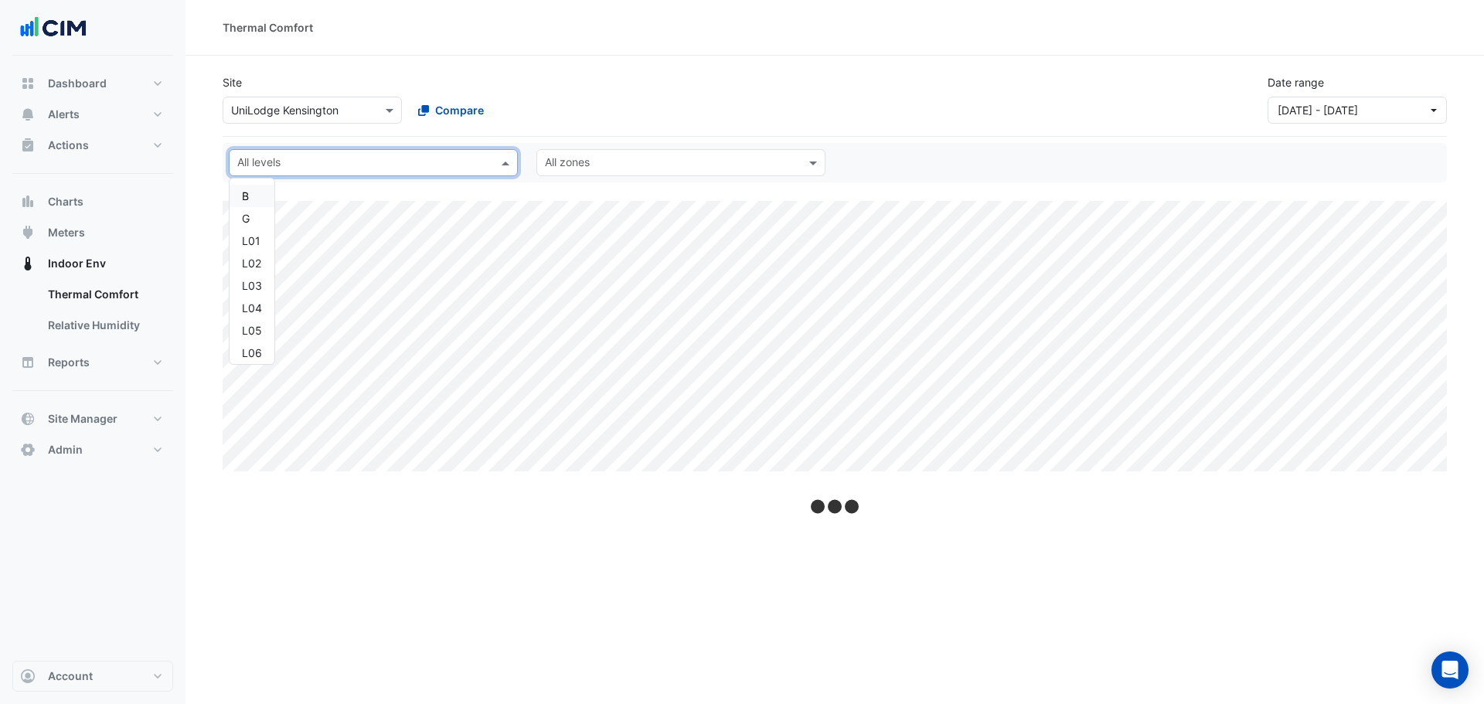
click at [273, 160] on input "text" at bounding box center [364, 164] width 254 height 16
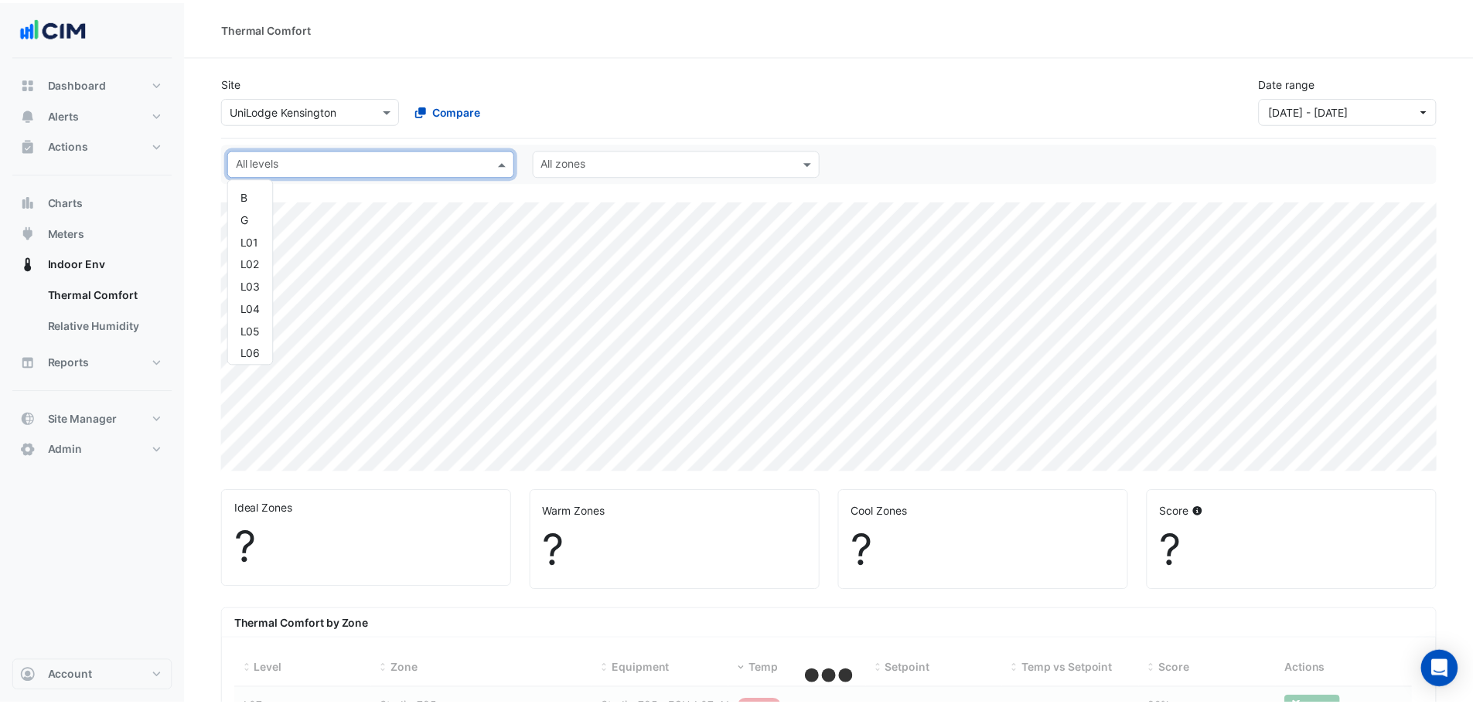
scroll to position [73, 0]
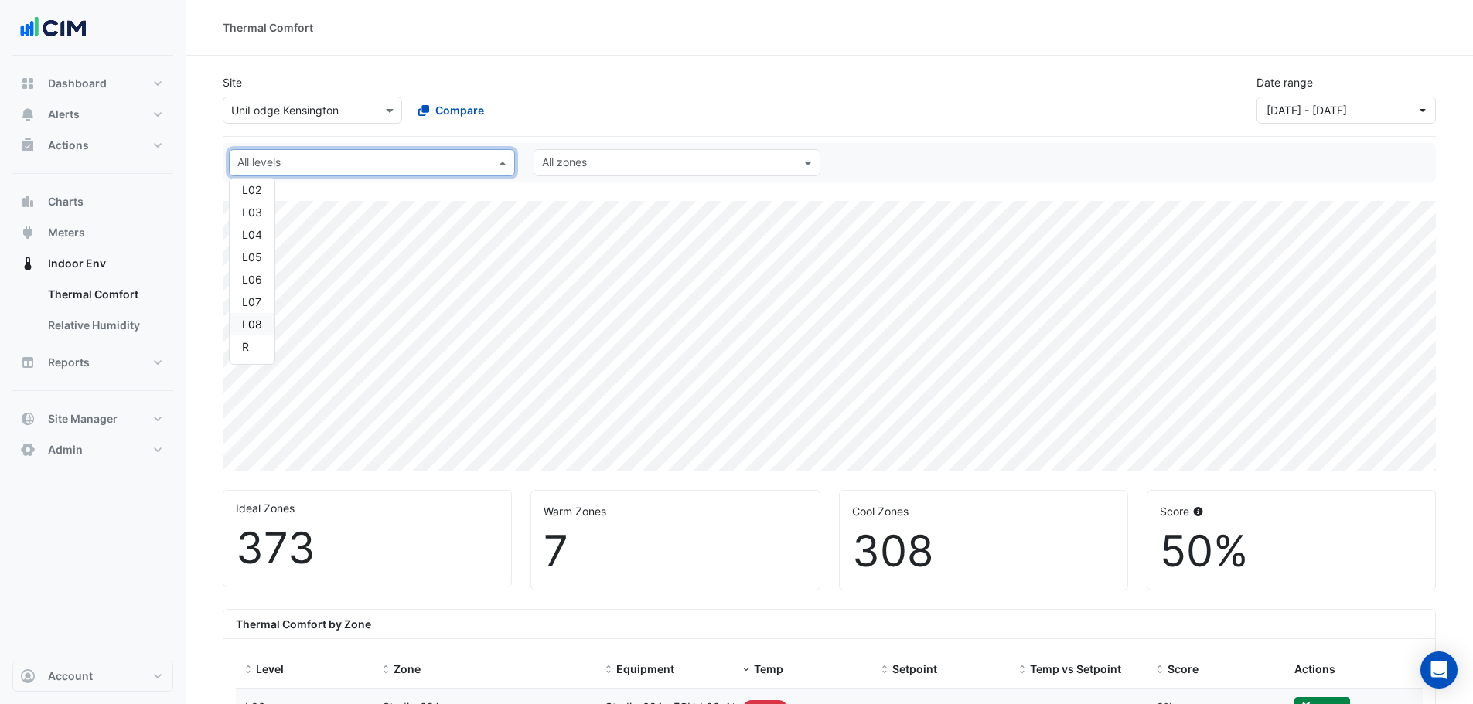
click at [254, 327] on div "L08" at bounding box center [252, 324] width 20 height 16
